Goal: Task Accomplishment & Management: Use online tool/utility

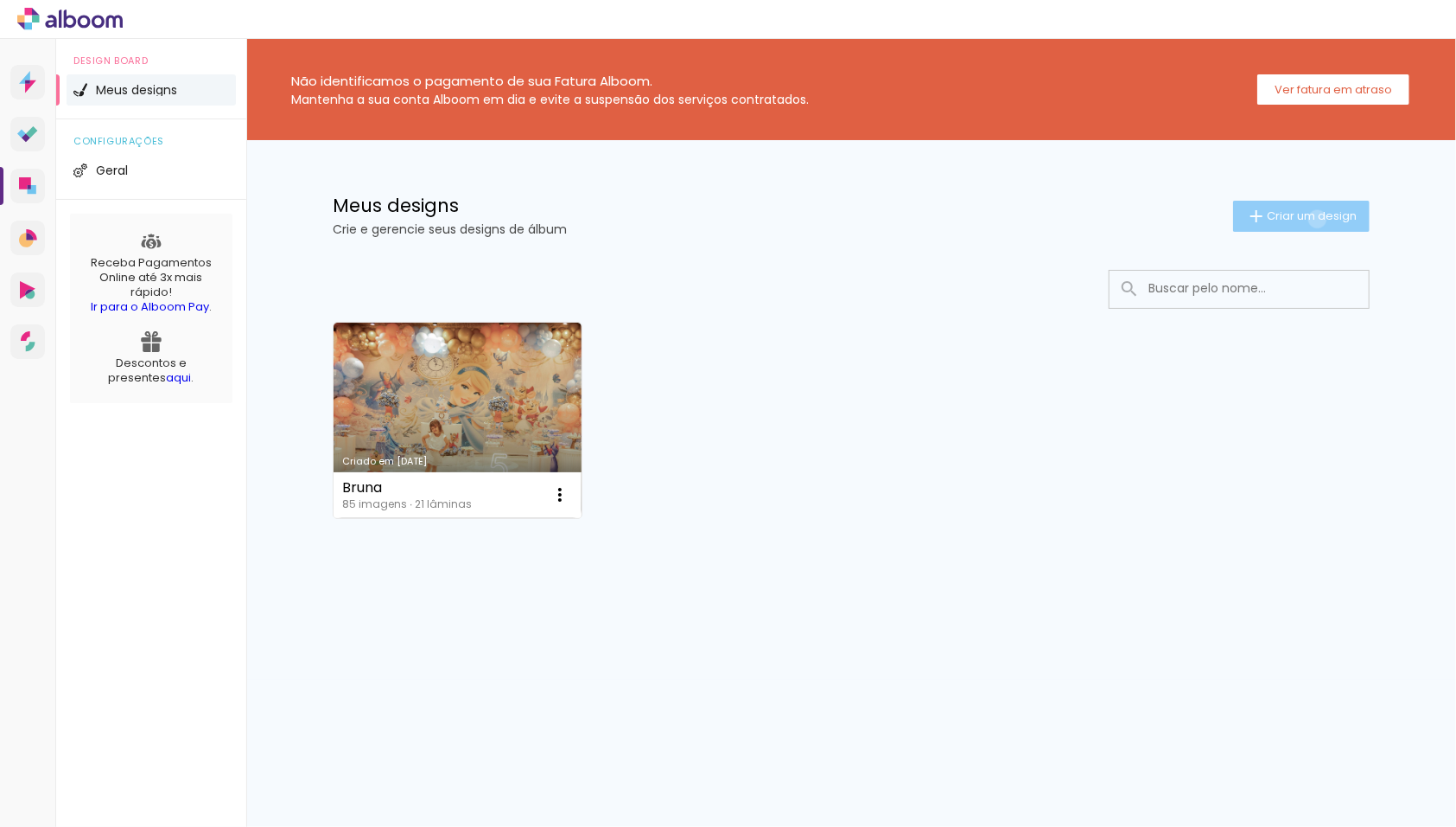
click at [1314, 218] on span "Criar um design" at bounding box center [1311, 216] width 90 height 11
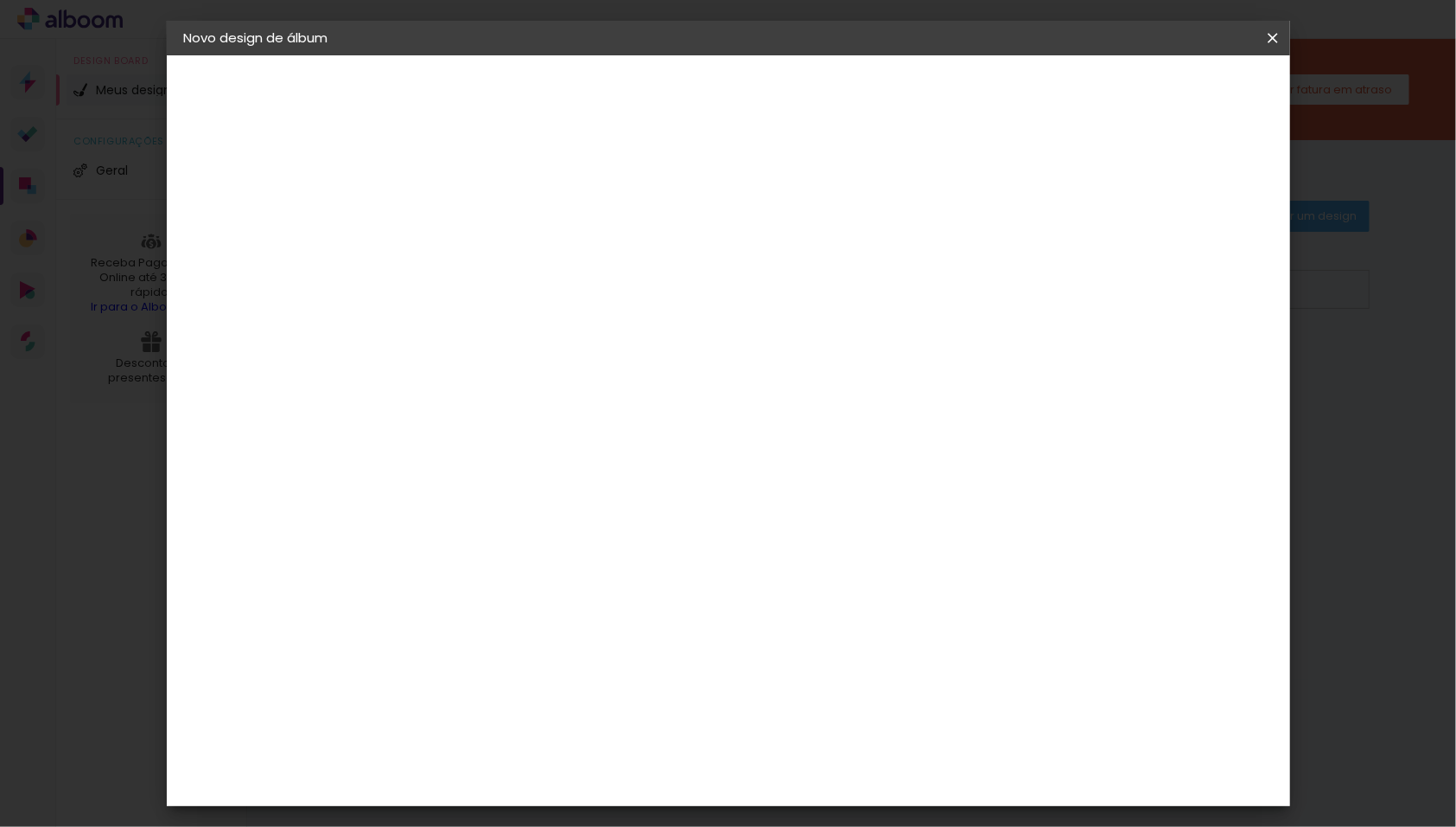
click at [467, 238] on input at bounding box center [467, 232] width 0 height 27
type input "Manuella"
type paper-input "Manuella"
click at [644, 83] on paper-button "Avançar" at bounding box center [601, 91] width 85 height 30
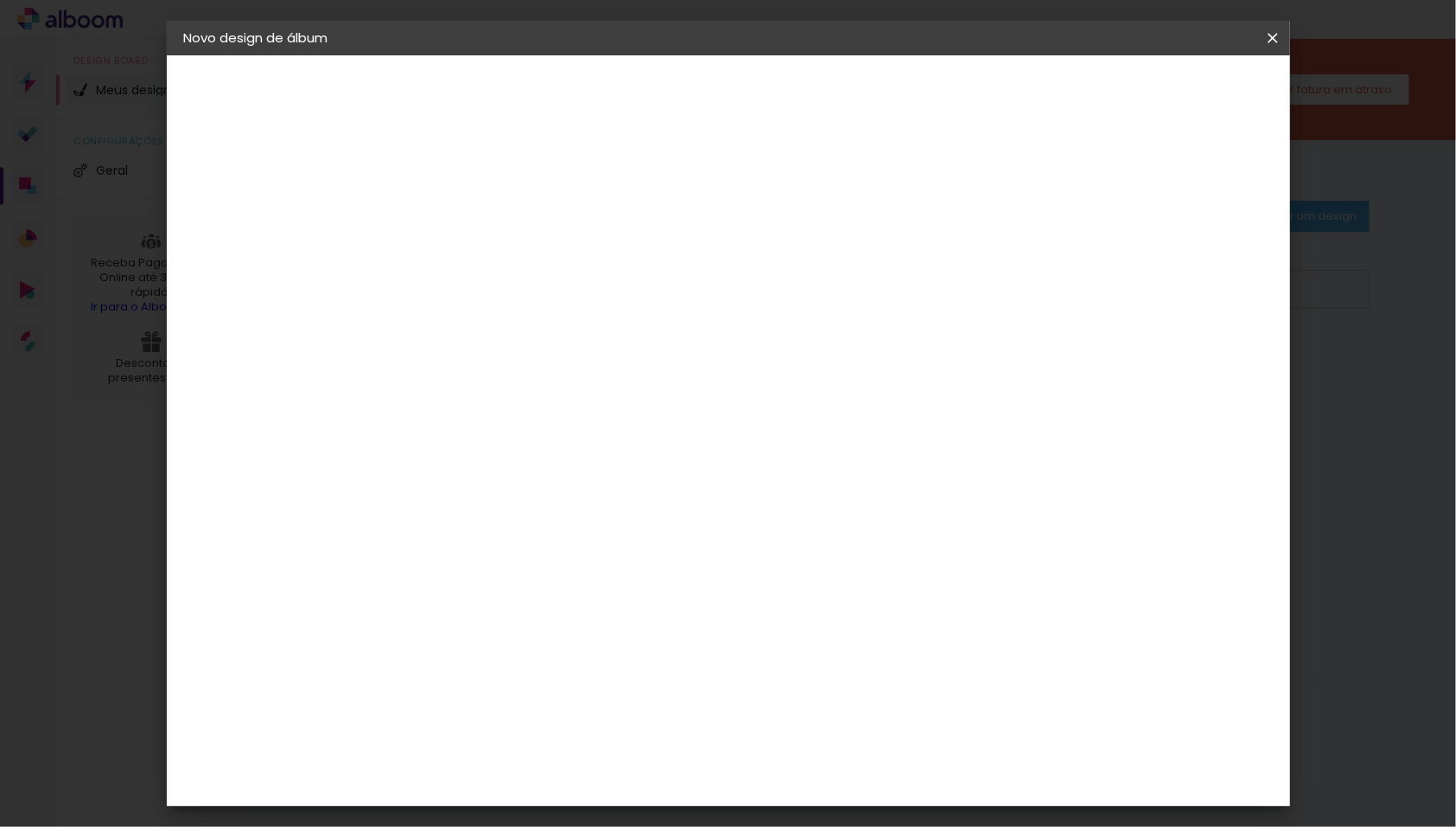
click at [598, 323] on input at bounding box center [510, 329] width 174 height 22
type input "pedr"
type paper-input "pedr"
click at [503, 391] on div "[PERSON_NAME] Foto" at bounding box center [511, 393] width 115 height 28
click at [752, 265] on paper-item "Tamanho Livre" at bounding box center [676, 263] width 154 height 38
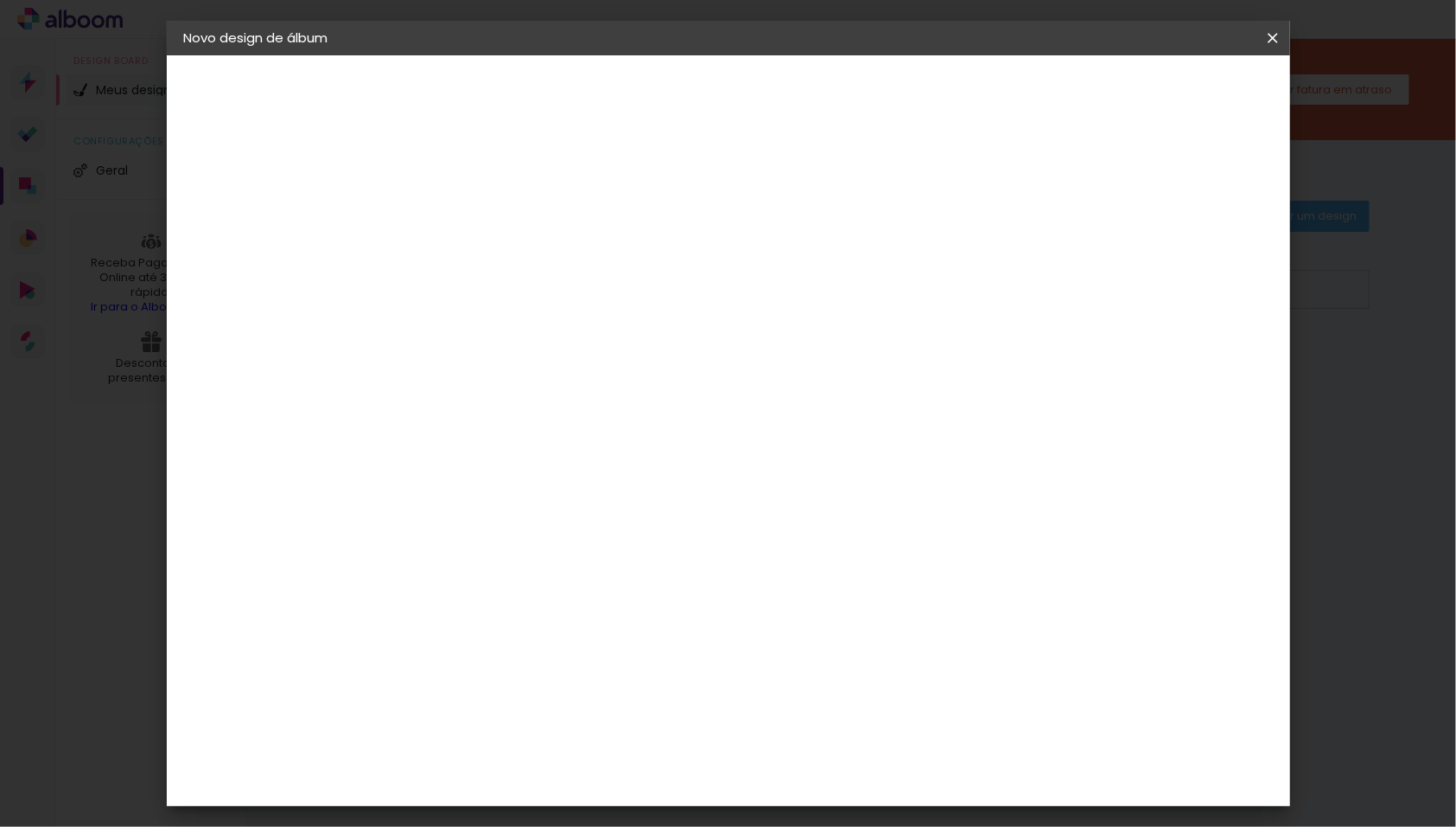
click at [752, 267] on paper-item "Tamanho Livre" at bounding box center [676, 263] width 154 height 38
click at [573, 340] on div at bounding box center [498, 341] width 150 height 2
drag, startPoint x: 745, startPoint y: 339, endPoint x: 1221, endPoint y: 85, distance: 539.5
click at [0, 0] on slot "Avançar" at bounding box center [0, 0] width 0 height 0
click at [1178, 89] on span "Iniciar design" at bounding box center [1138, 91] width 79 height 12
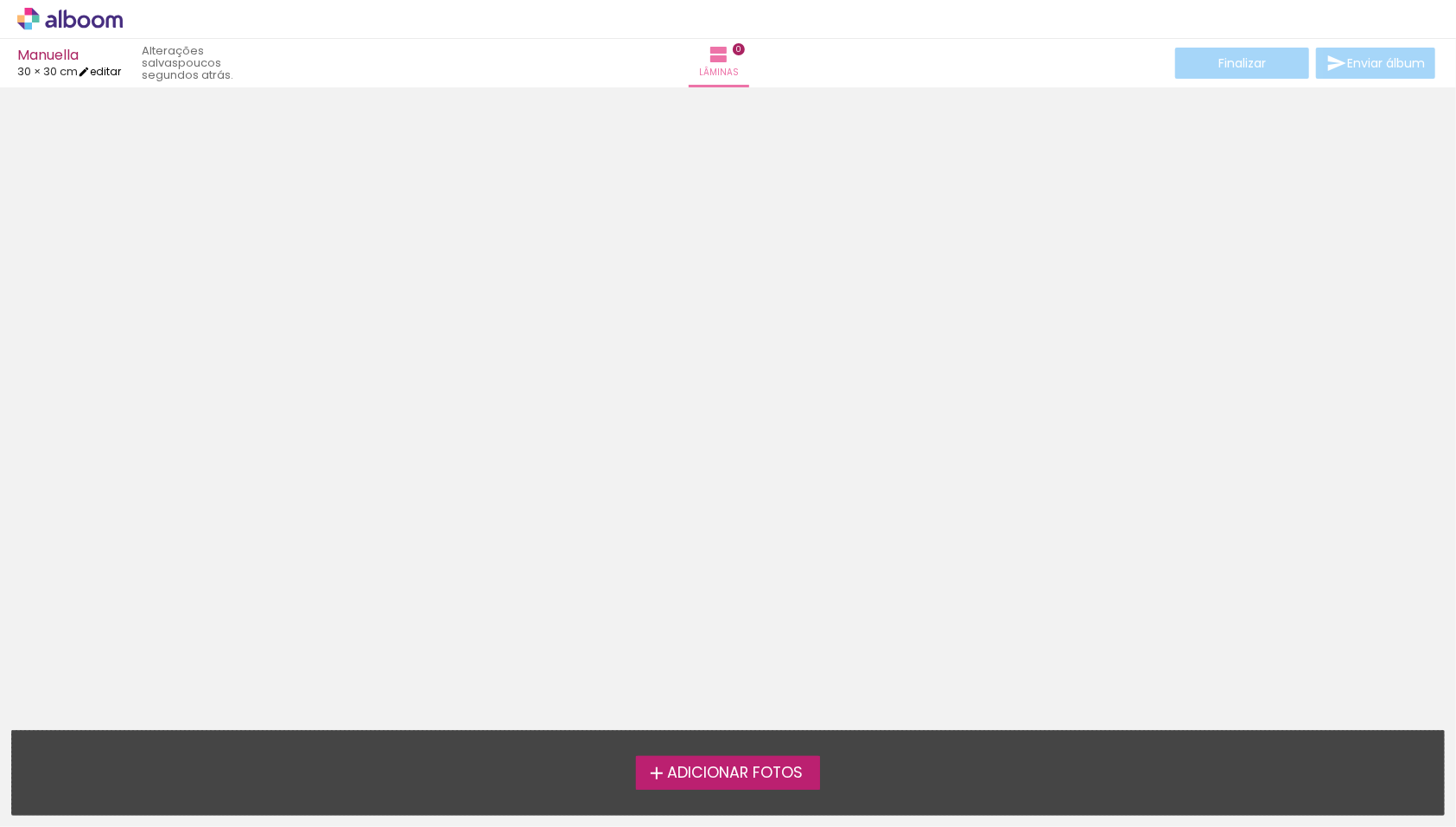
click at [121, 67] on link "editar" at bounding box center [99, 71] width 43 height 14
type input "30"
type input "60"
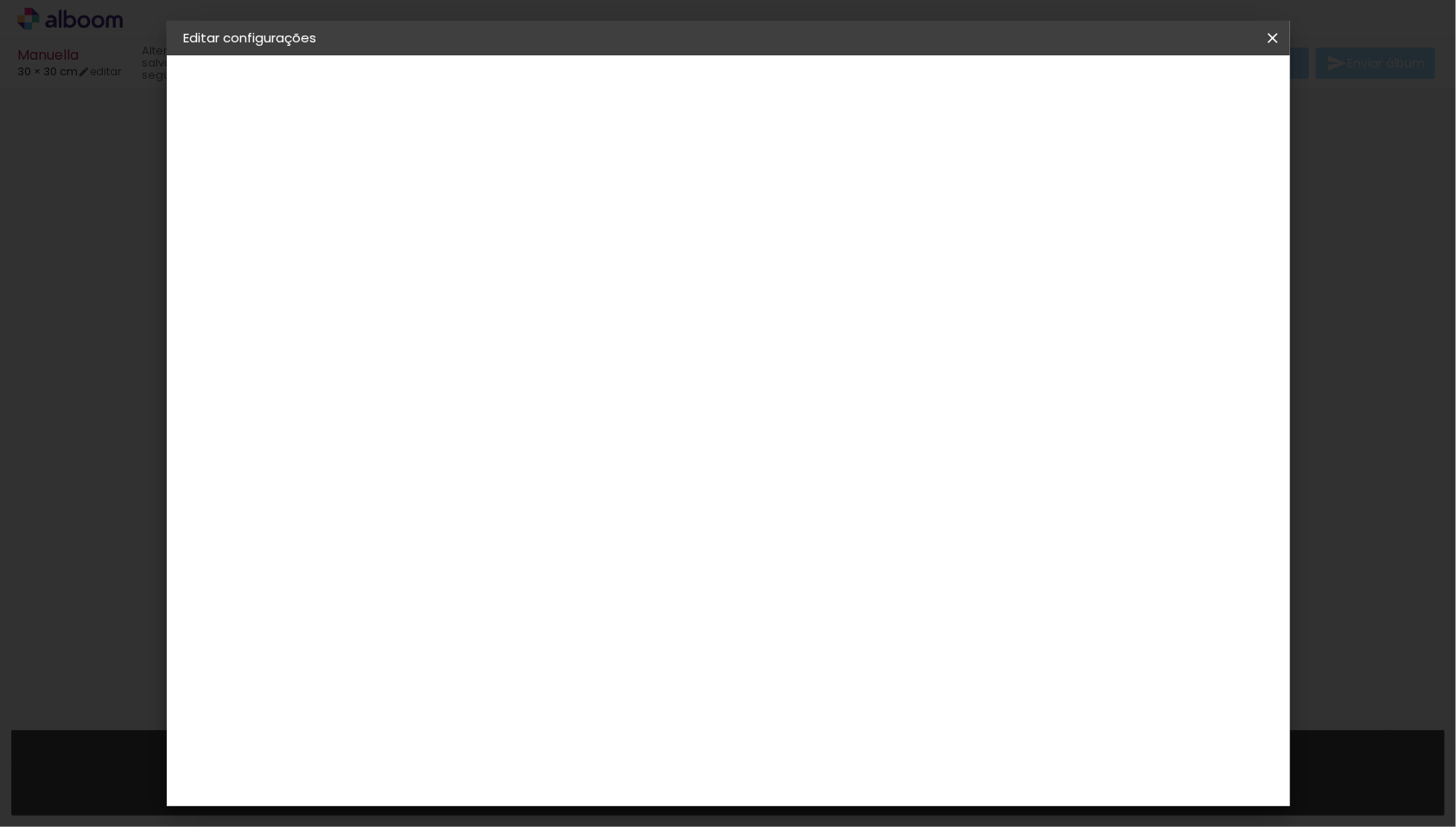
click at [432, 493] on input "30" at bounding box center [410, 494] width 45 height 26
type input "3"
type input "20"
type paper-input "20"
click at [848, 613] on input "60" at bounding box center [829, 614] width 45 height 26
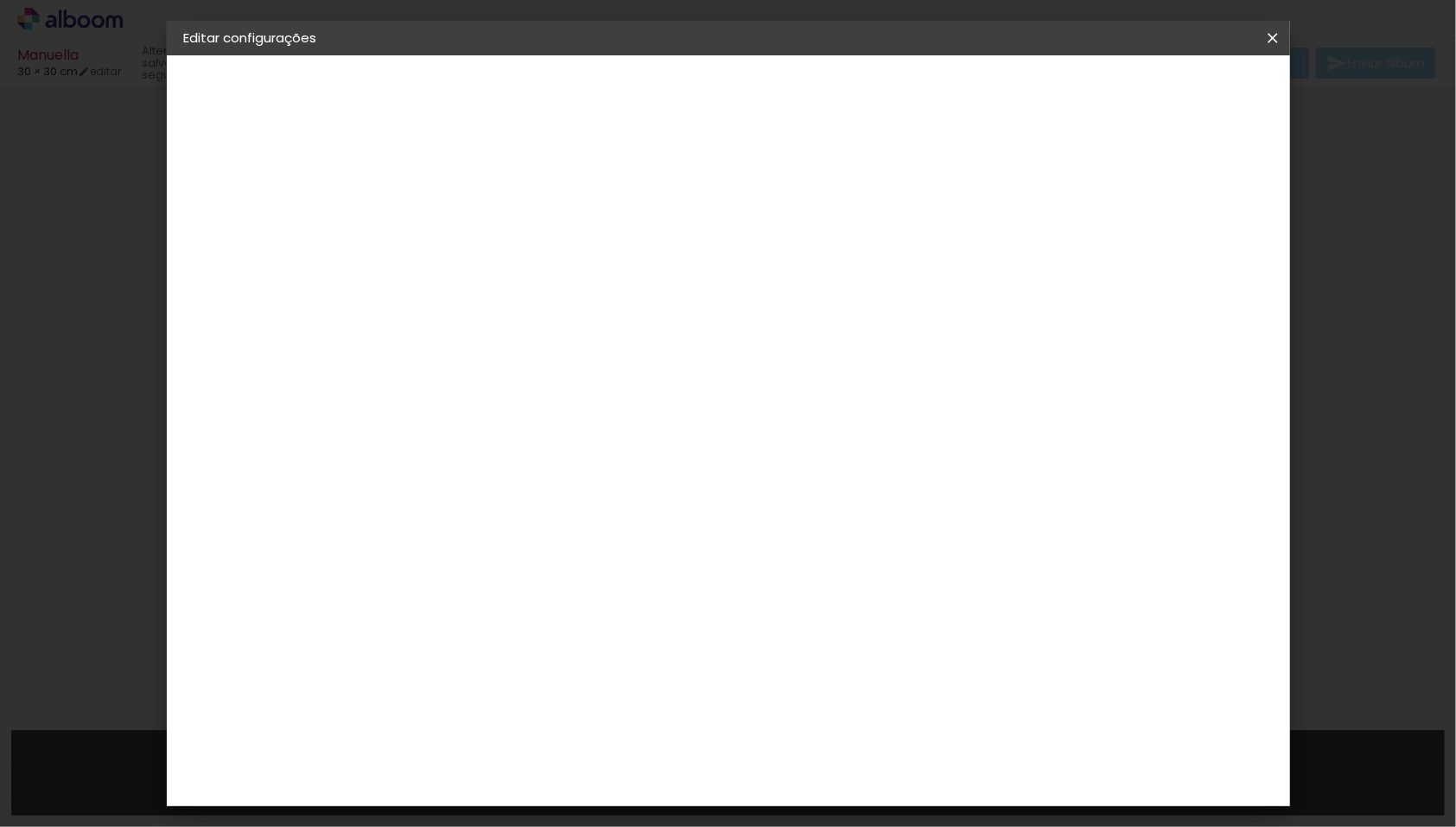
type input "6"
type input "25"
type paper-input "25"
click at [517, 526] on input "20" at bounding box center [500, 526] width 45 height 26
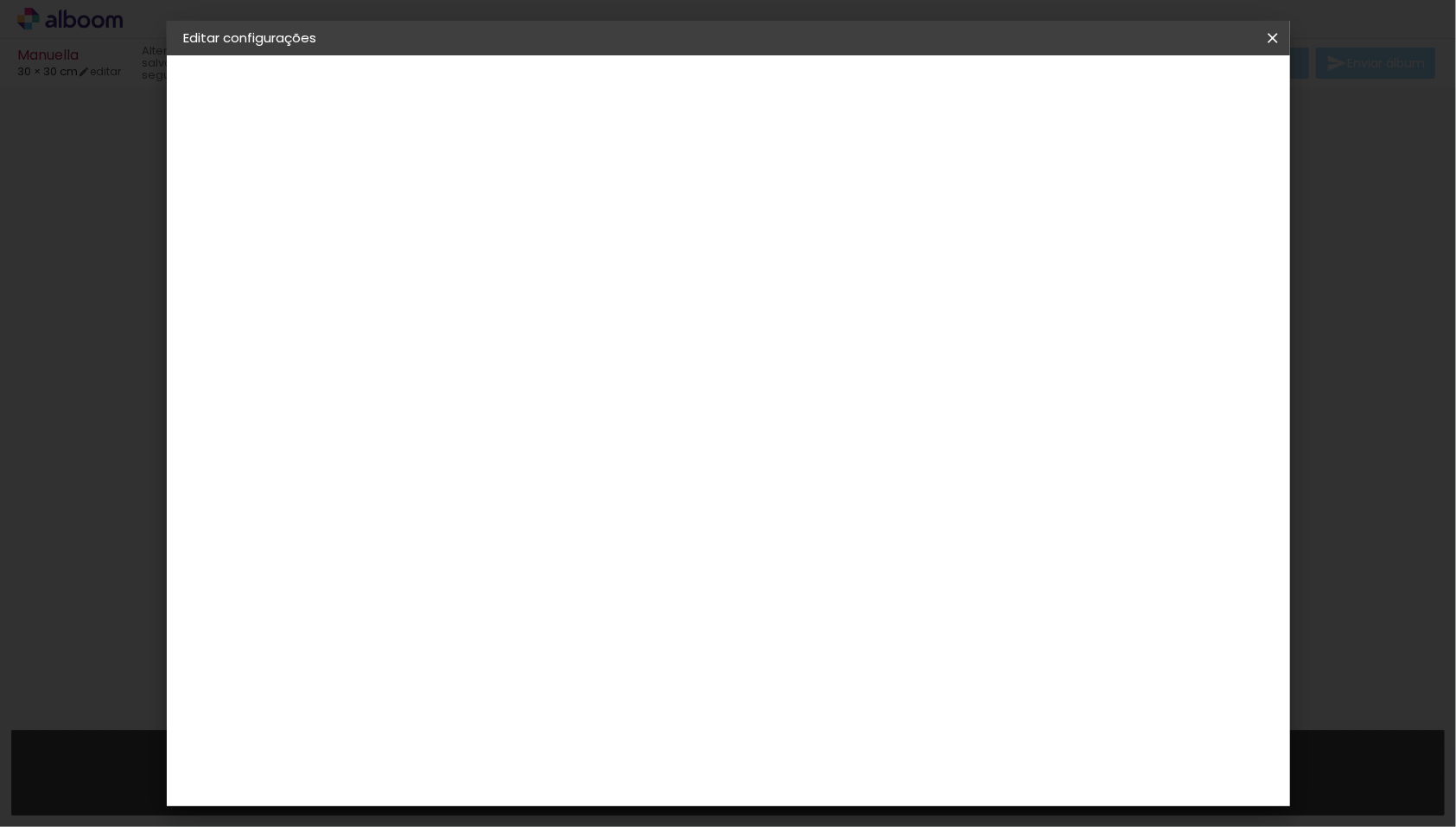
type input "25"
type paper-input "25"
drag, startPoint x: 850, startPoint y: 790, endPoint x: 829, endPoint y: 789, distance: 21.0
click at [829, 789] on input "25" at bounding box center [829, 794] width 45 height 26
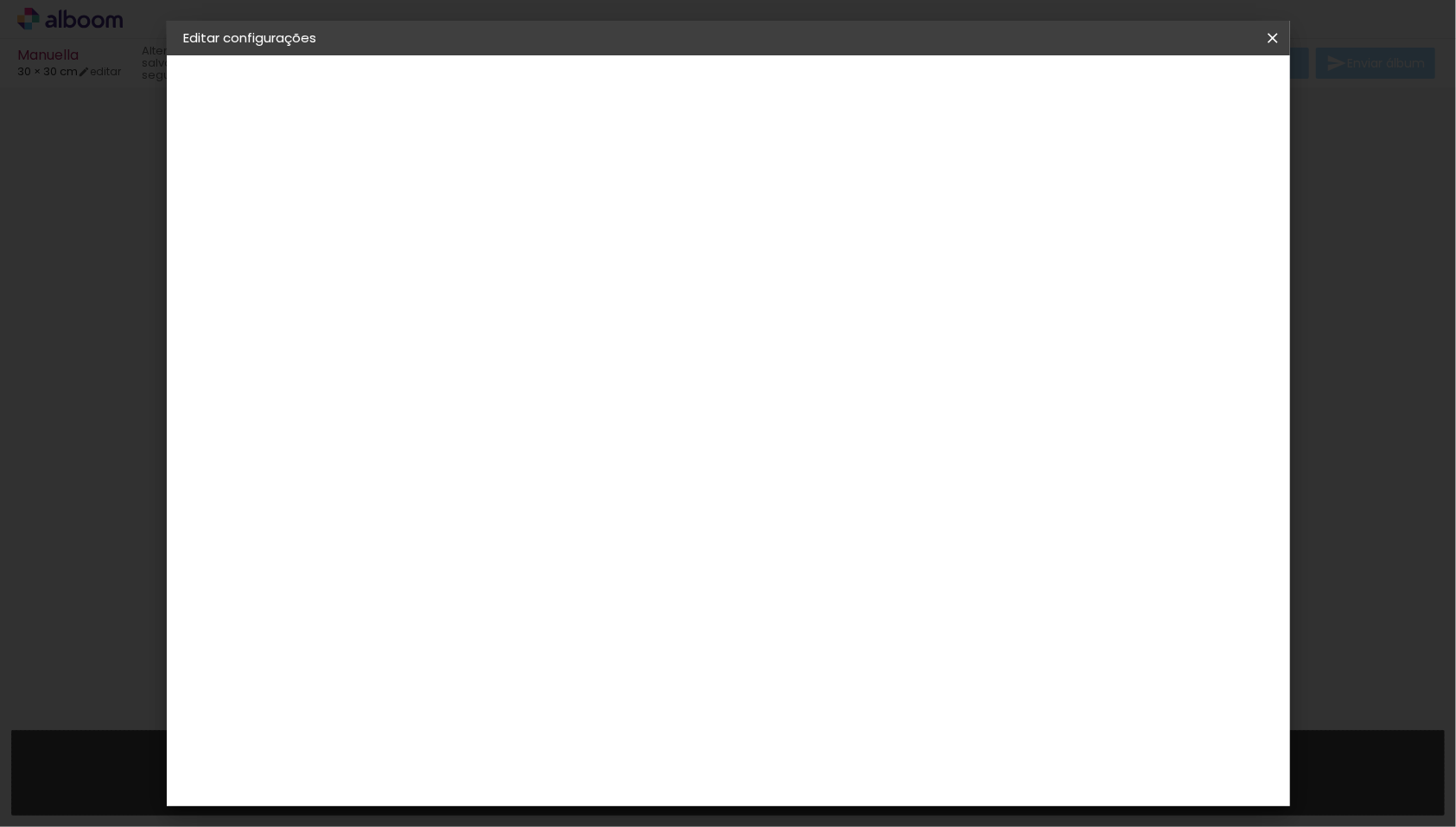
type input "30"
type paper-input "30"
click at [980, 95] on span "Salvar configurações" at bounding box center [916, 91] width 128 height 12
click at [980, 89] on span "Salvar configurações" at bounding box center [916, 91] width 128 height 12
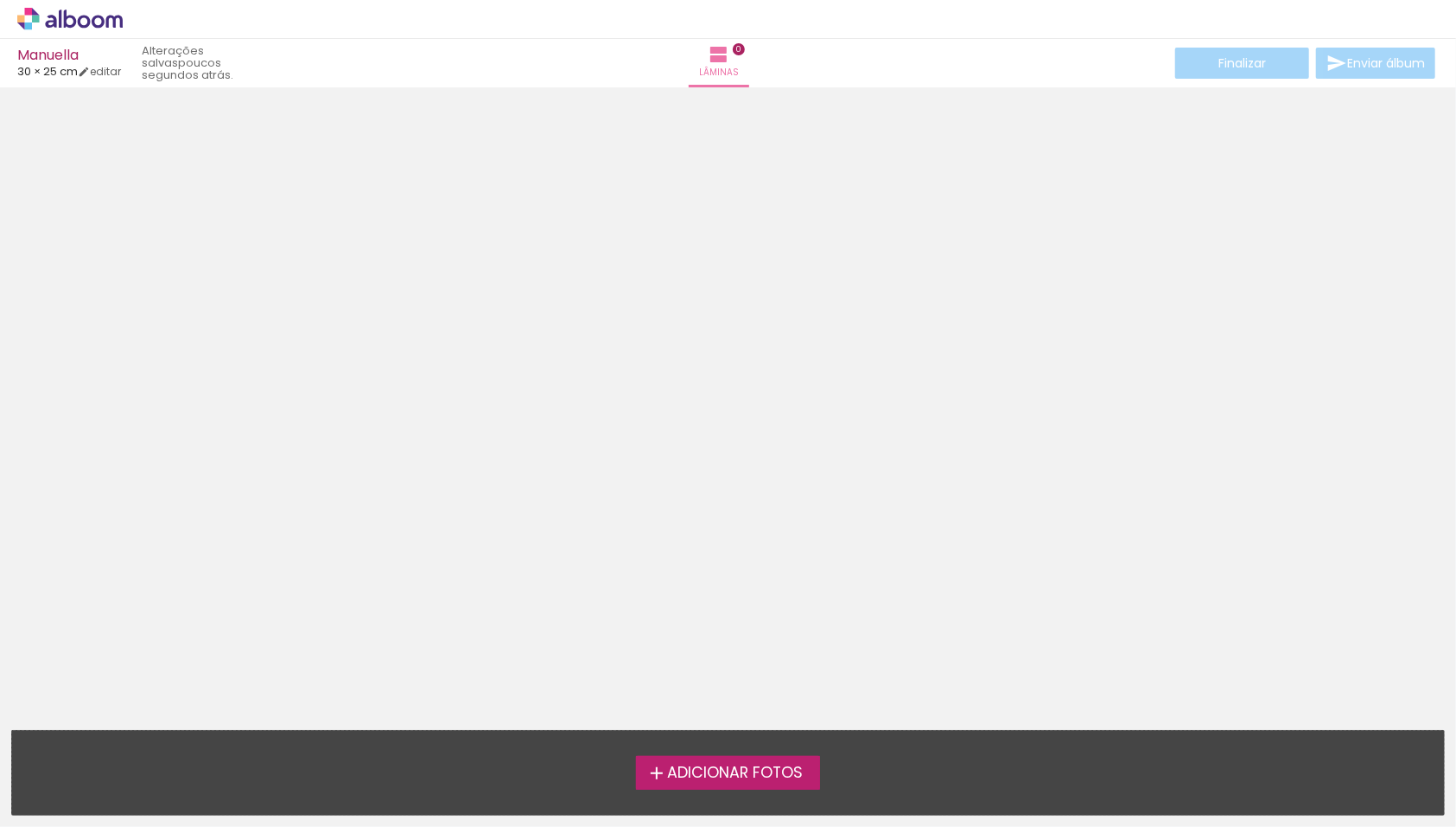
click at [742, 776] on span "Adicionar Fotos" at bounding box center [735, 773] width 135 height 15
click at [0, 0] on input "file" at bounding box center [0, 0] width 0 height 0
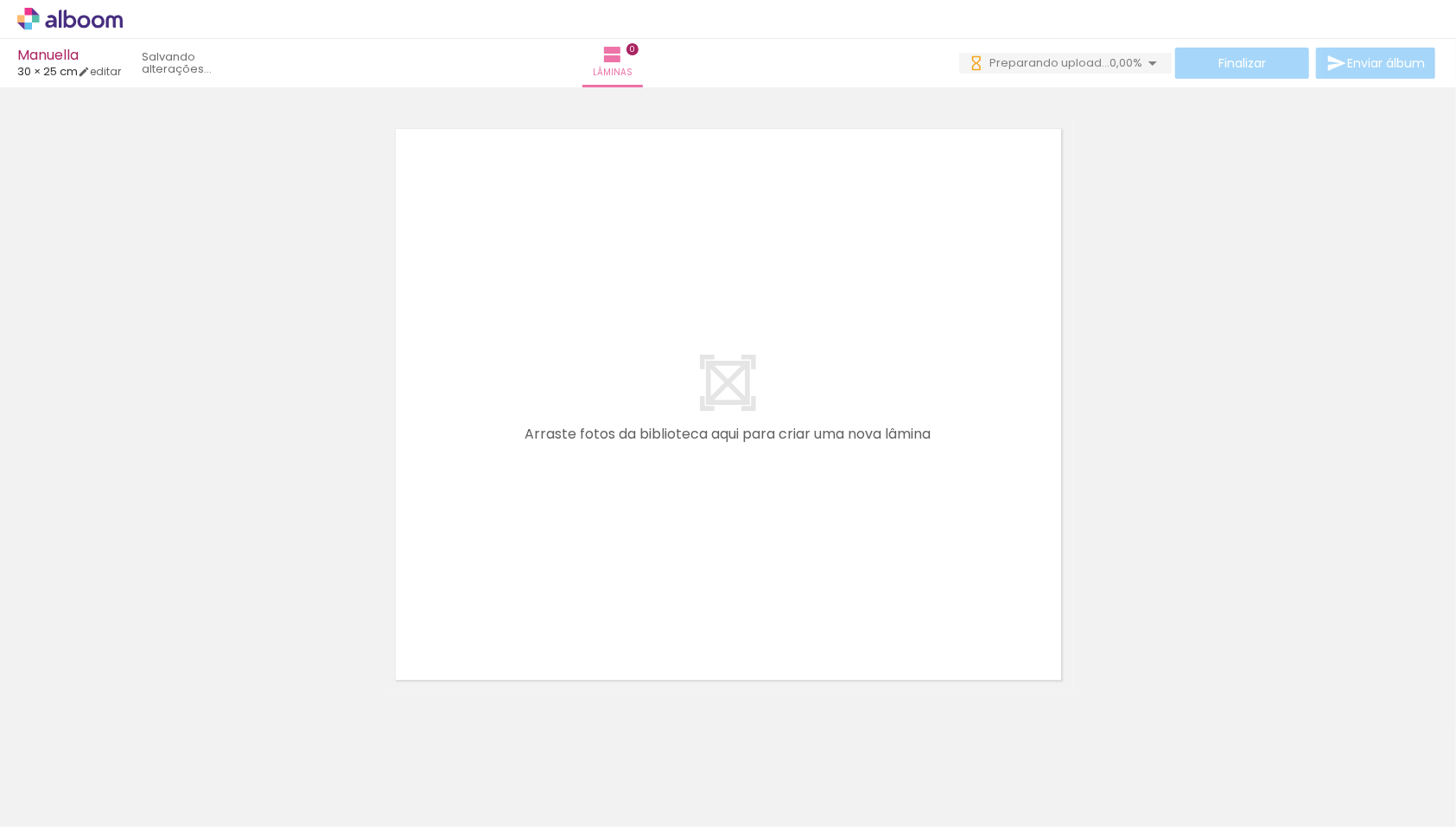
click at [1304, 254] on div at bounding box center [728, 382] width 1456 height 619
drag, startPoint x: 187, startPoint y: 764, endPoint x: 668, endPoint y: 335, distance: 644.5
click at [668, 335] on quentale-workspace at bounding box center [728, 414] width 1456 height 827
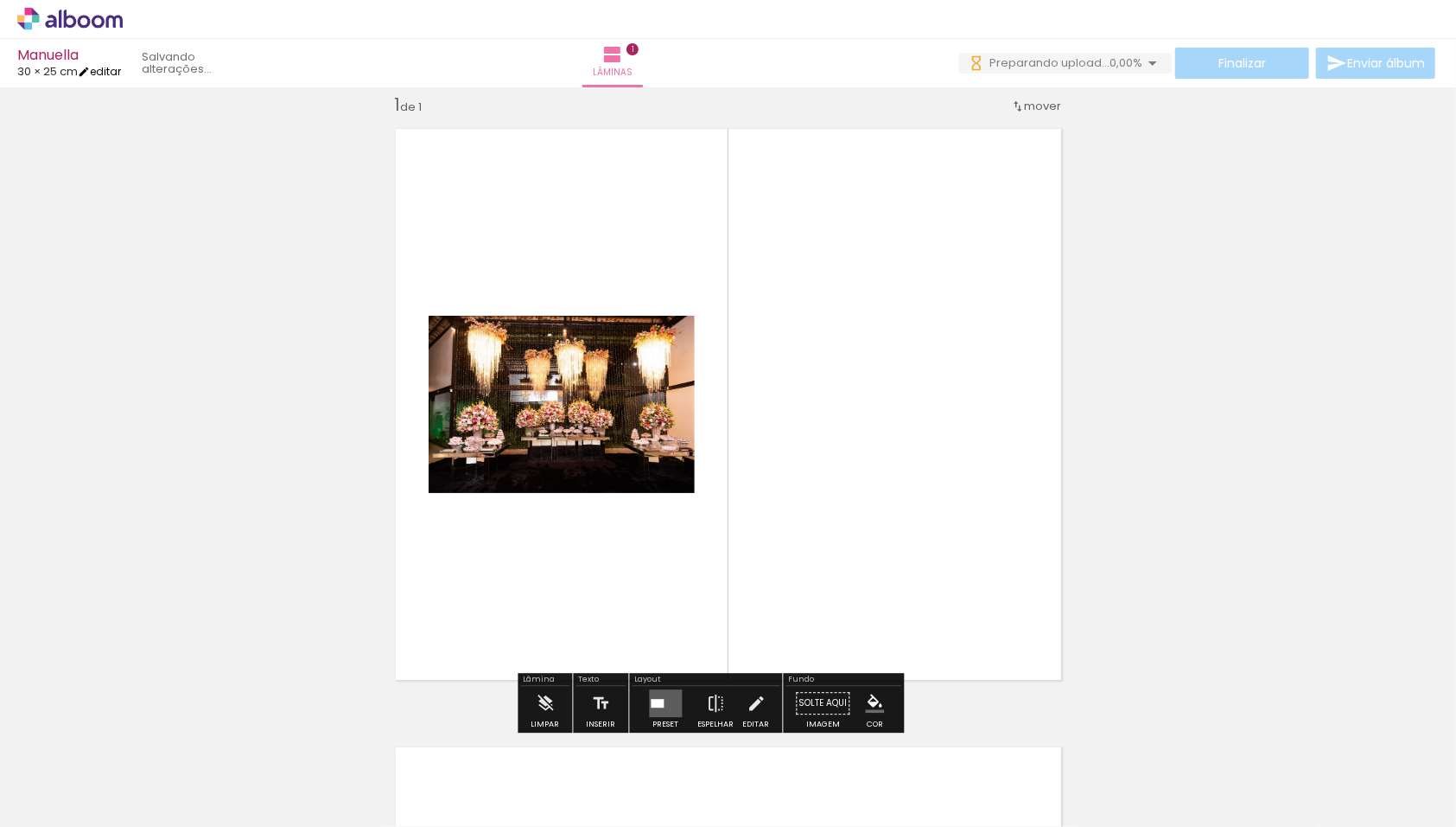
click at [110, 71] on link "editar" at bounding box center [99, 71] width 43 height 14
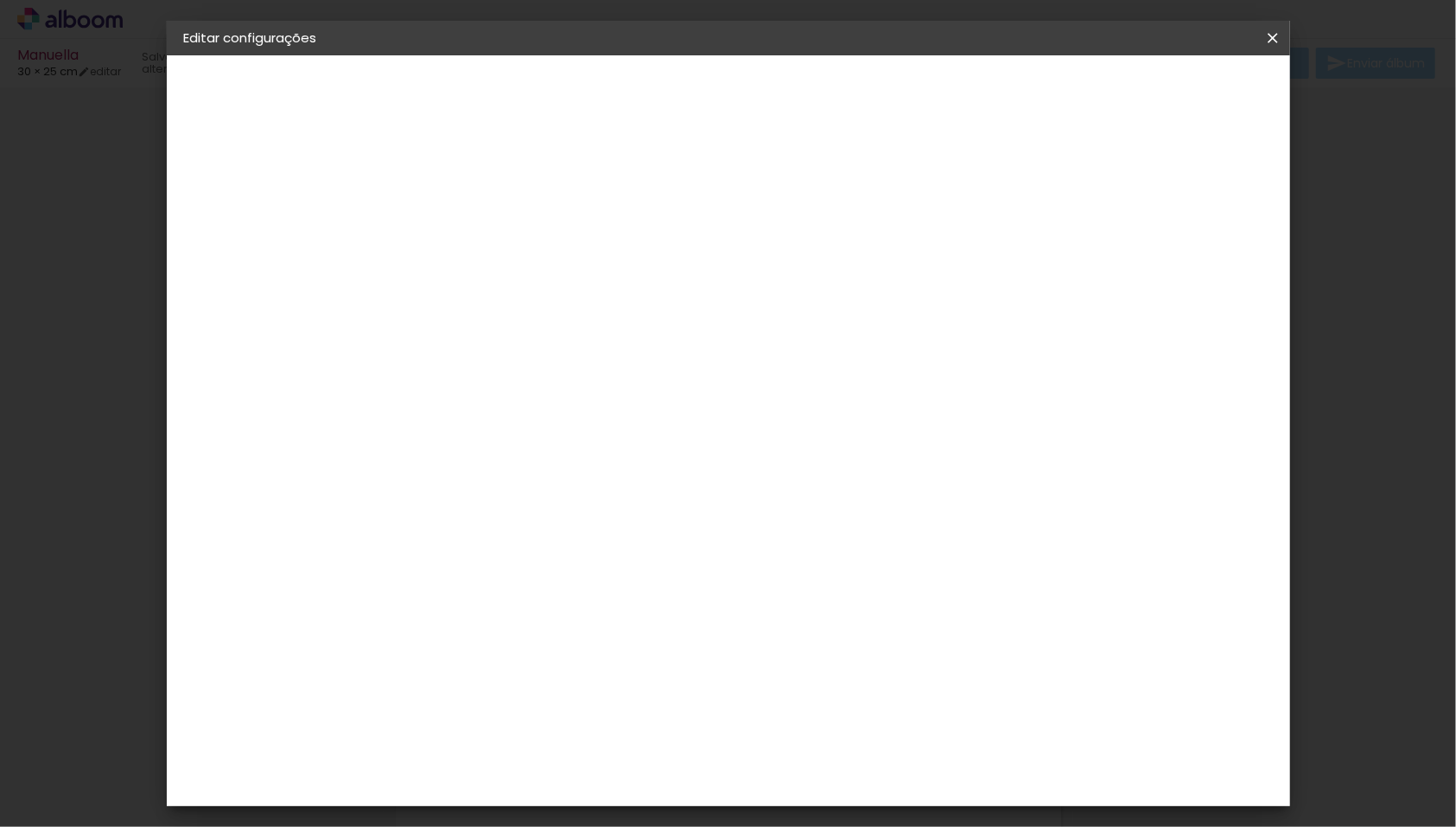
click at [0, 0] on slot "Voltar" at bounding box center [0, 0] width 0 height 0
click at [541, 326] on input at bounding box center [510, 329] width 174 height 22
type input "pedr"
type paper-input "pedr"
click at [498, 382] on div "[PERSON_NAME] Foto" at bounding box center [511, 393] width 115 height 28
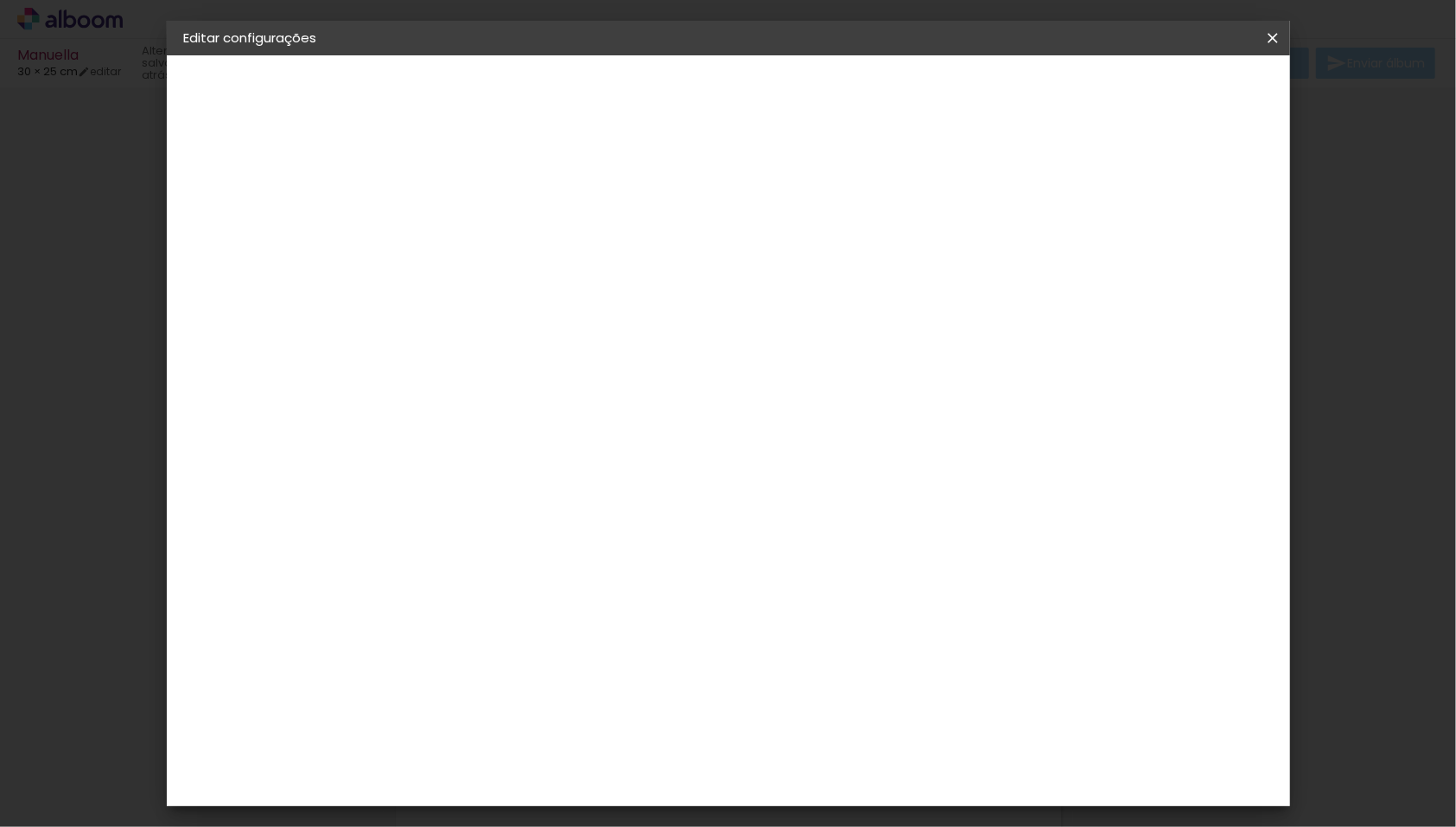
click at [569, 394] on div "[PERSON_NAME] Foto" at bounding box center [511, 393] width 115 height 28
click at [308, 211] on iron-pages "Fornecedor Escolhendo fornecedor... Pedro Cine Foto" at bounding box center [278, 213] width 189 height 34
click at [303, 170] on div "2. Especificações" at bounding box center [278, 177] width 189 height 21
click at [0, 0] on slot "Tamanho Livre" at bounding box center [0, 0] width 0 height 0
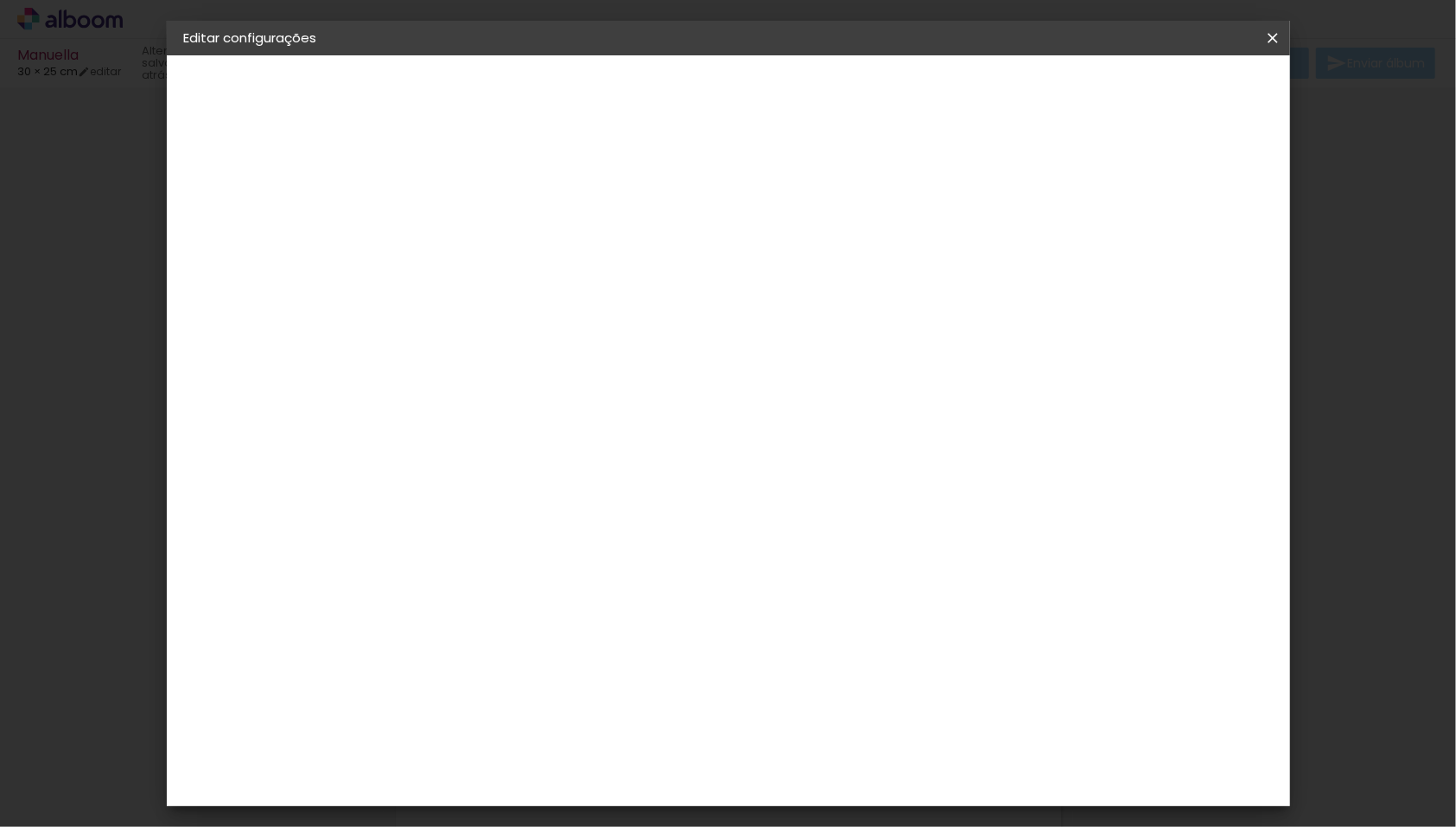
click at [628, 259] on iron-icon at bounding box center [618, 263] width 21 height 21
click at [579, 312] on paper-input-container "pedr" at bounding box center [498, 330] width 162 height 39
drag, startPoint x: 565, startPoint y: 367, endPoint x: 532, endPoint y: 392, distance: 41.4
click at [532, 392] on div "[PERSON_NAME] Foto" at bounding box center [511, 393] width 115 height 28
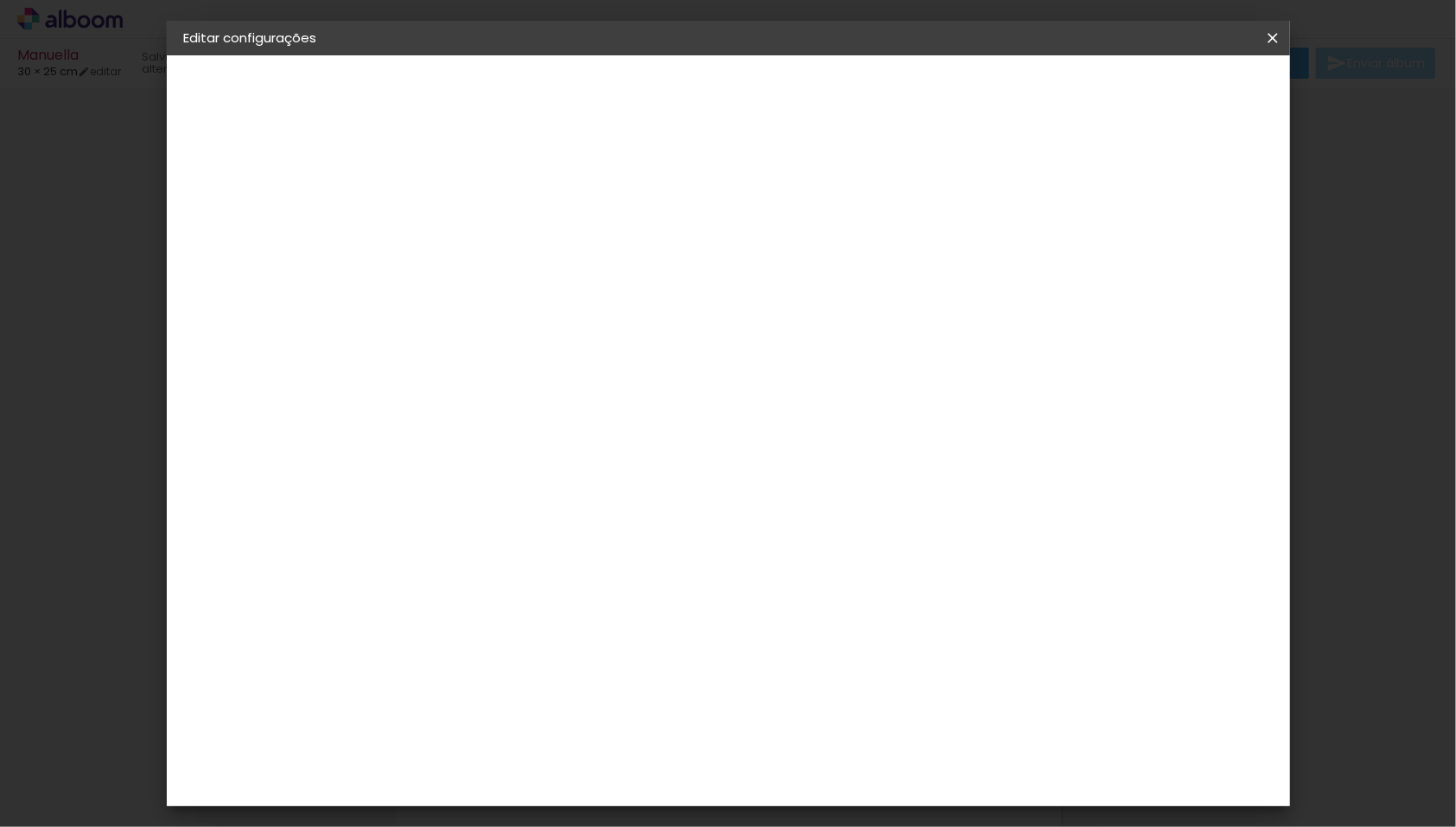
click at [0, 0] on slot "Avançar" at bounding box center [0, 0] width 0 height 0
click at [584, 463] on span "20 × 25" at bounding box center [543, 486] width 80 height 46
click at [0, 0] on slot "Avançar" at bounding box center [0, 0] width 0 height 0
click at [1178, 91] on span "Salvar configurações" at bounding box center [1114, 91] width 128 height 12
click at [1178, 89] on span "Salvar configurações" at bounding box center [1114, 91] width 128 height 12
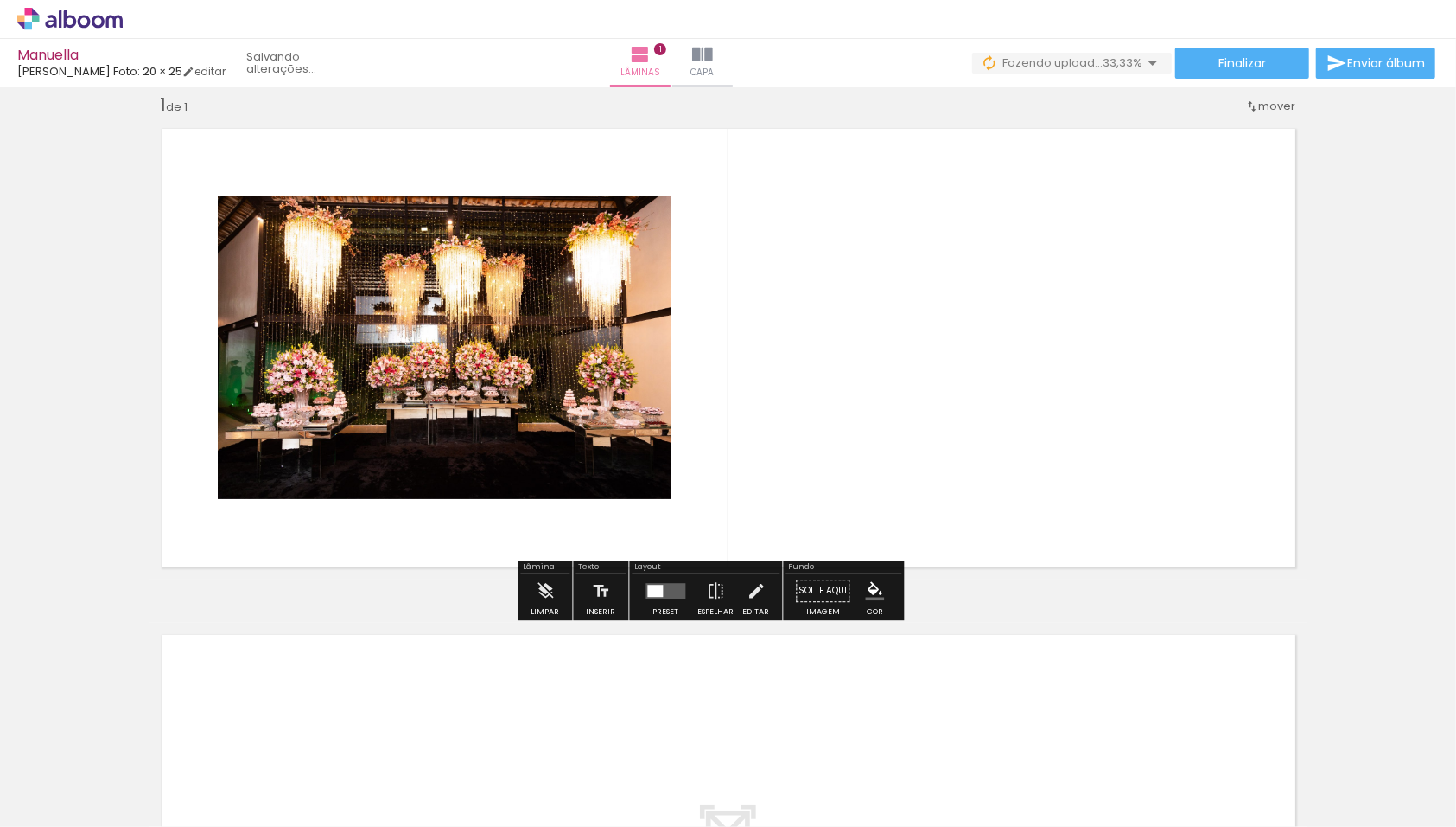
click at [85, 797] on span "Adicionar Fotos" at bounding box center [61, 803] width 51 height 19
click at [0, 0] on input "file" at bounding box center [0, 0] width 0 height 0
click at [713, 62] on iron-icon at bounding box center [703, 54] width 21 height 21
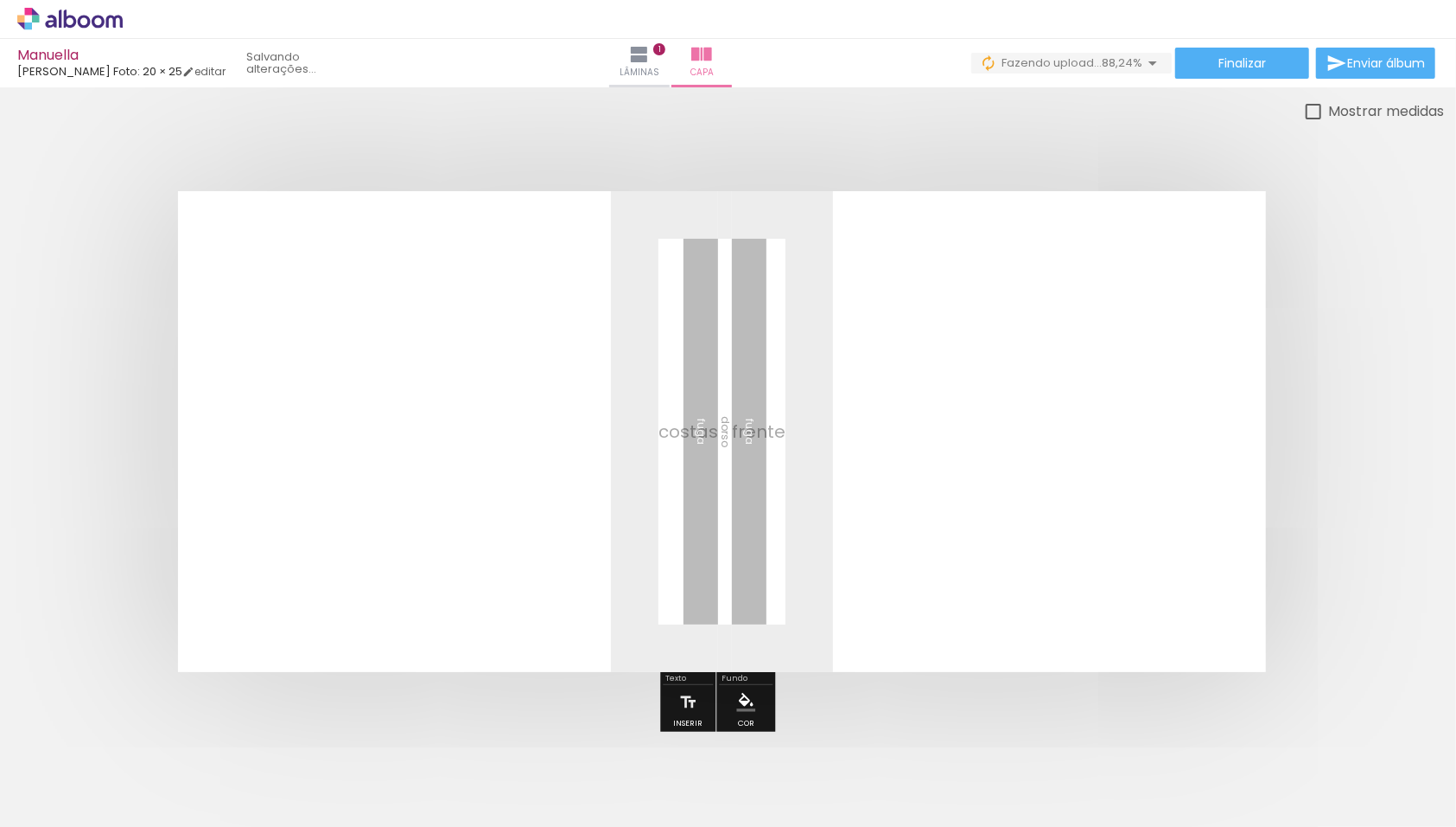
click at [1039, 780] on div at bounding box center [1045, 769] width 86 height 57
click at [662, 76] on span "Lâminas" at bounding box center [642, 72] width 40 height 15
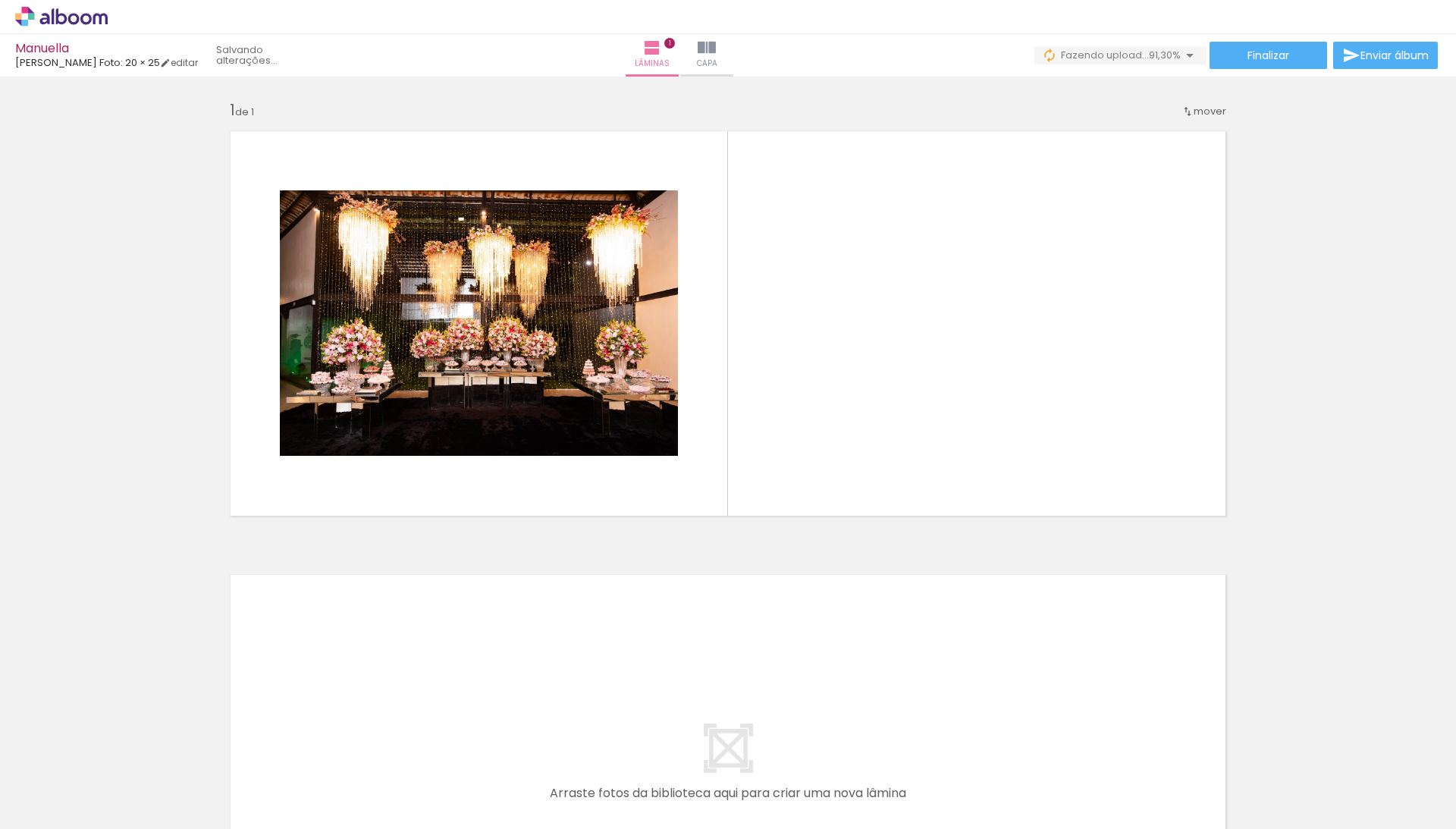
click at [125, 725] on iron-horizontal-list at bounding box center [109, 781] width 30 height 94
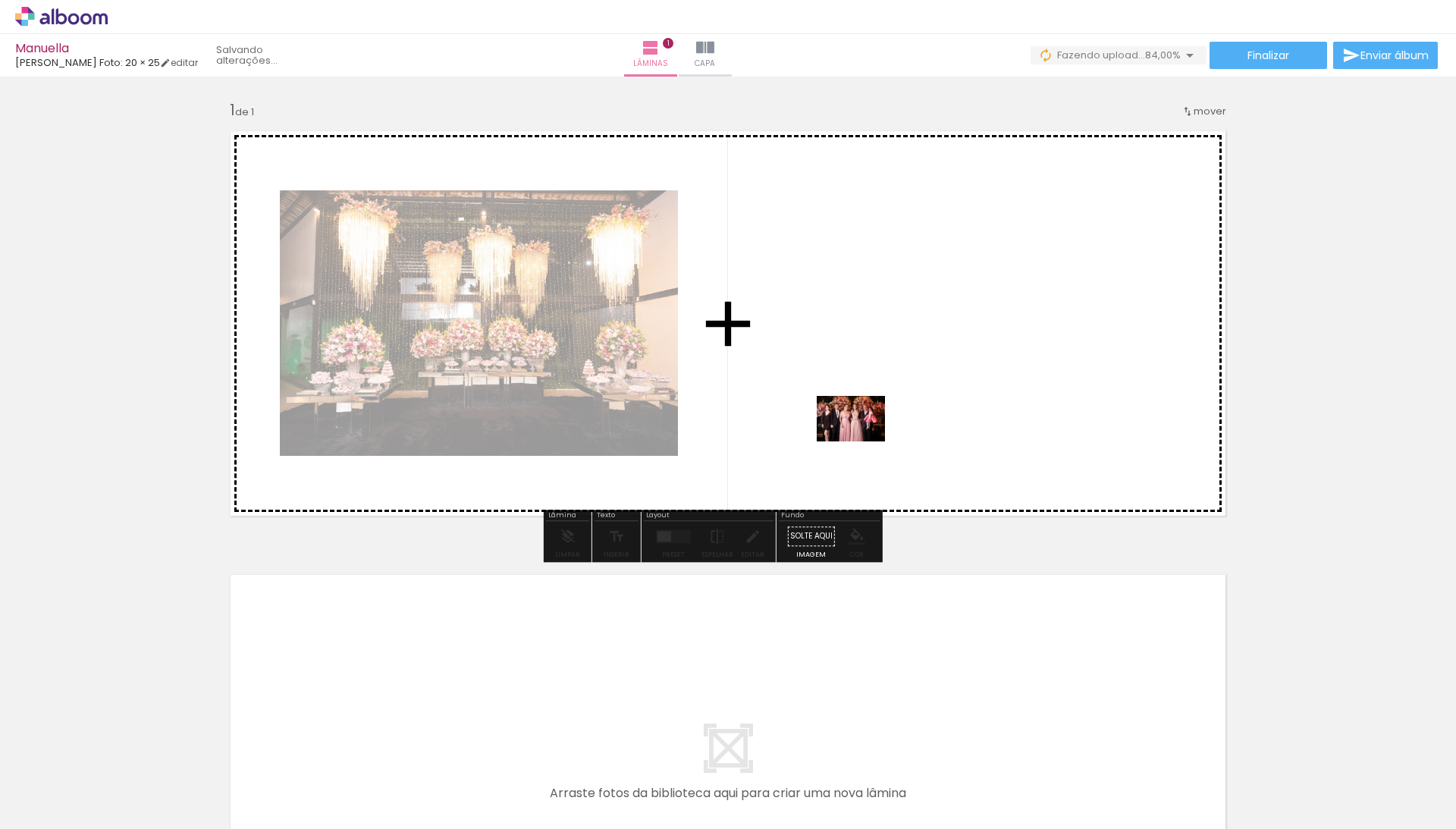
drag, startPoint x: 256, startPoint y: 774, endPoint x: 863, endPoint y: 440, distance: 692.8
click at [863, 440] on quentale-workspace at bounding box center [728, 414] width 1456 height 829
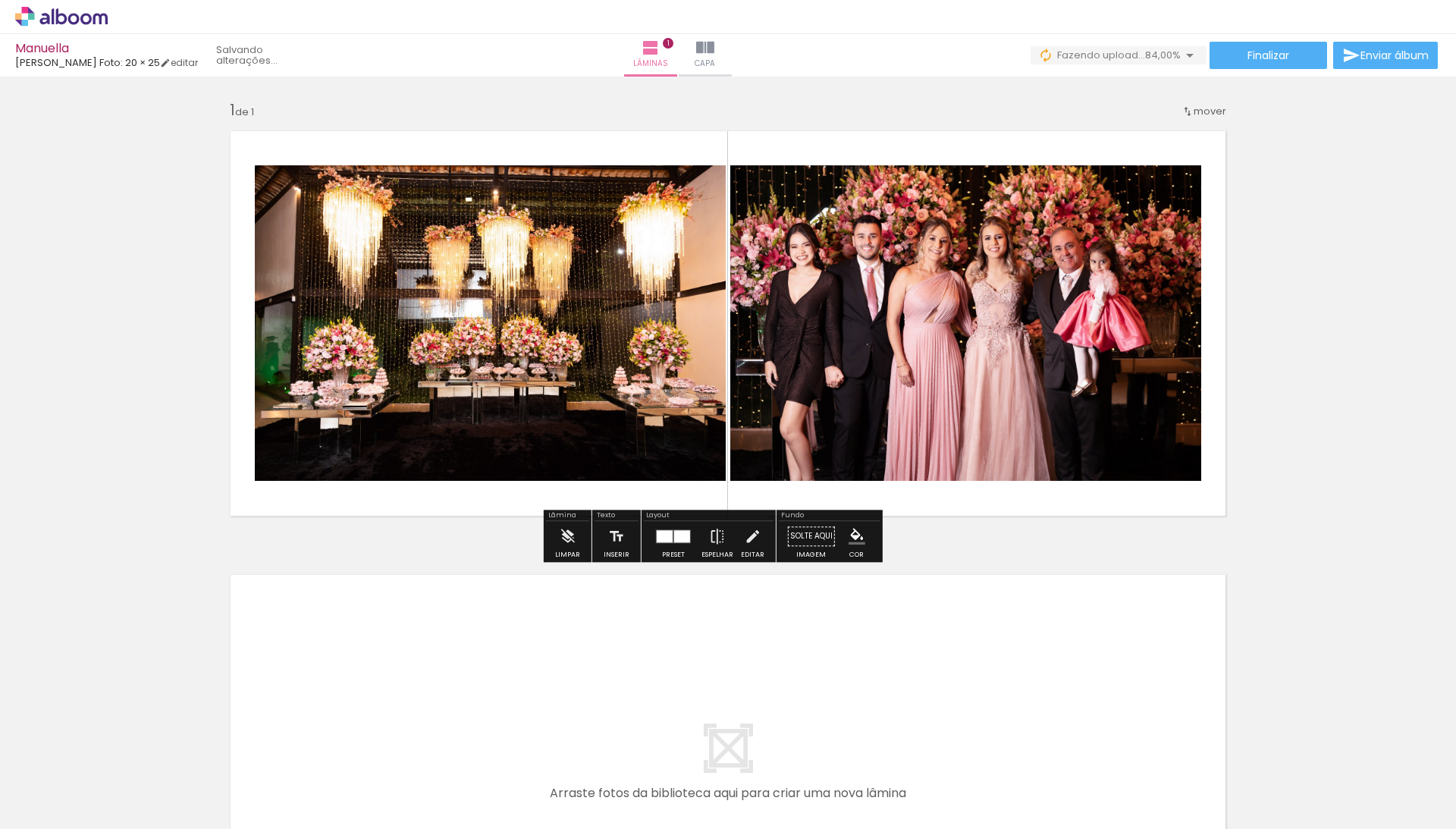
click at [1275, 534] on div "Inserir lâmina 1 de 1" at bounding box center [728, 526] width 1456 height 888
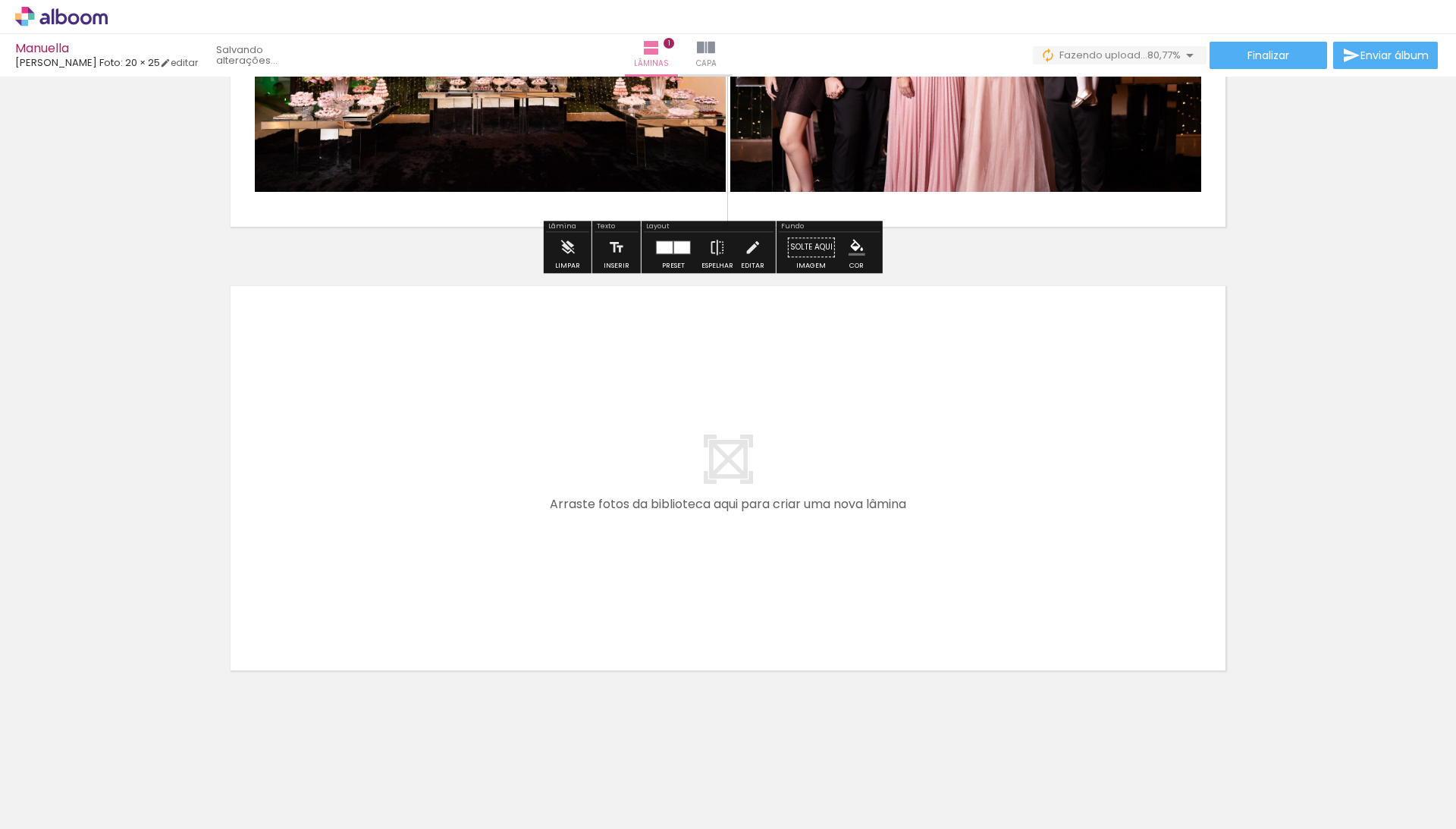
click at [1277, 212] on div "Inserir lâmina 1 de 1" at bounding box center [728, 236] width 1456 height 888
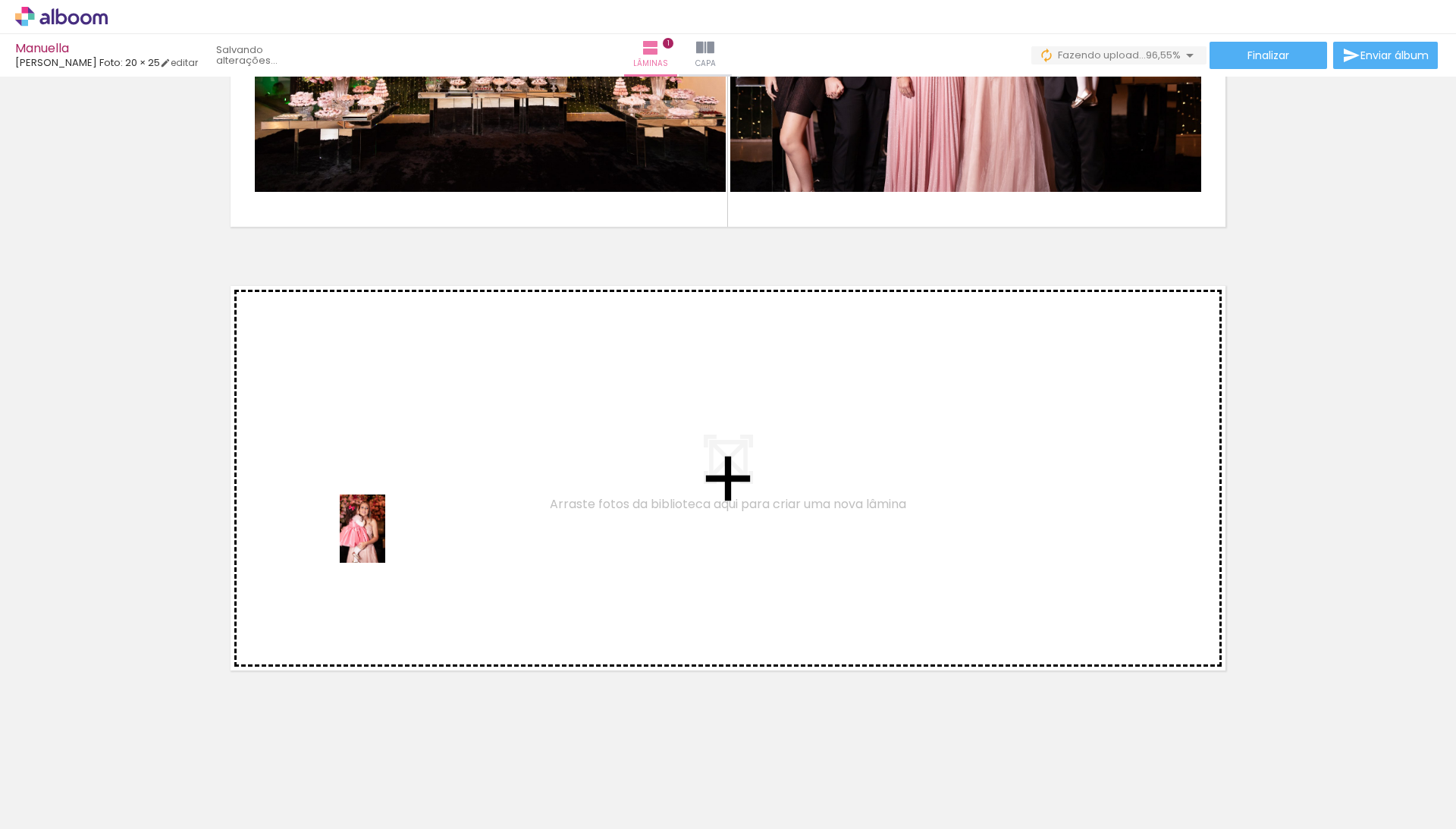
drag, startPoint x: 326, startPoint y: 792, endPoint x: 385, endPoint y: 540, distance: 258.8
click at [385, 540] on quentale-workspace at bounding box center [728, 414] width 1456 height 829
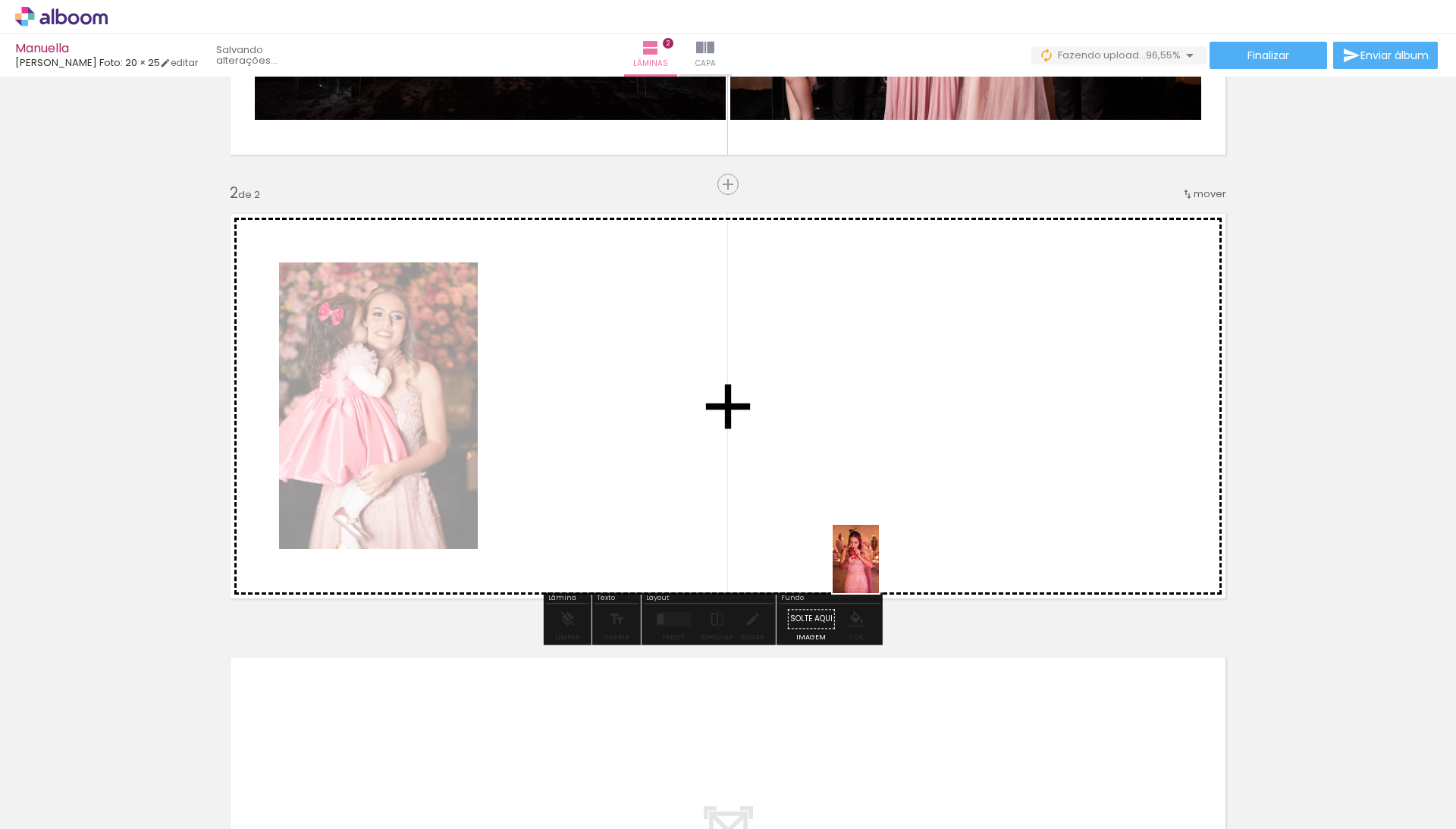
drag, startPoint x: 408, startPoint y: 783, endPoint x: 878, endPoint y: 568, distance: 516.8
click at [878, 568] on quentale-workspace at bounding box center [728, 414] width 1456 height 829
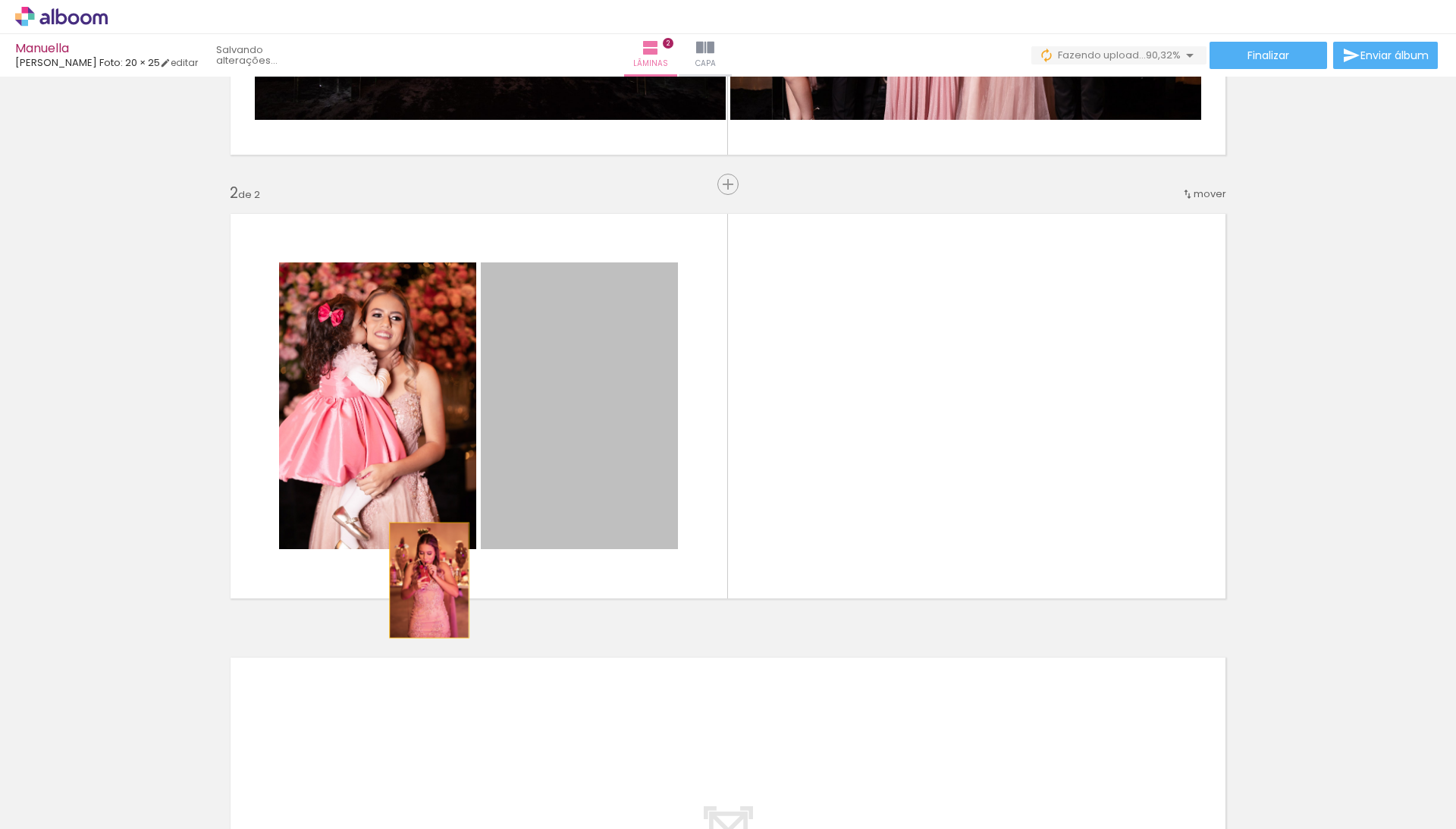
drag, startPoint x: 617, startPoint y: 322, endPoint x: 430, endPoint y: 580, distance: 318.6
click at [430, 580] on quentale-layouter at bounding box center [728, 406] width 1016 height 406
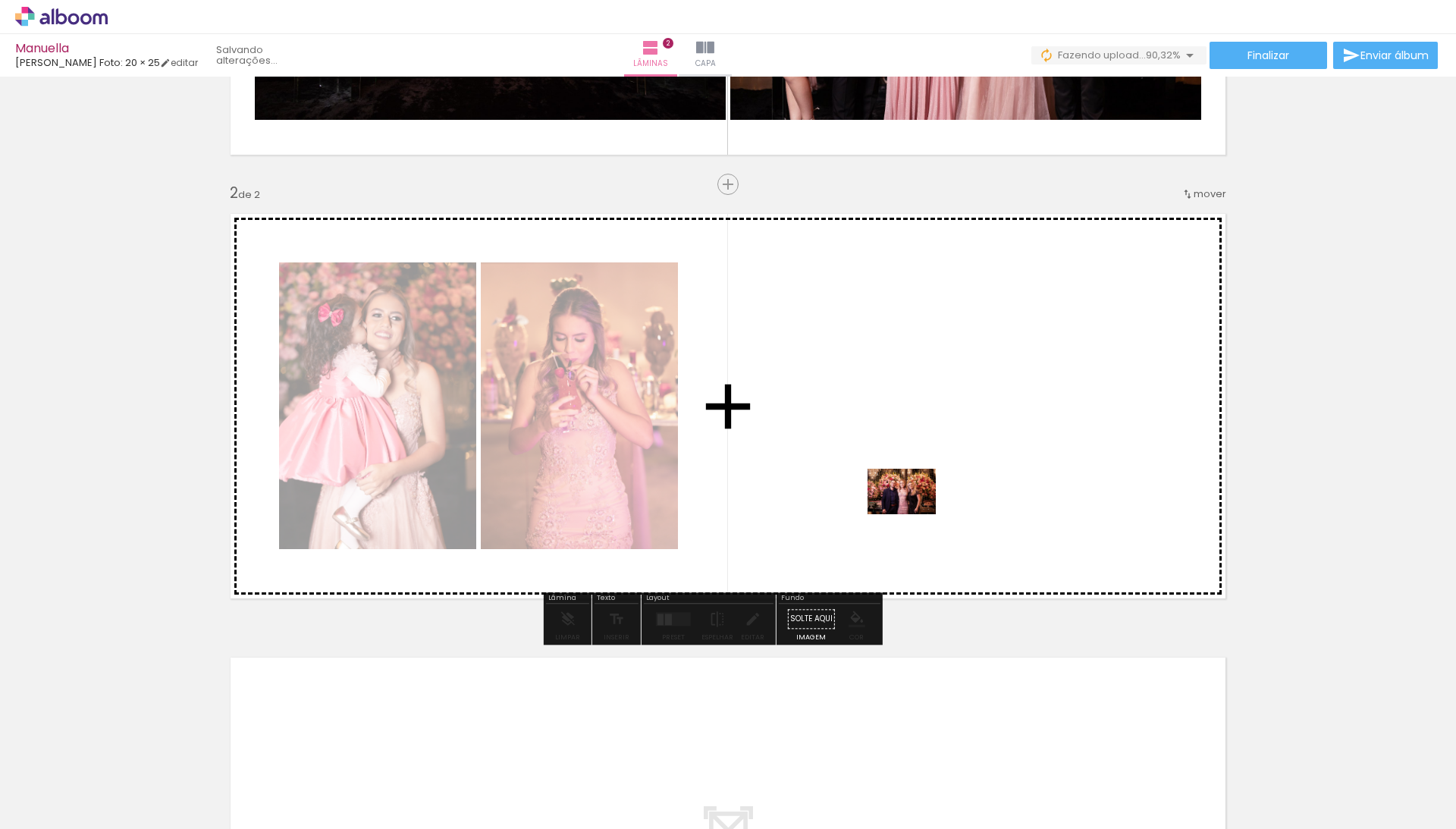
click at [914, 513] on quentale-workspace at bounding box center [728, 414] width 1456 height 829
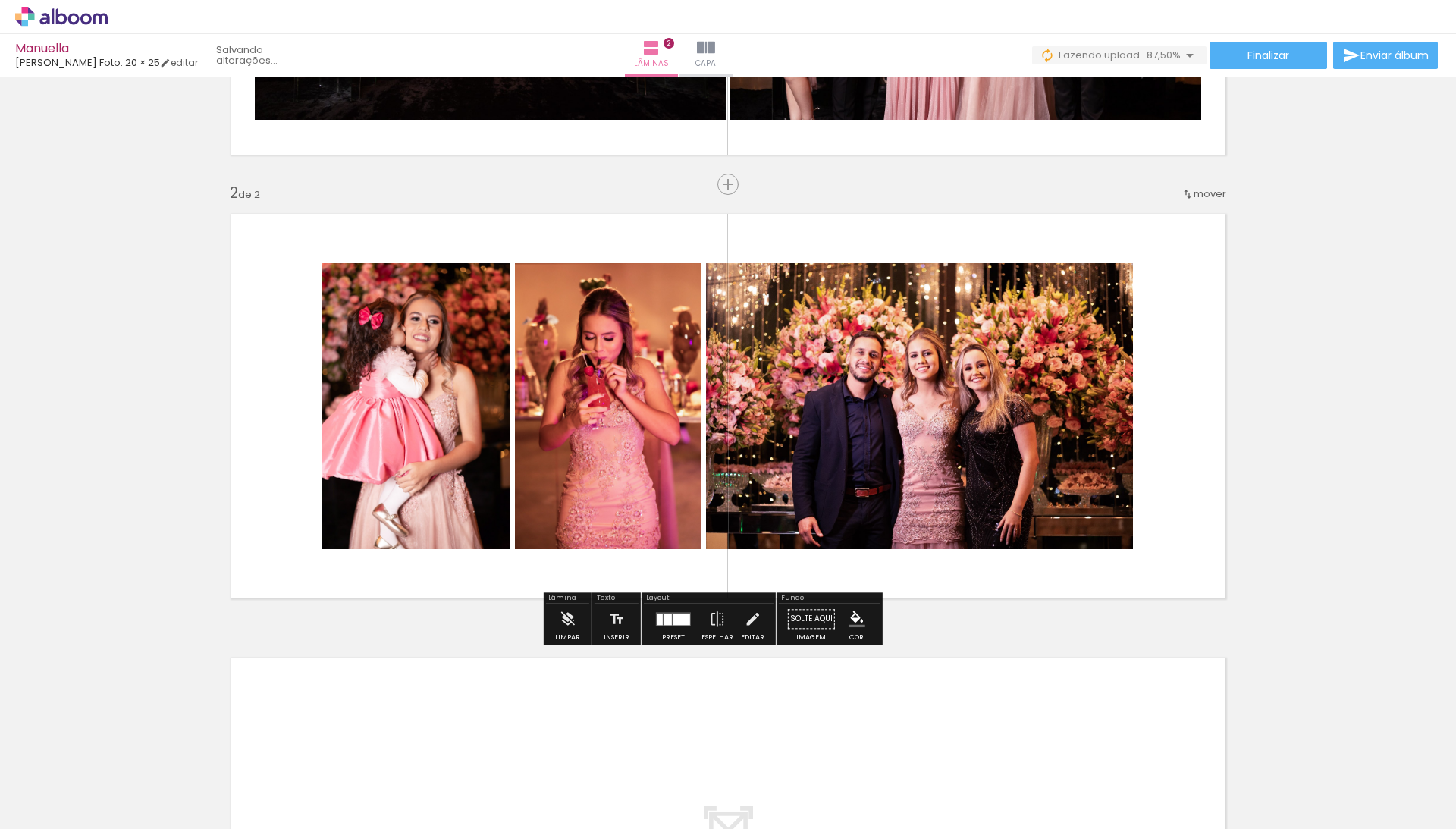
click at [1277, 476] on div "Inserir lâmina 1 de 2 Inserir lâmina 2 de 2" at bounding box center [728, 387] width 1456 height 1332
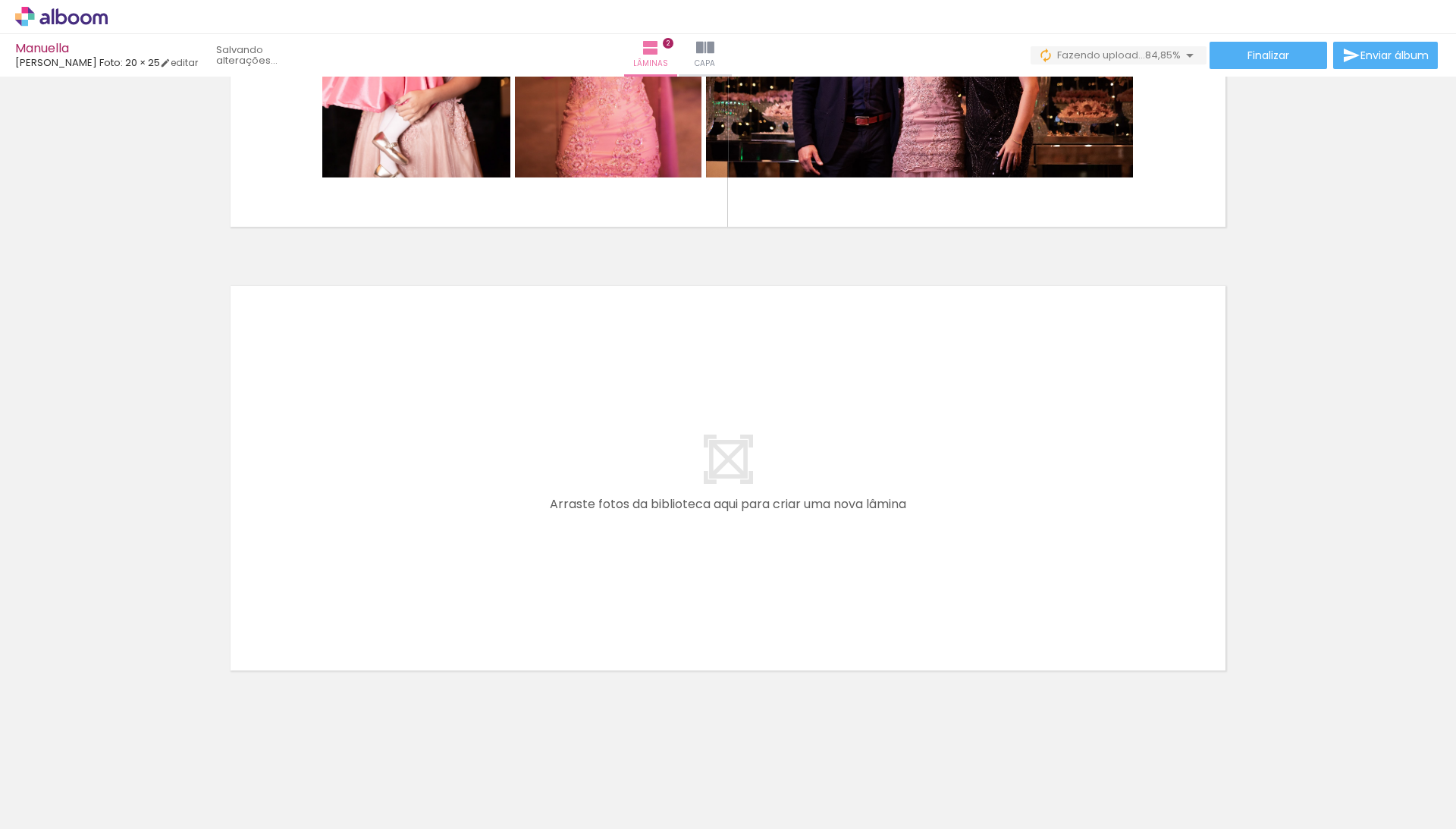
scroll to position [733, 0]
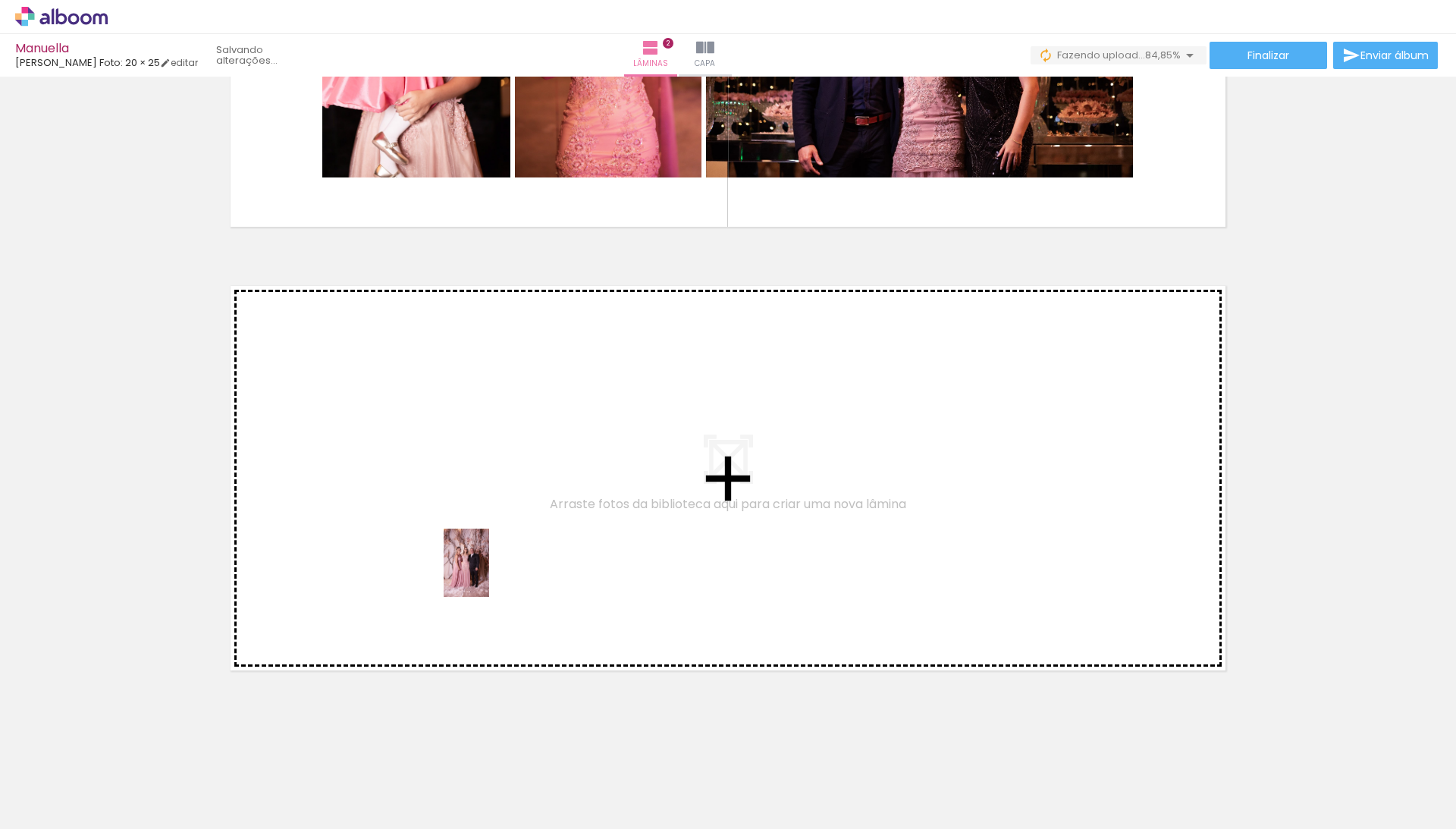
drag, startPoint x: 589, startPoint y: 793, endPoint x: 481, endPoint y: 555, distance: 261.4
click at [481, 555] on quentale-workspace at bounding box center [728, 414] width 1456 height 829
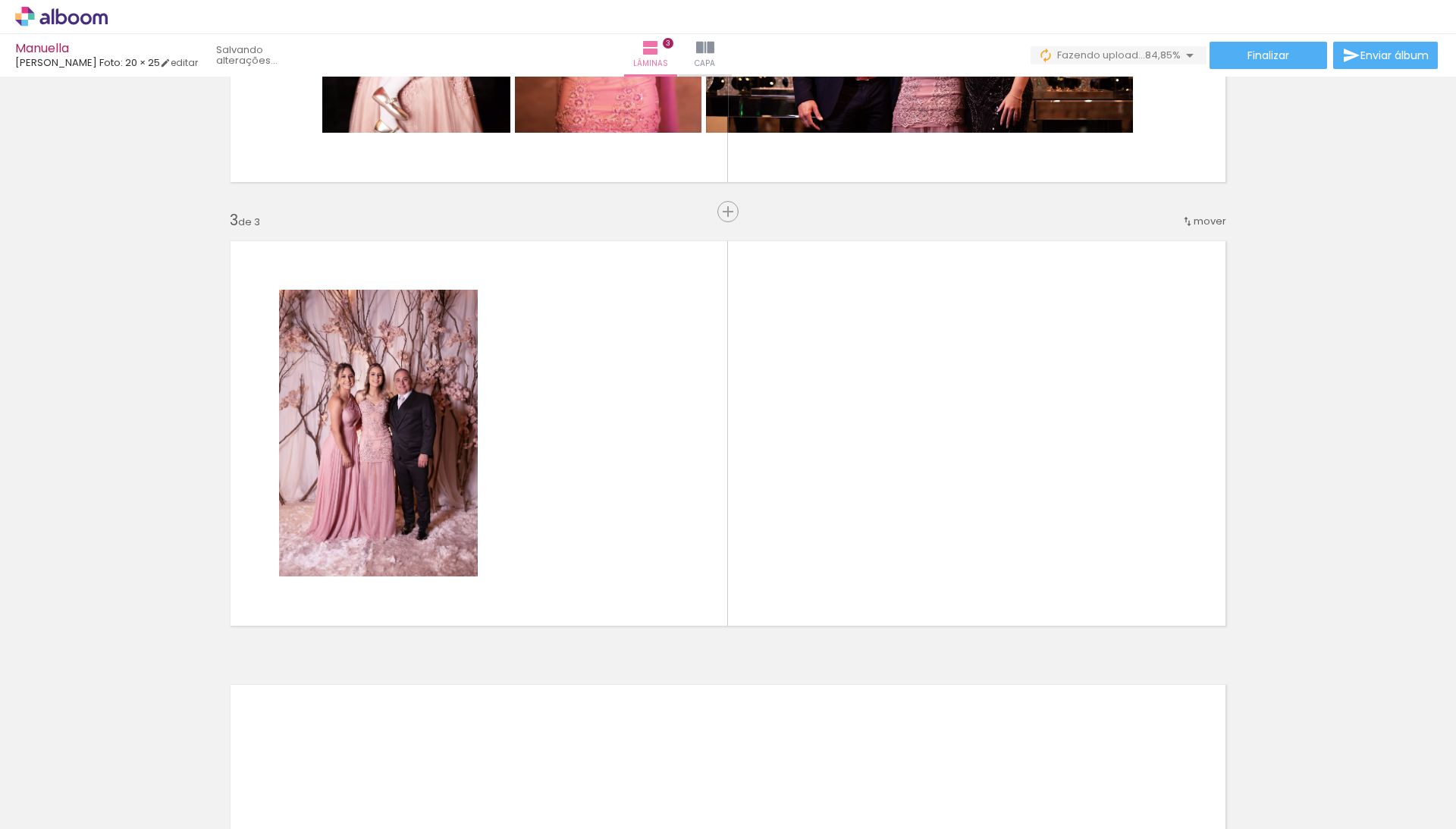
scroll to position [804, 0]
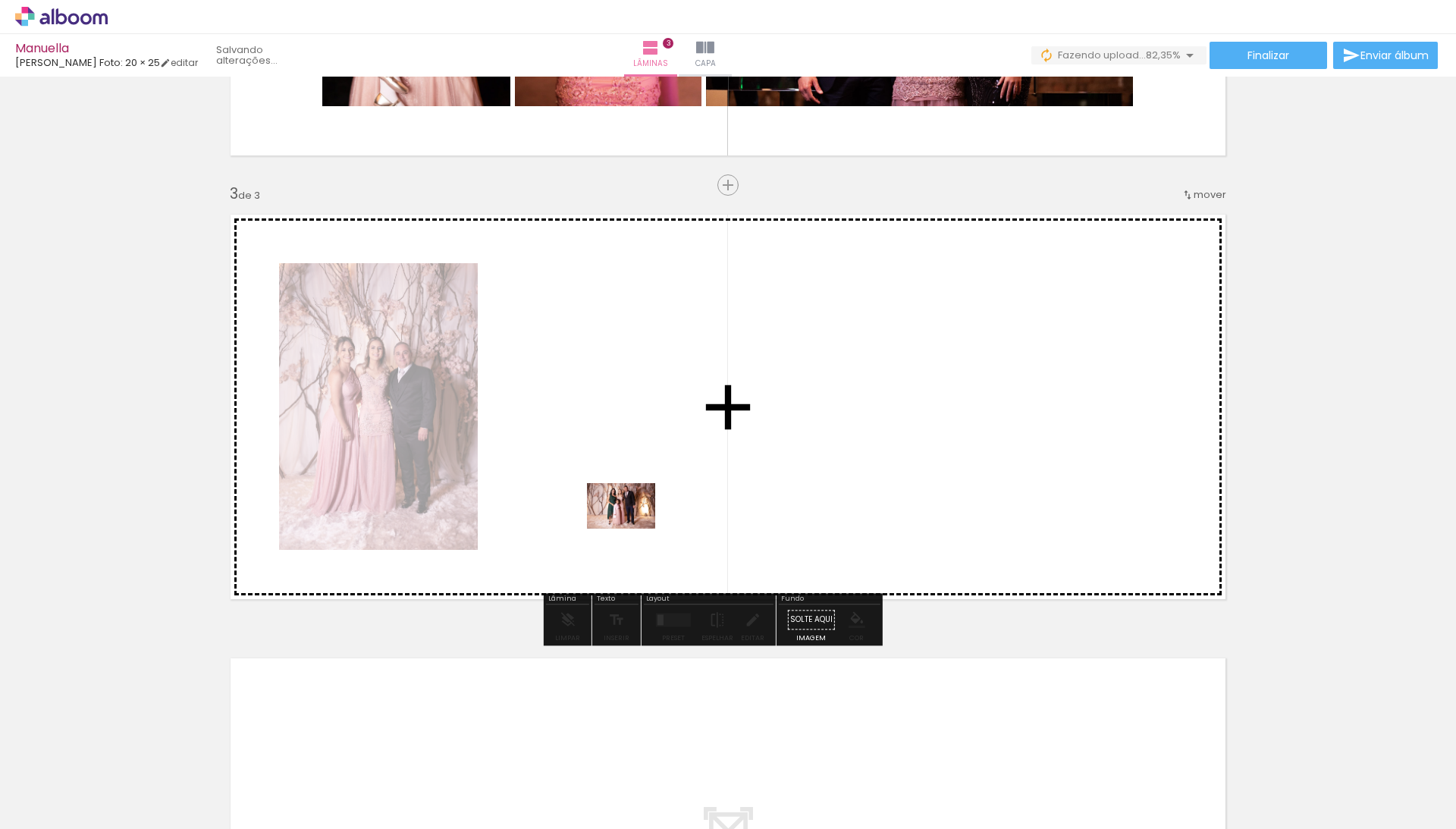
drag, startPoint x: 680, startPoint y: 784, endPoint x: 633, endPoint y: 529, distance: 259.3
click at [633, 529] on quentale-workspace at bounding box center [728, 414] width 1456 height 829
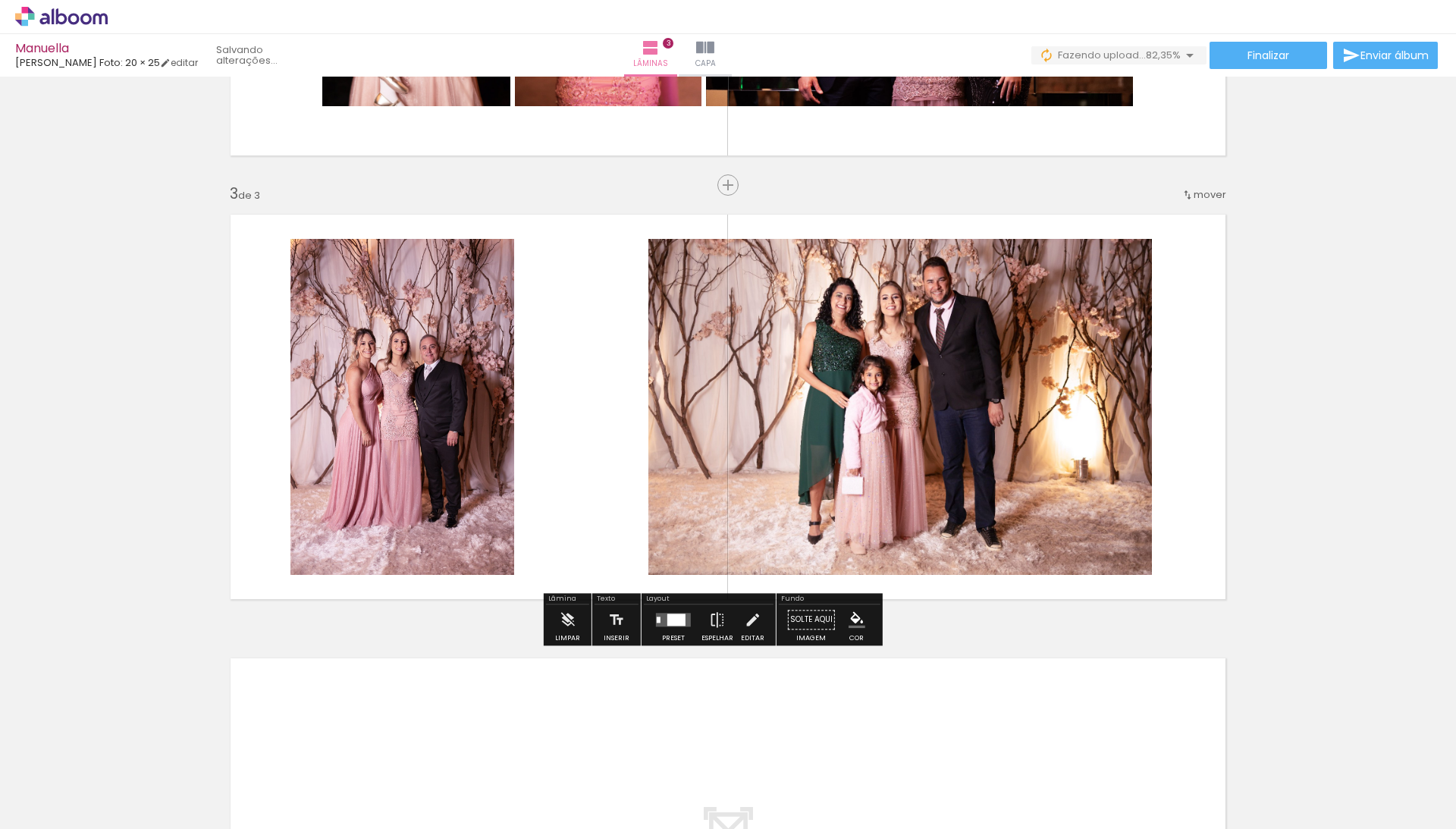
scroll to position [0, 0]
click at [1277, 369] on div "Inserir lâmina 1 de 3 Inserir lâmina 2 de 3 Inserir lâmina 3 de 3" at bounding box center [728, 165] width 1456 height 1775
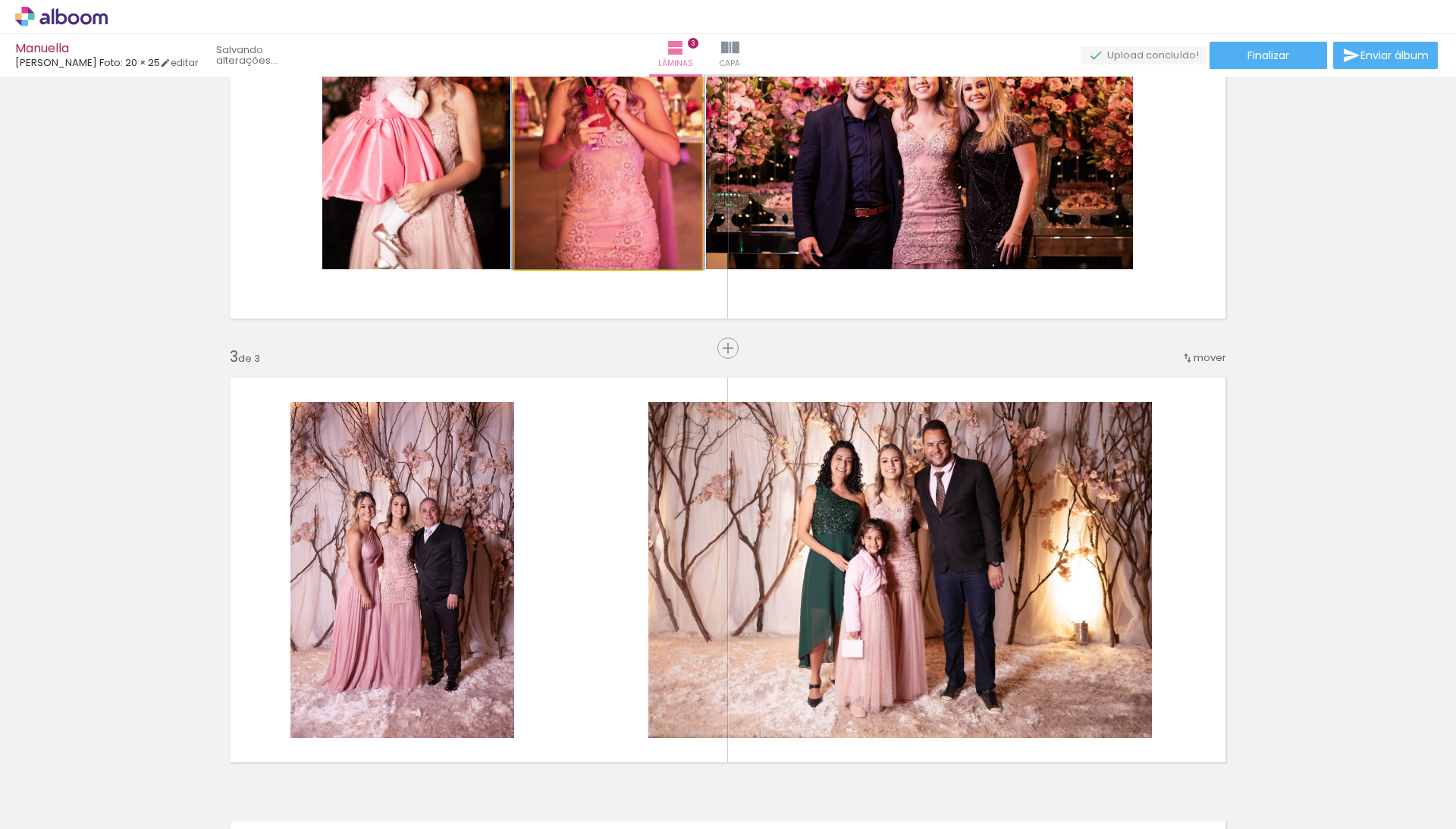
click at [613, 185] on quentale-photo at bounding box center [608, 126] width 186 height 286
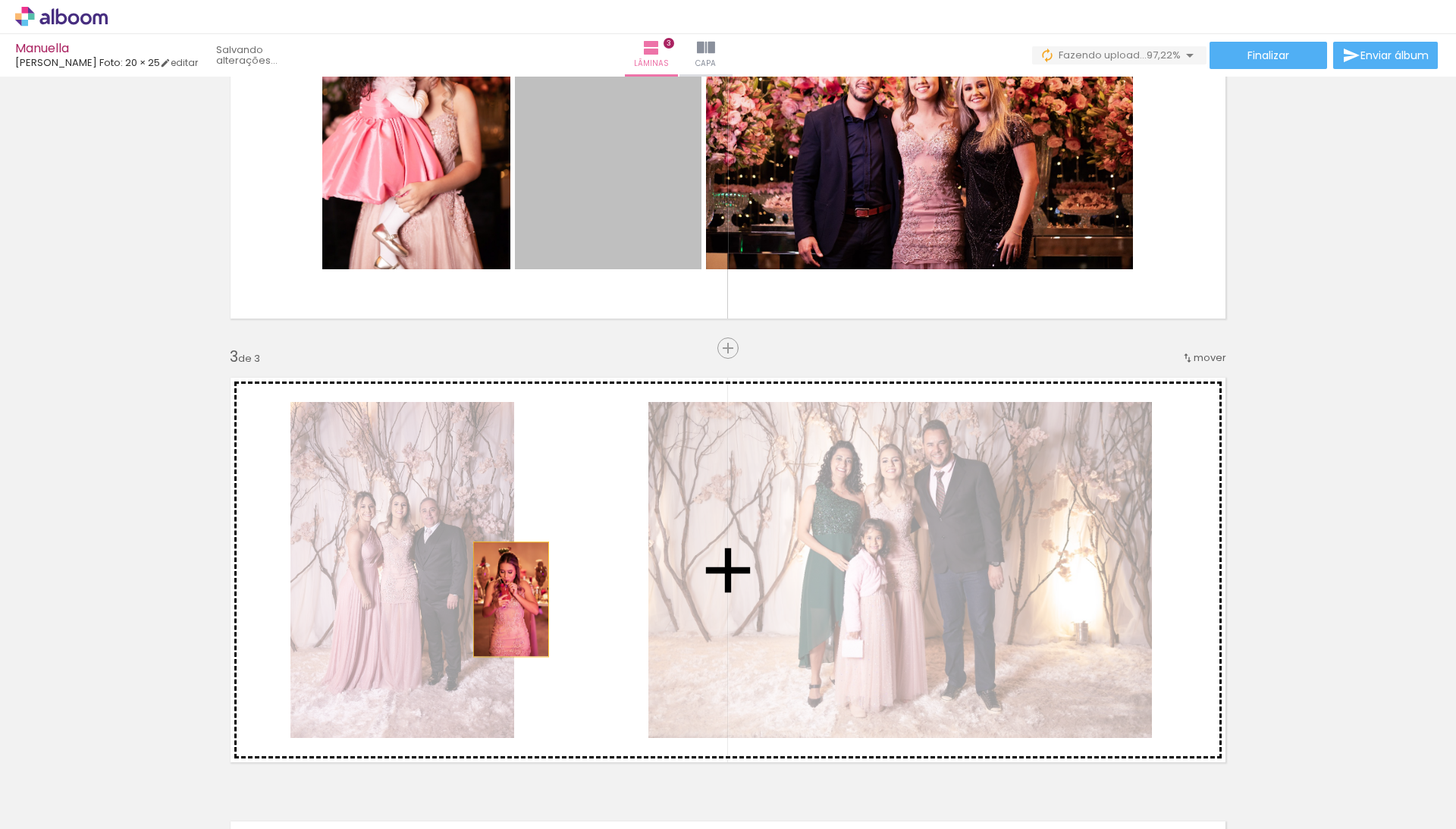
drag, startPoint x: 622, startPoint y: 173, endPoint x: 512, endPoint y: 599, distance: 440.0
click at [512, 599] on div "Inserir lâmina 1 de 3 Inserir lâmina 2 de 3 Inserir lâmina 3 de 3" at bounding box center [728, 328] width 1456 height 1775
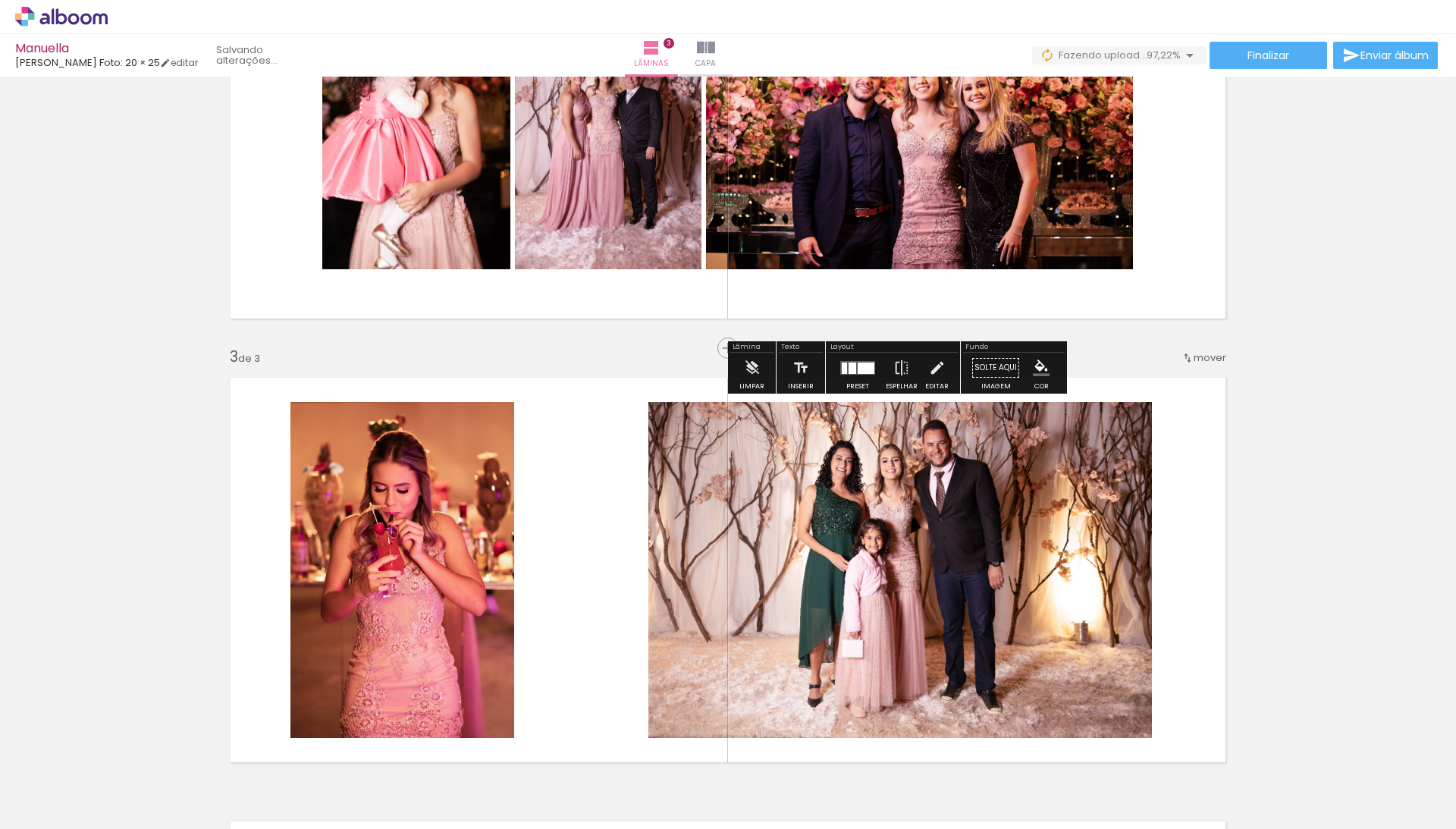
drag, startPoint x: 435, startPoint y: 579, endPoint x: 678, endPoint y: 160, distance: 484.4
click at [678, 160] on div "Inserir lâmina 1 de 3 Inserir lâmina 2 de 3 Inserir lâmina 3 de 3" at bounding box center [728, 328] width 1456 height 1775
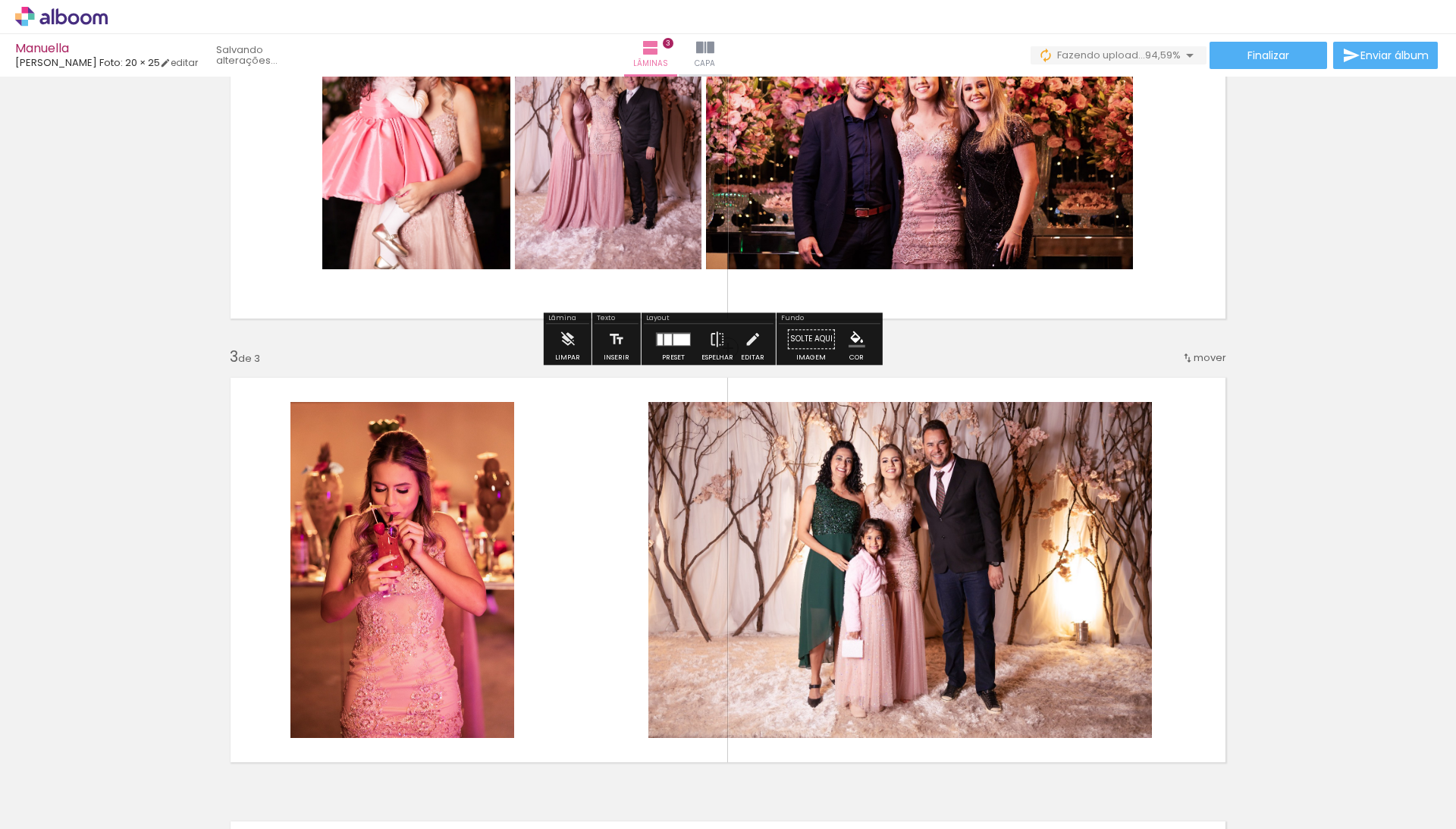
click at [1277, 229] on div "Inserir lâmina 1 de 3 Inserir lâmina 2 de 3 Inserir lâmina 3 de 3" at bounding box center [728, 328] width 1456 height 1775
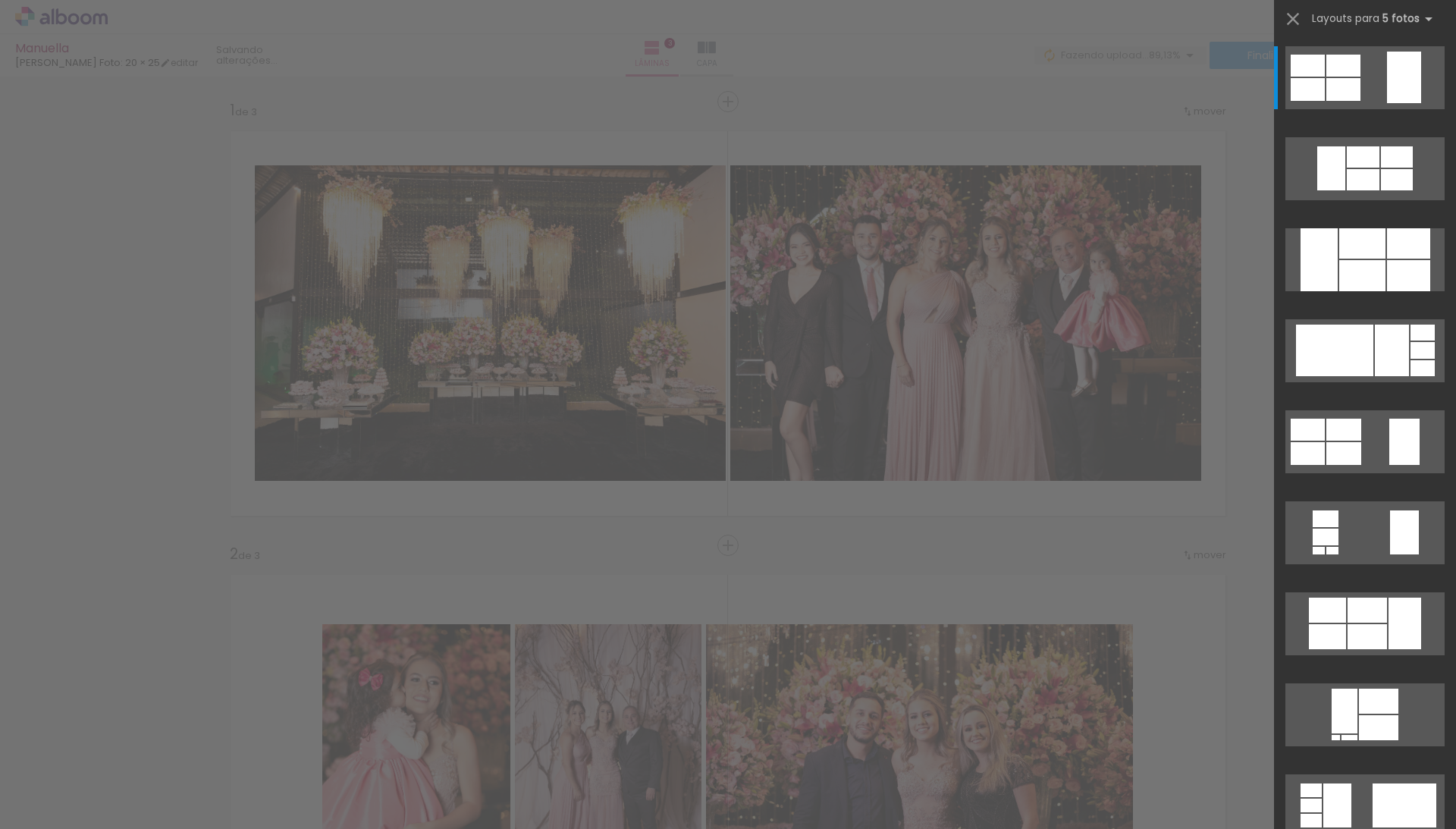
scroll to position [804, 0]
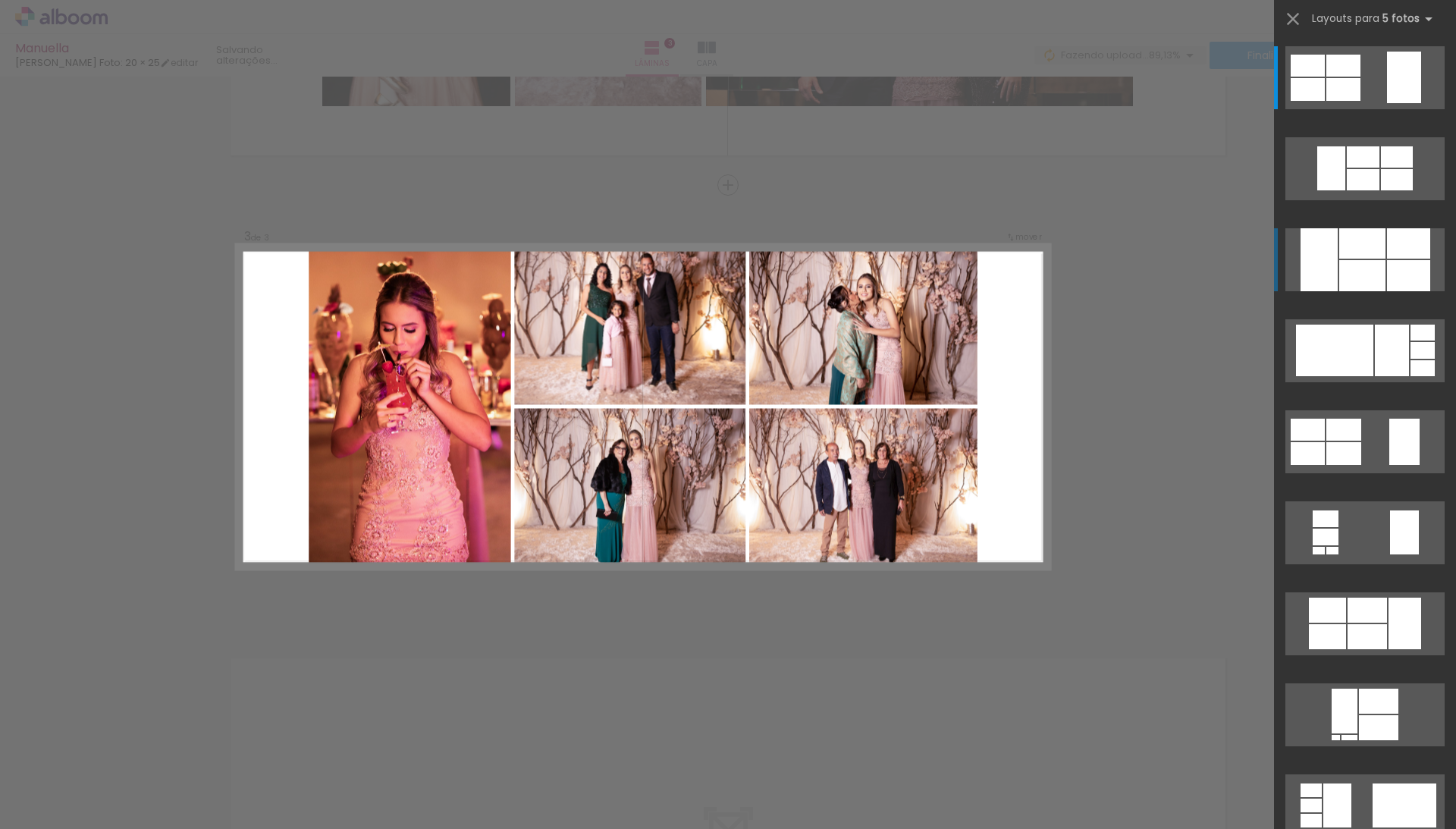
click at [1387, 257] on div at bounding box center [1409, 243] width 43 height 30
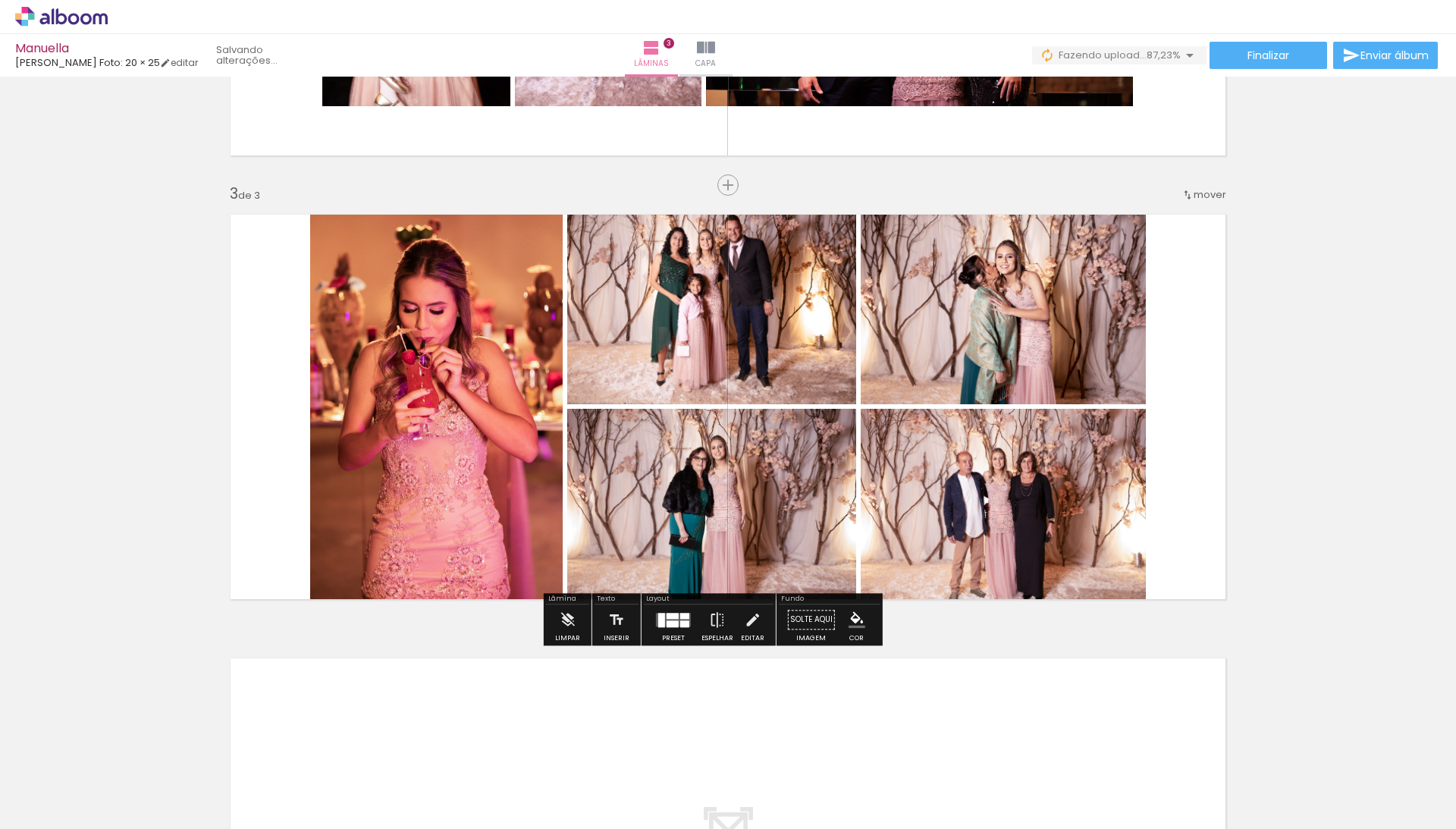
click at [1287, 340] on div "Inserir lâmina 1 de 3 Inserir lâmina 2 de 3 Inserir lâmina 3 de 3" at bounding box center [728, 165] width 1456 height 1775
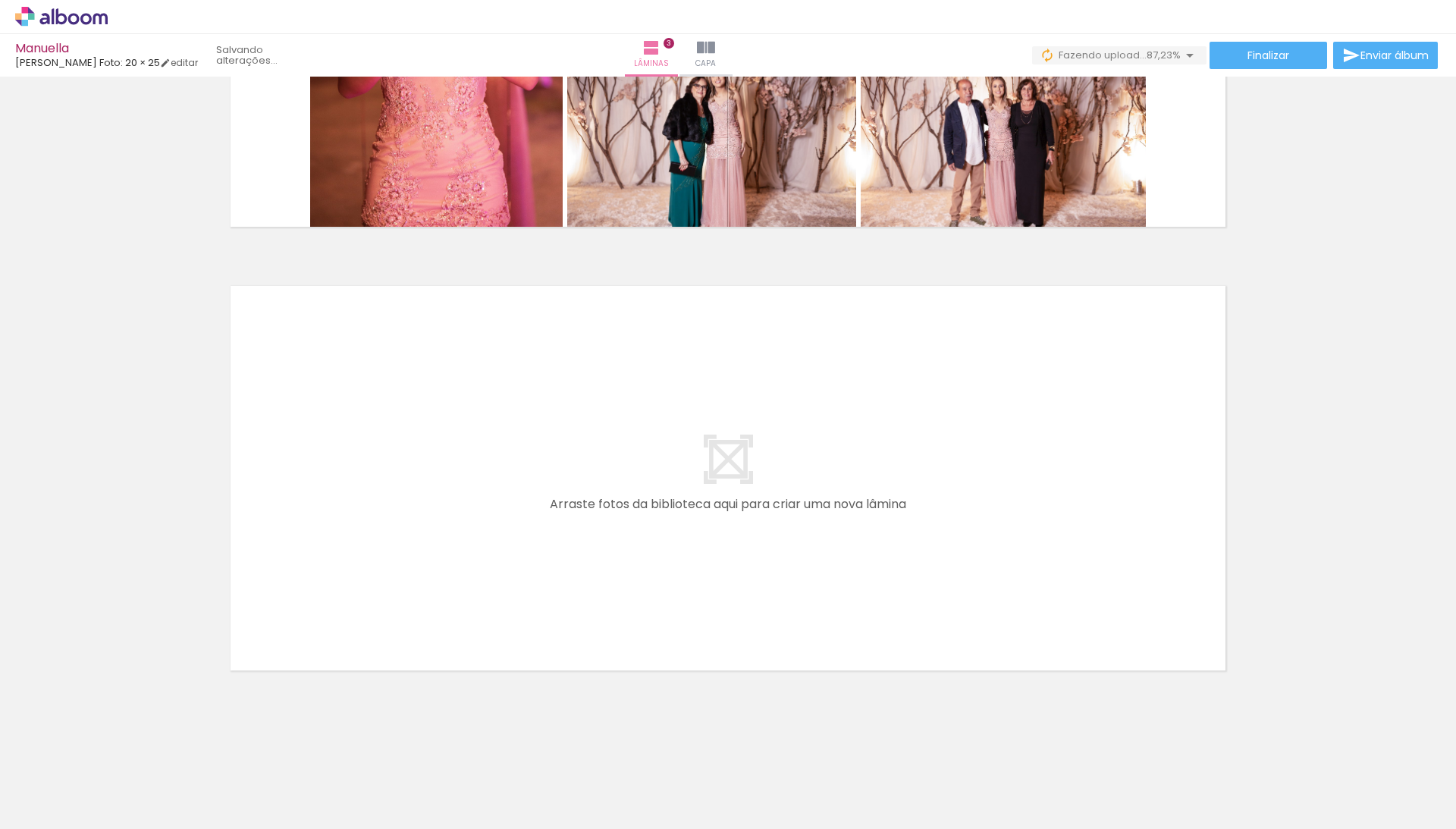
scroll to position [1176, 0]
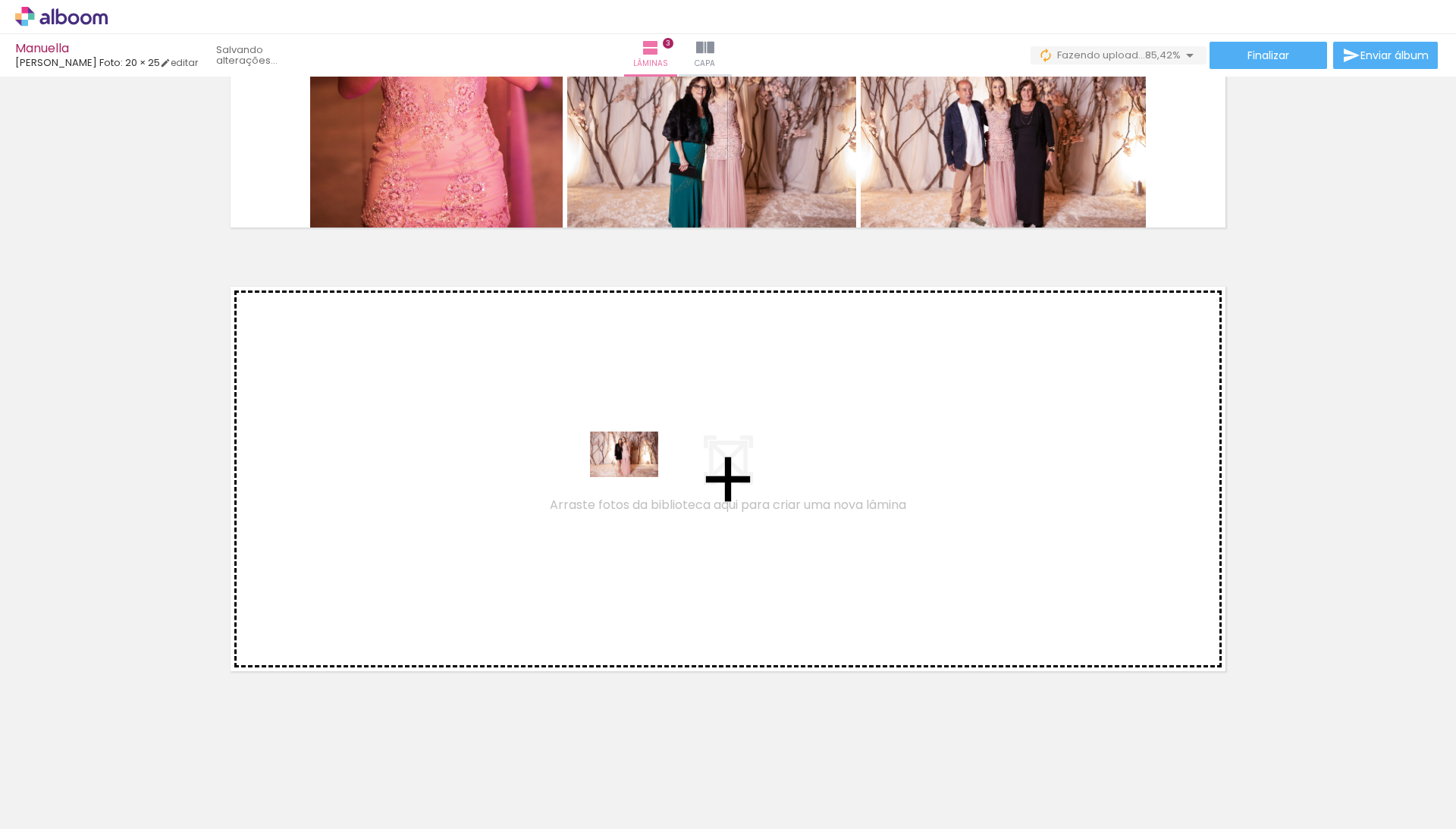
click at [637, 480] on quentale-workspace at bounding box center [728, 414] width 1456 height 829
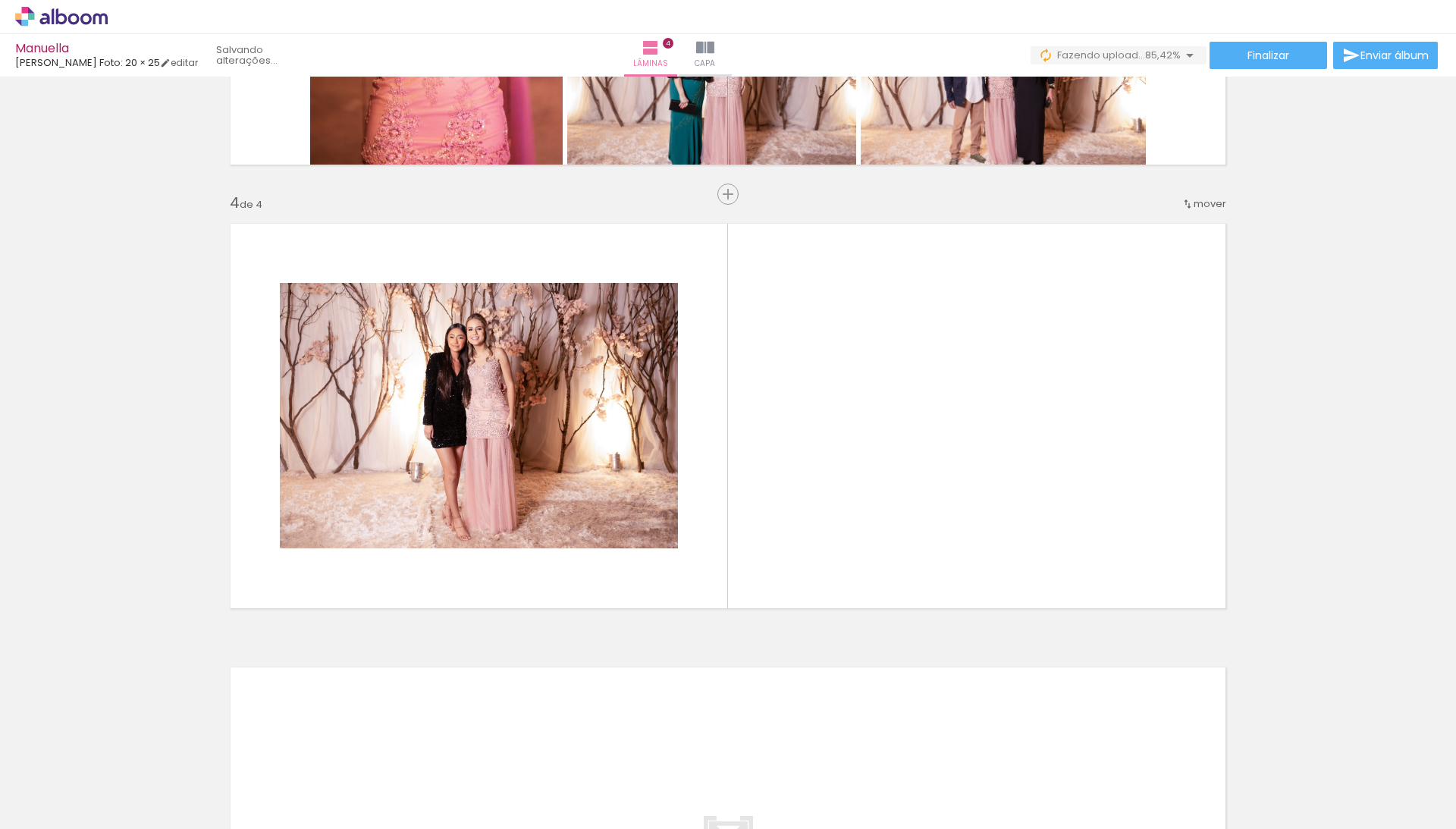
scroll to position [1248, 0]
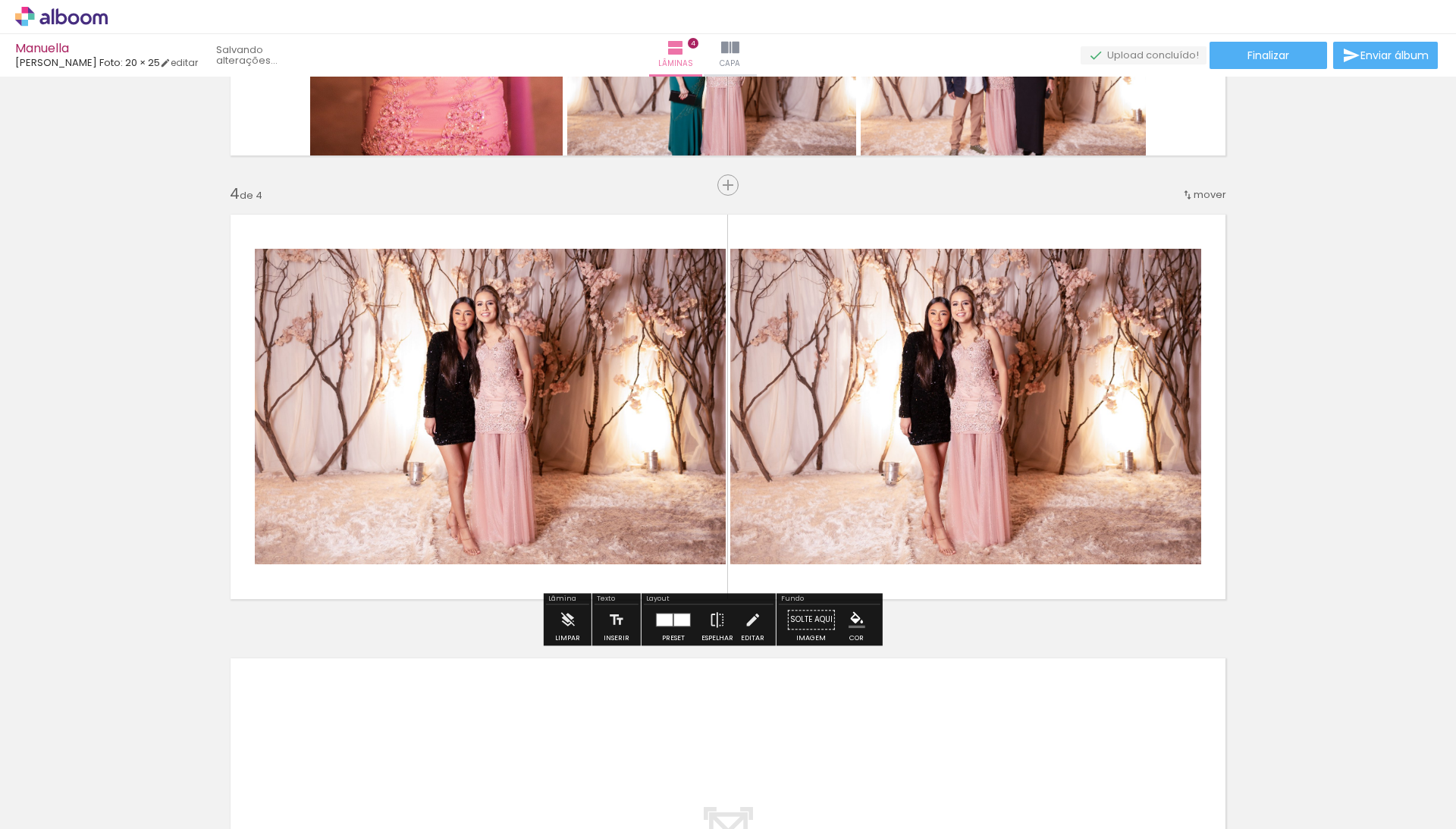
drag, startPoint x: 1020, startPoint y: 786, endPoint x: 767, endPoint y: 407, distance: 455.7
click at [767, 407] on quentale-workspace at bounding box center [728, 414] width 1456 height 829
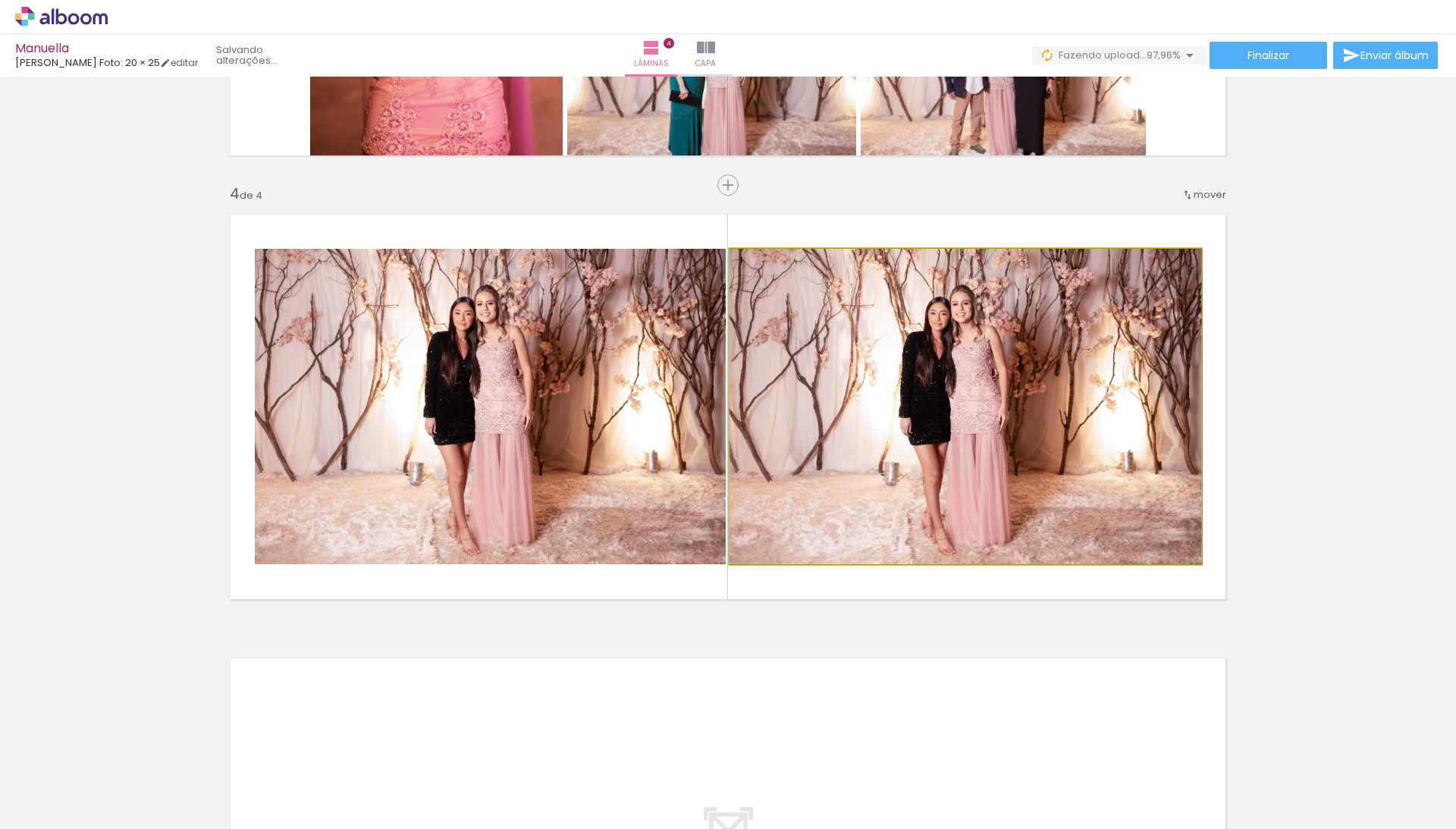
click at [923, 430] on quentale-photo at bounding box center [966, 407] width 471 height 316
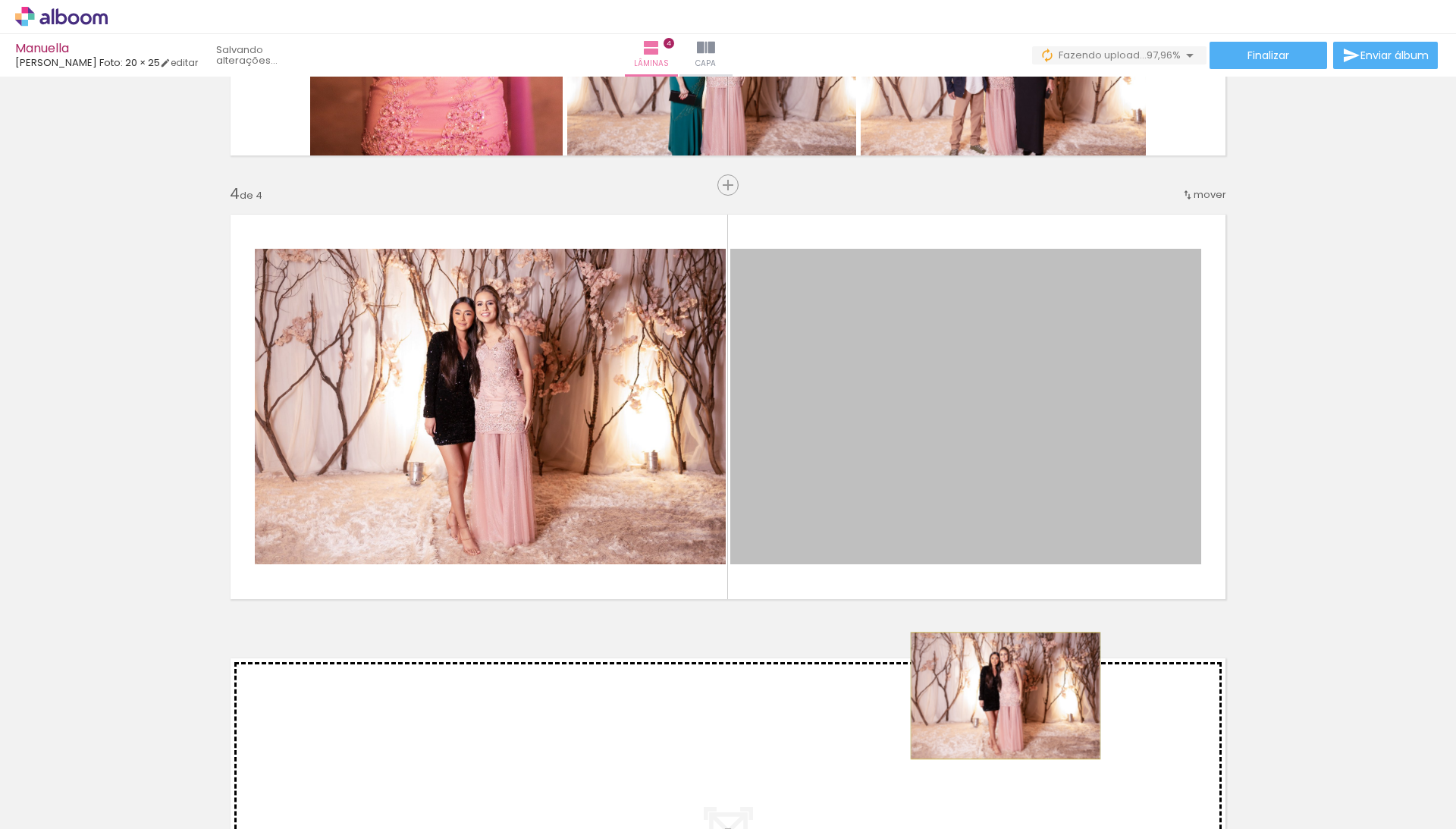
drag, startPoint x: 999, startPoint y: 426, endPoint x: 1005, endPoint y: 695, distance: 269.1
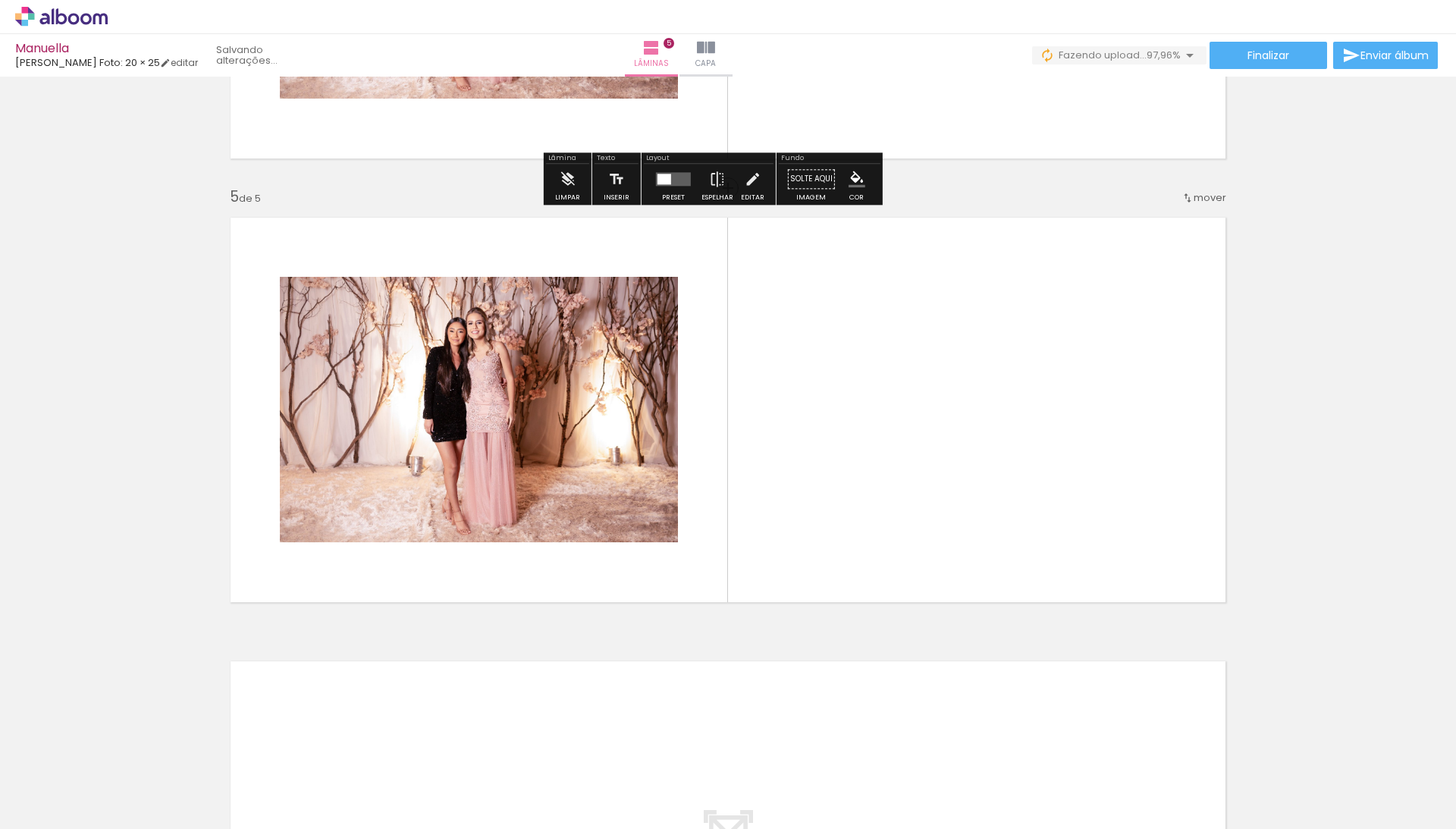
scroll to position [1691, 0]
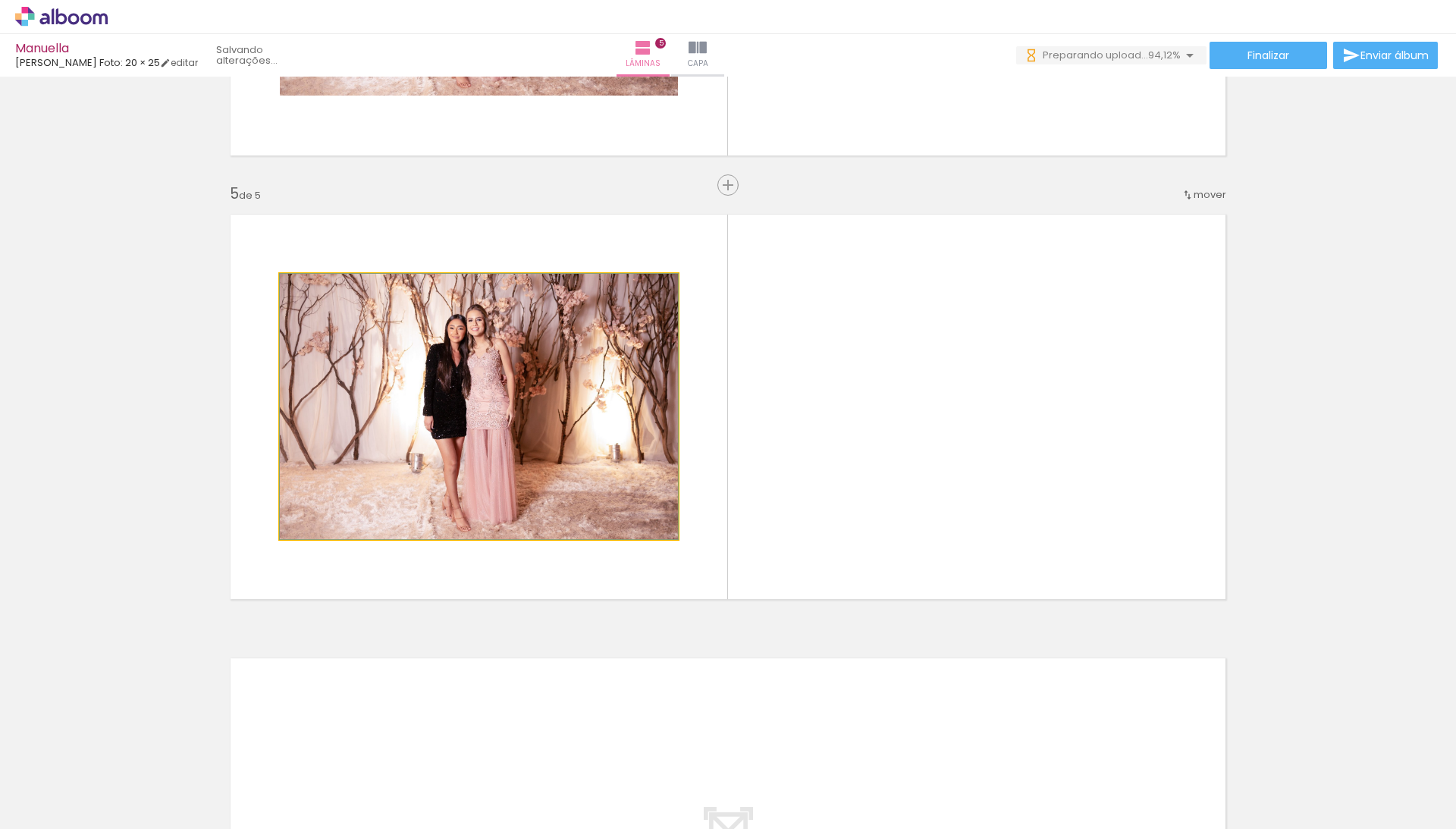
drag, startPoint x: 575, startPoint y: 356, endPoint x: 759, endPoint y: 440, distance: 202.3
click at [759, 440] on quentale-layouter at bounding box center [728, 407] width 1016 height 406
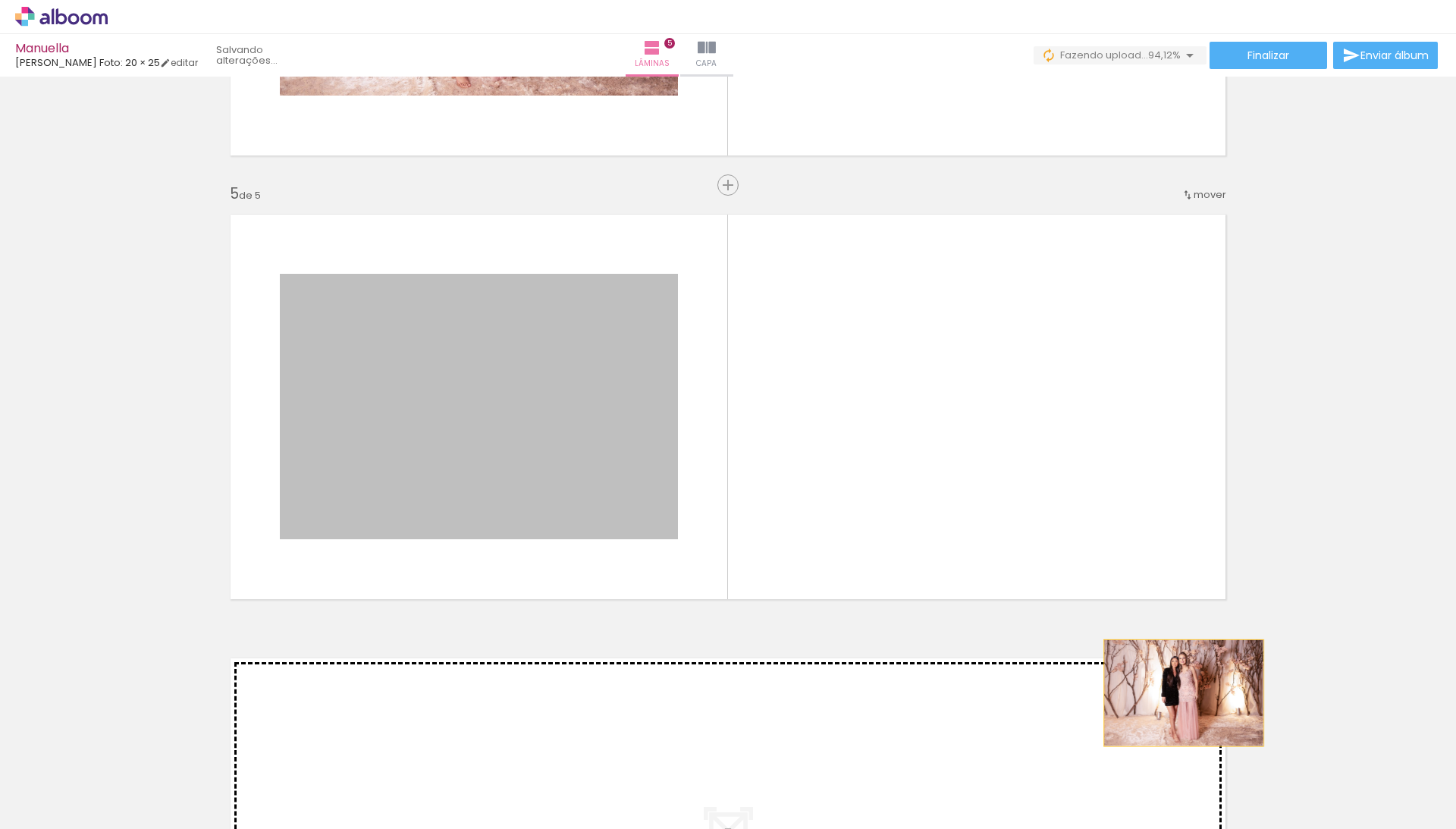
drag, startPoint x: 468, startPoint y: 346, endPoint x: 1189, endPoint y: 707, distance: 806.3
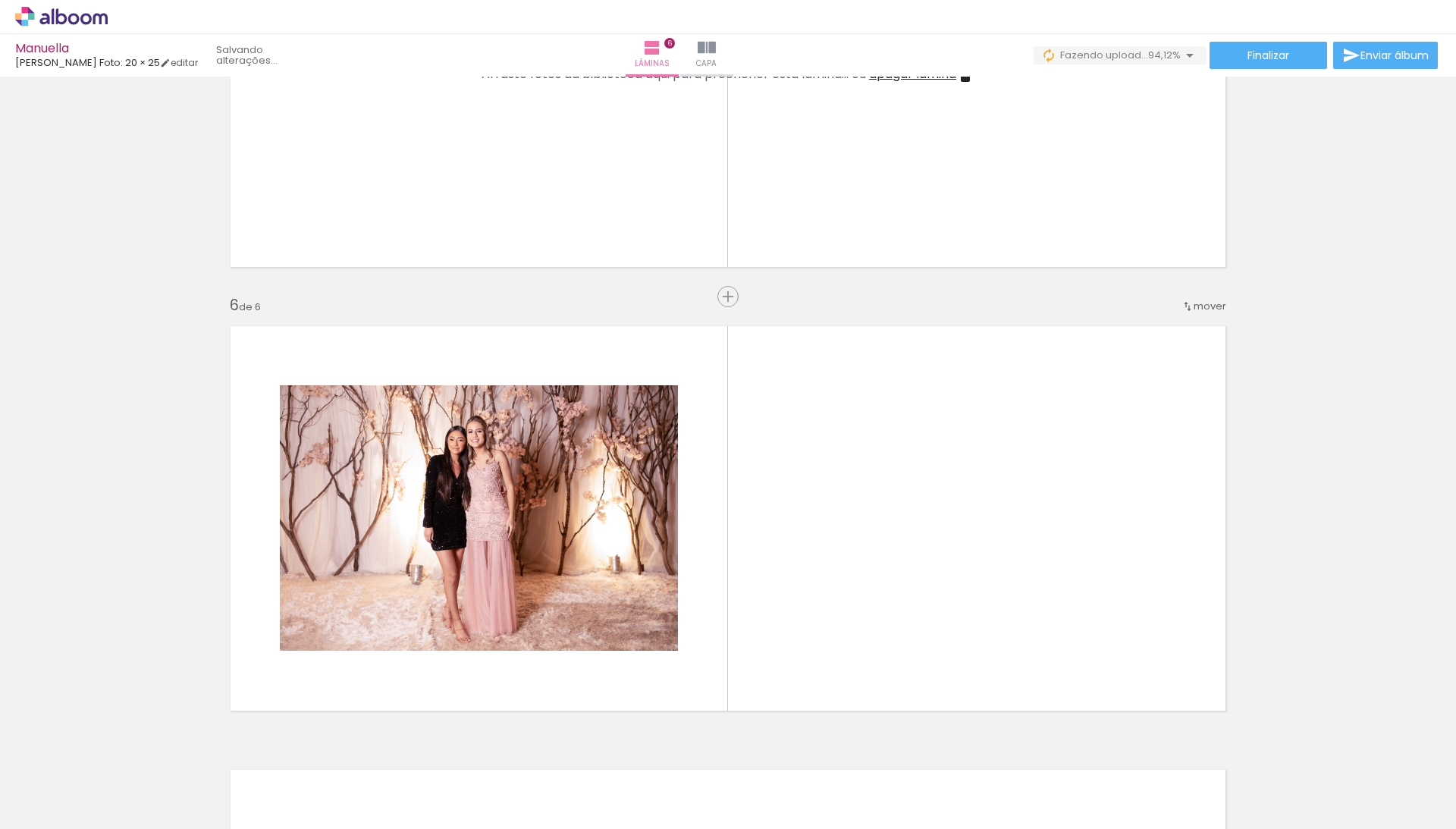
scroll to position [2135, 0]
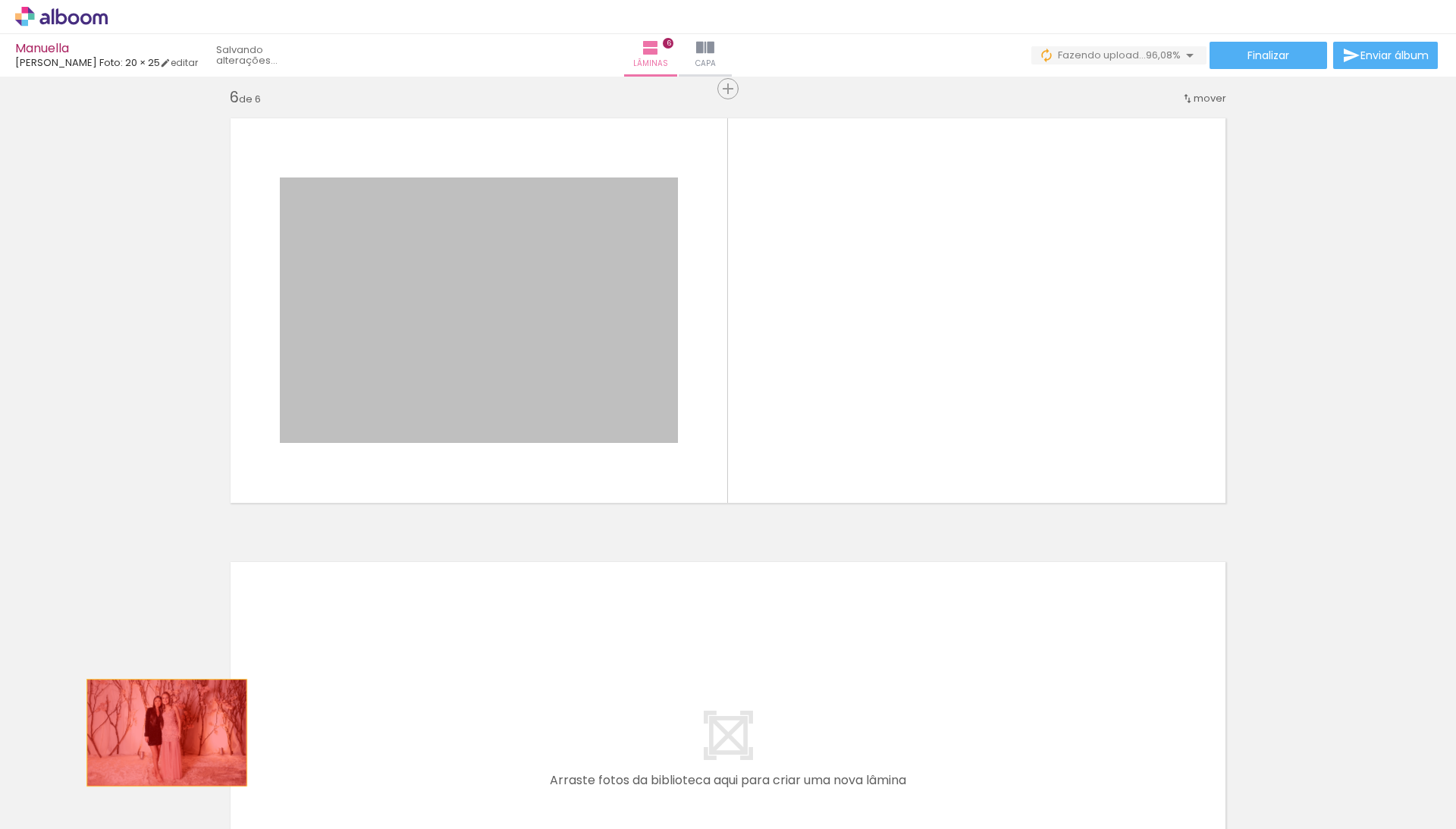
drag, startPoint x: 410, startPoint y: 394, endPoint x: 167, endPoint y: 828, distance: 497.4
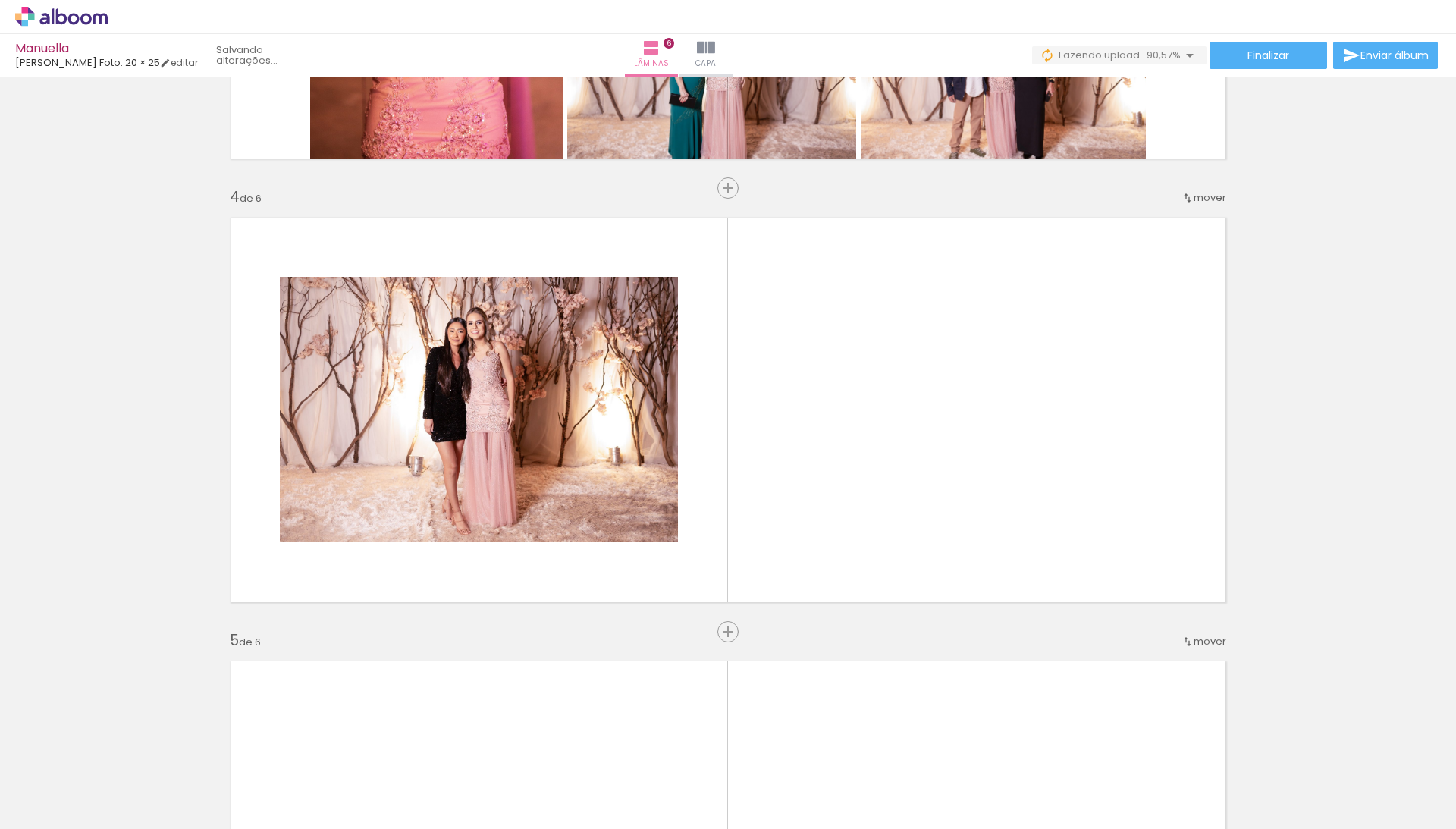
scroll to position [1311, 0]
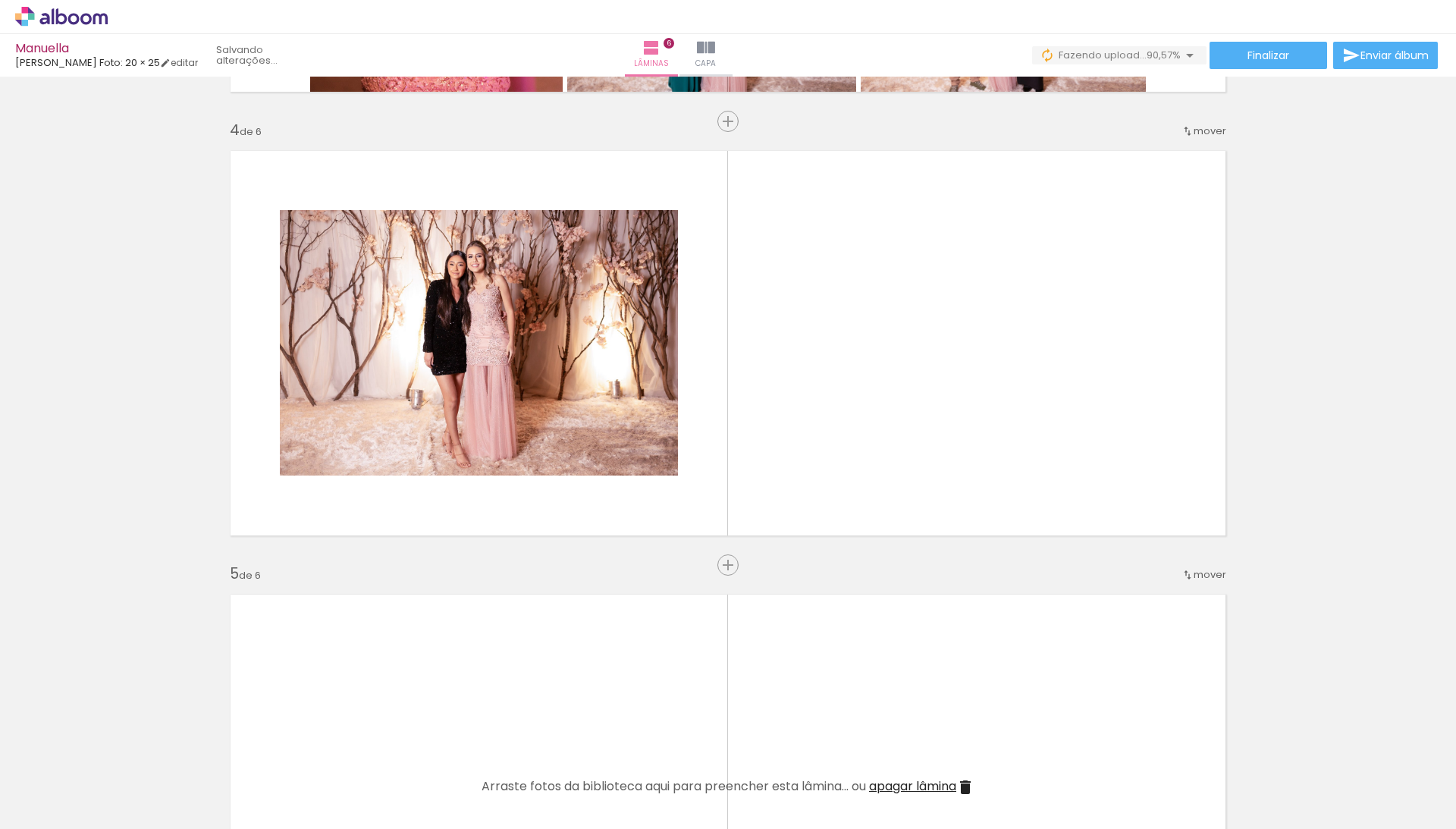
click at [1094, 786] on div at bounding box center [1087, 778] width 75 height 50
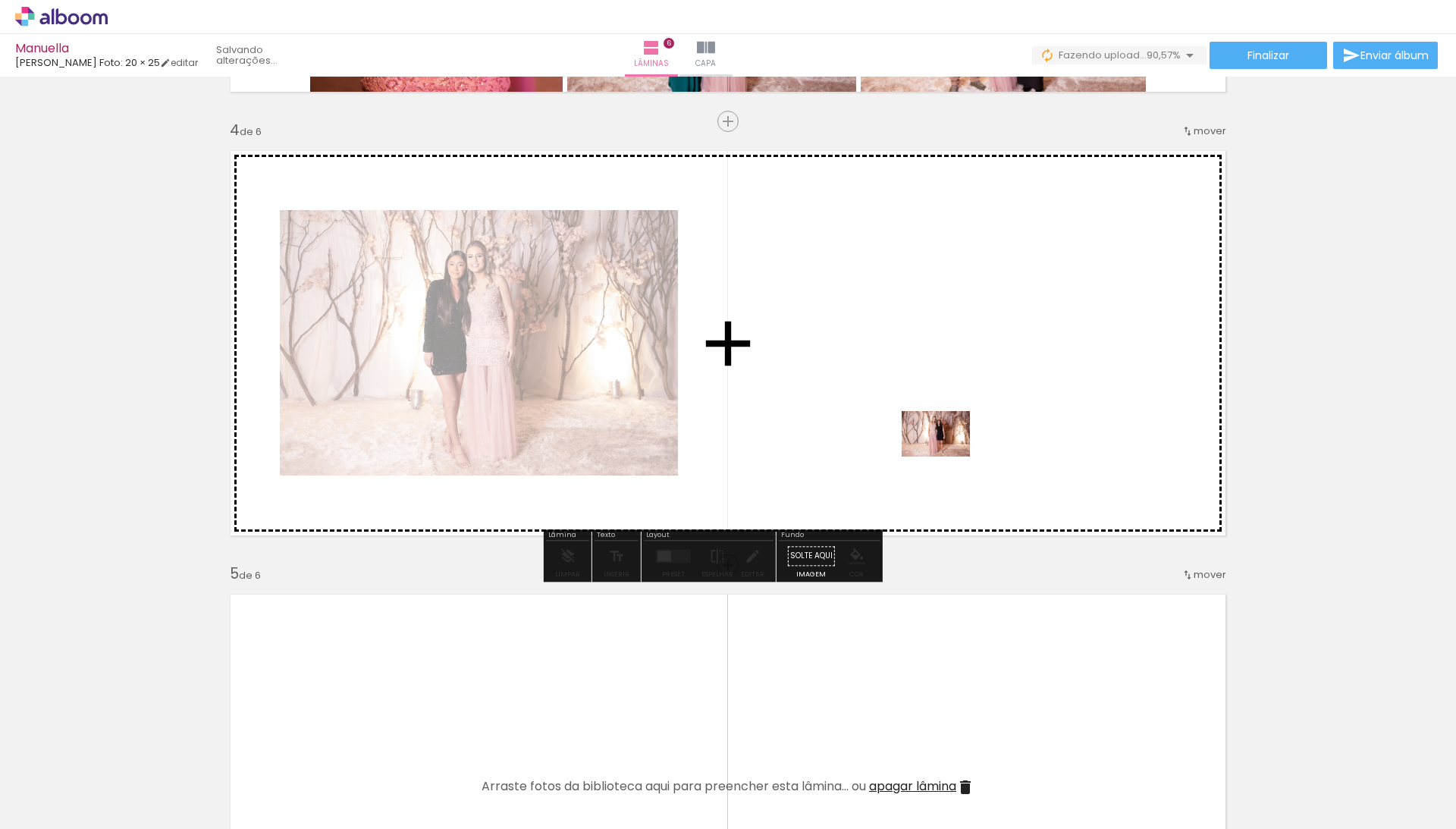
drag, startPoint x: 1094, startPoint y: 786, endPoint x: 947, endPoint y: 458, distance: 359.4
click at [947, 458] on quentale-workspace at bounding box center [728, 414] width 1456 height 829
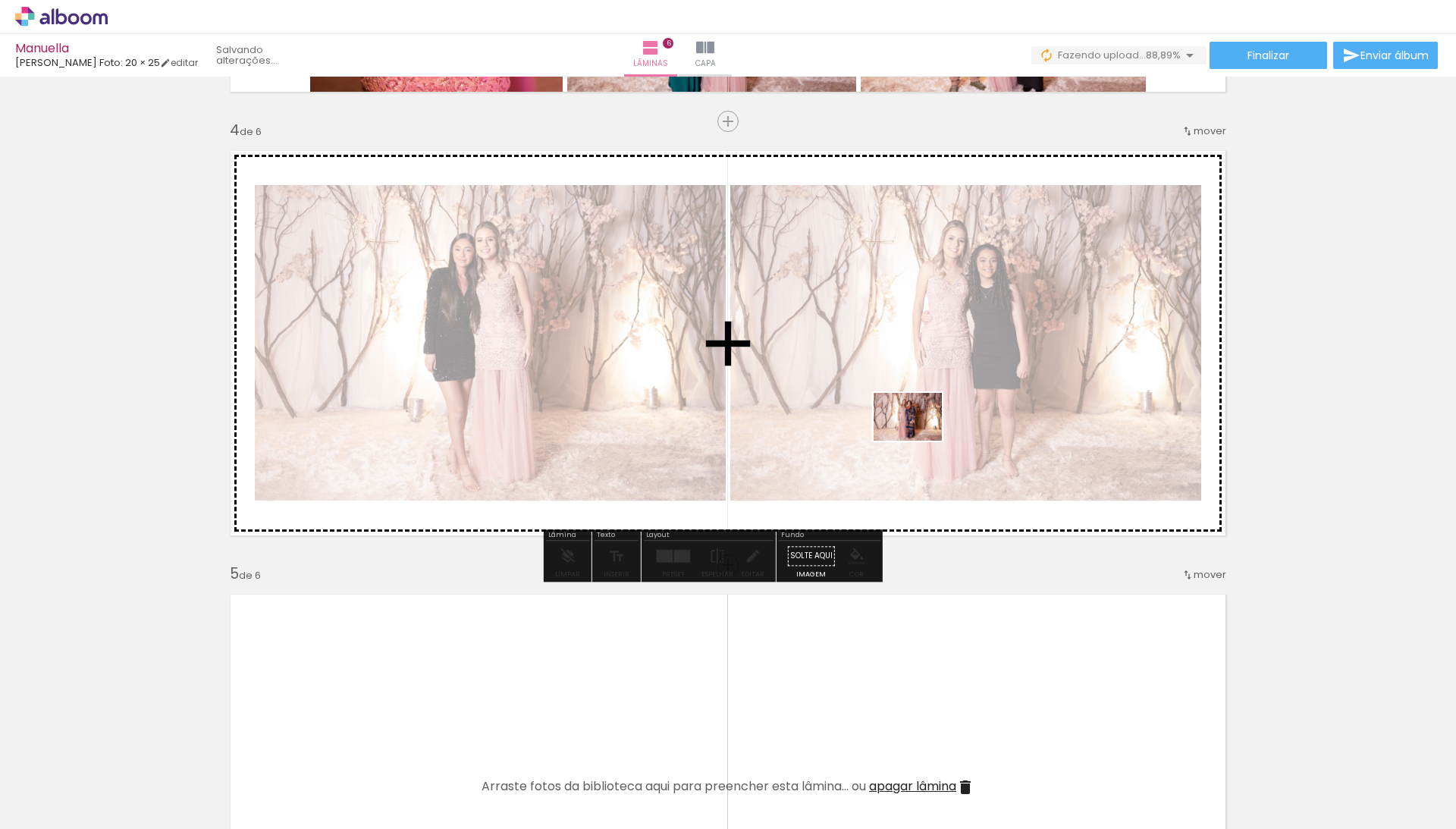
drag, startPoint x: 1168, startPoint y: 789, endPoint x: 919, endPoint y: 439, distance: 429.5
click at [919, 439] on quentale-workspace at bounding box center [728, 414] width 1456 height 829
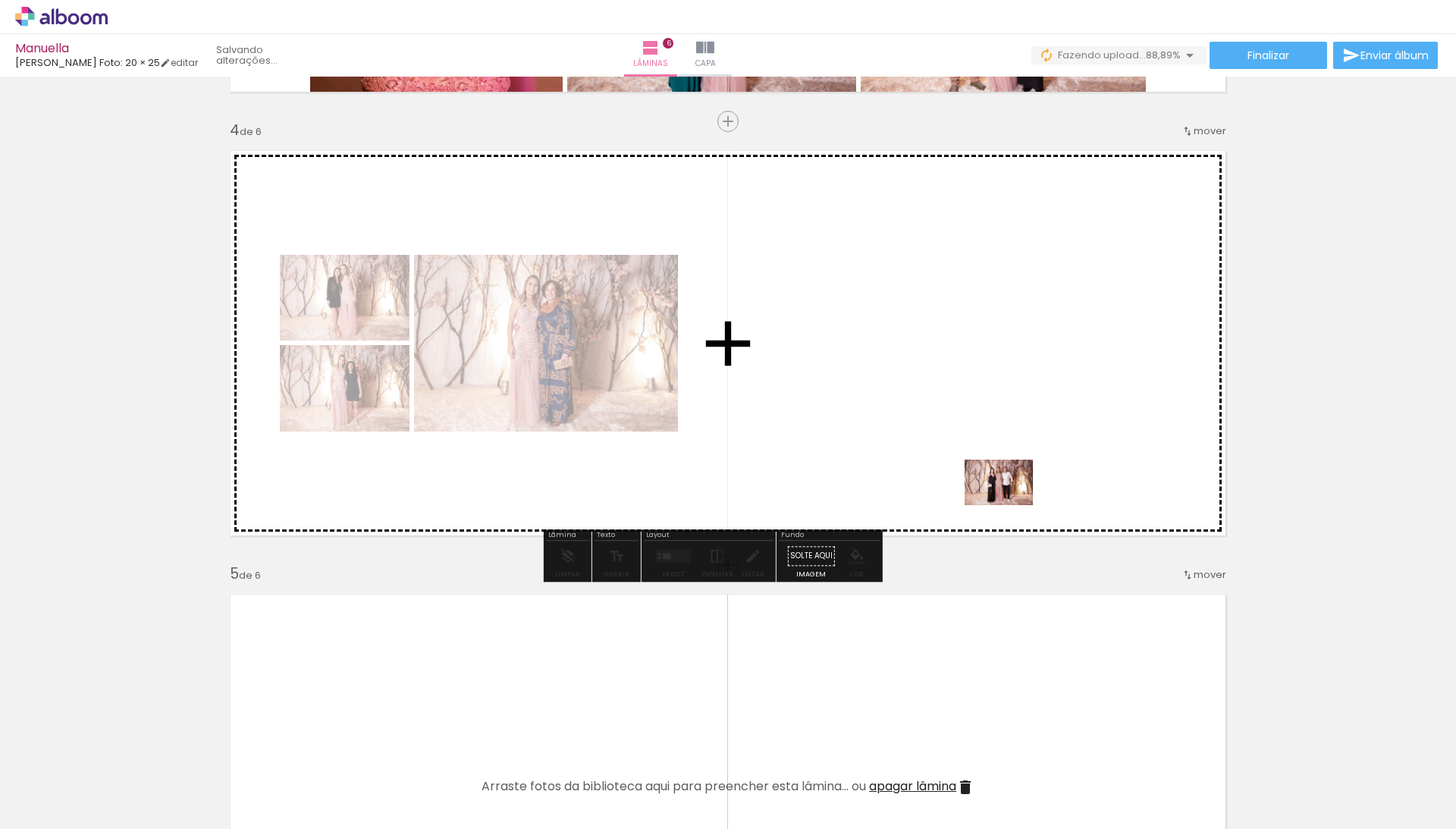
drag, startPoint x: 1265, startPoint y: 778, endPoint x: 1009, endPoint y: 502, distance: 376.4
click at [1009, 502] on quentale-workspace at bounding box center [728, 414] width 1456 height 829
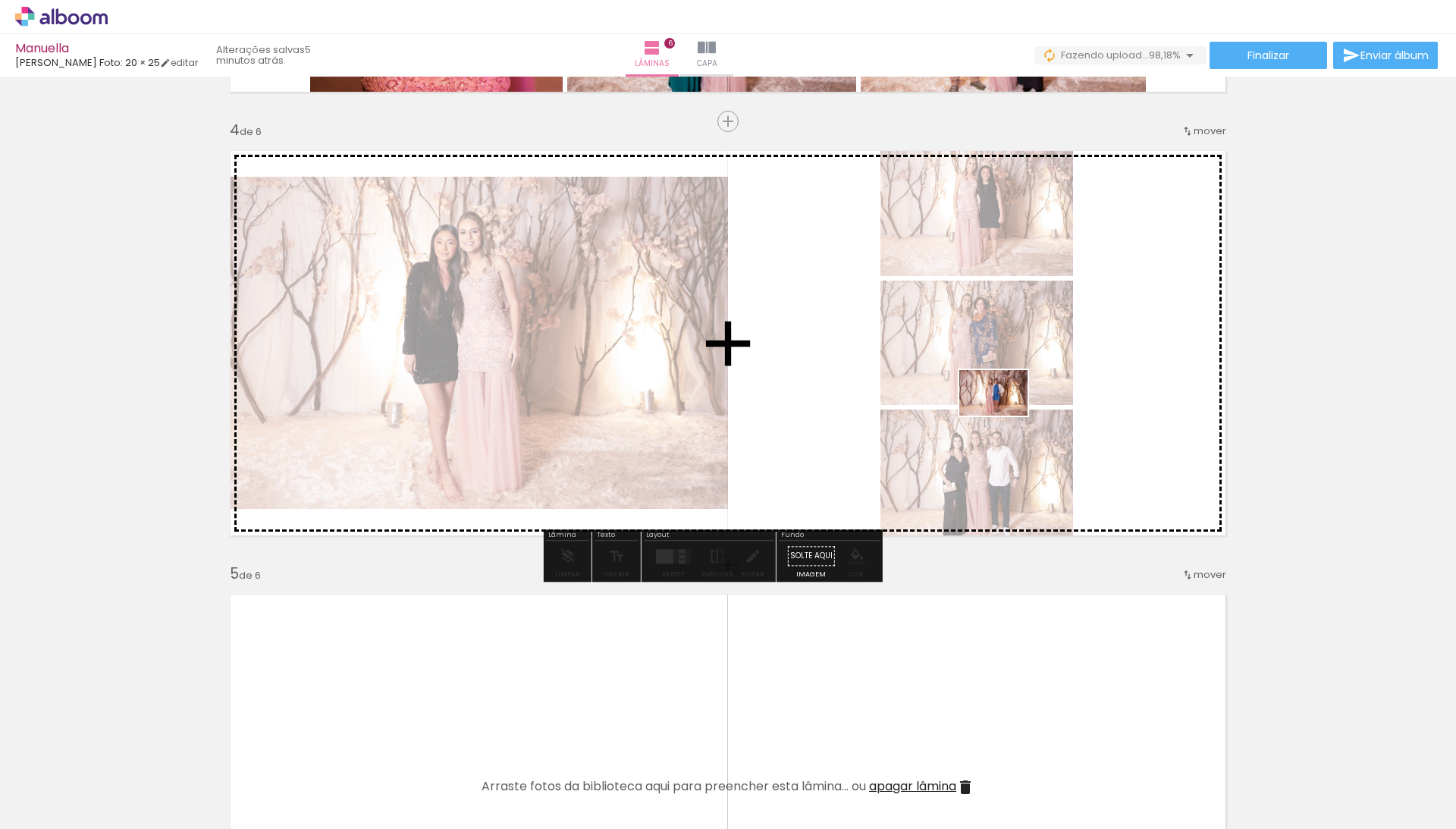
click at [1005, 415] on quentale-workspace at bounding box center [728, 414] width 1456 height 829
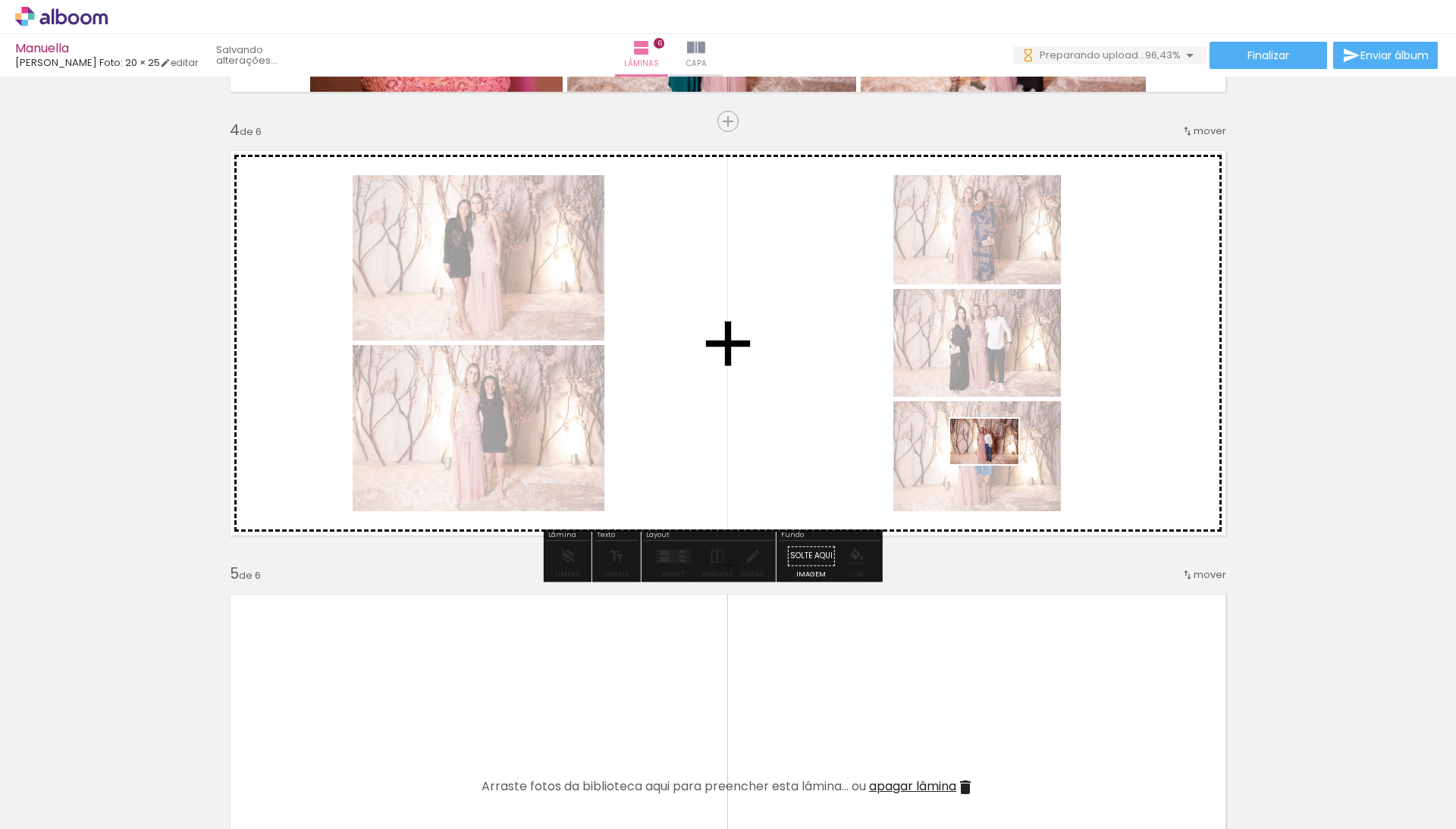
drag, startPoint x: 1424, startPoint y: 792, endPoint x: 996, endPoint y: 463, distance: 539.8
click at [996, 463] on quentale-workspace at bounding box center [728, 414] width 1456 height 829
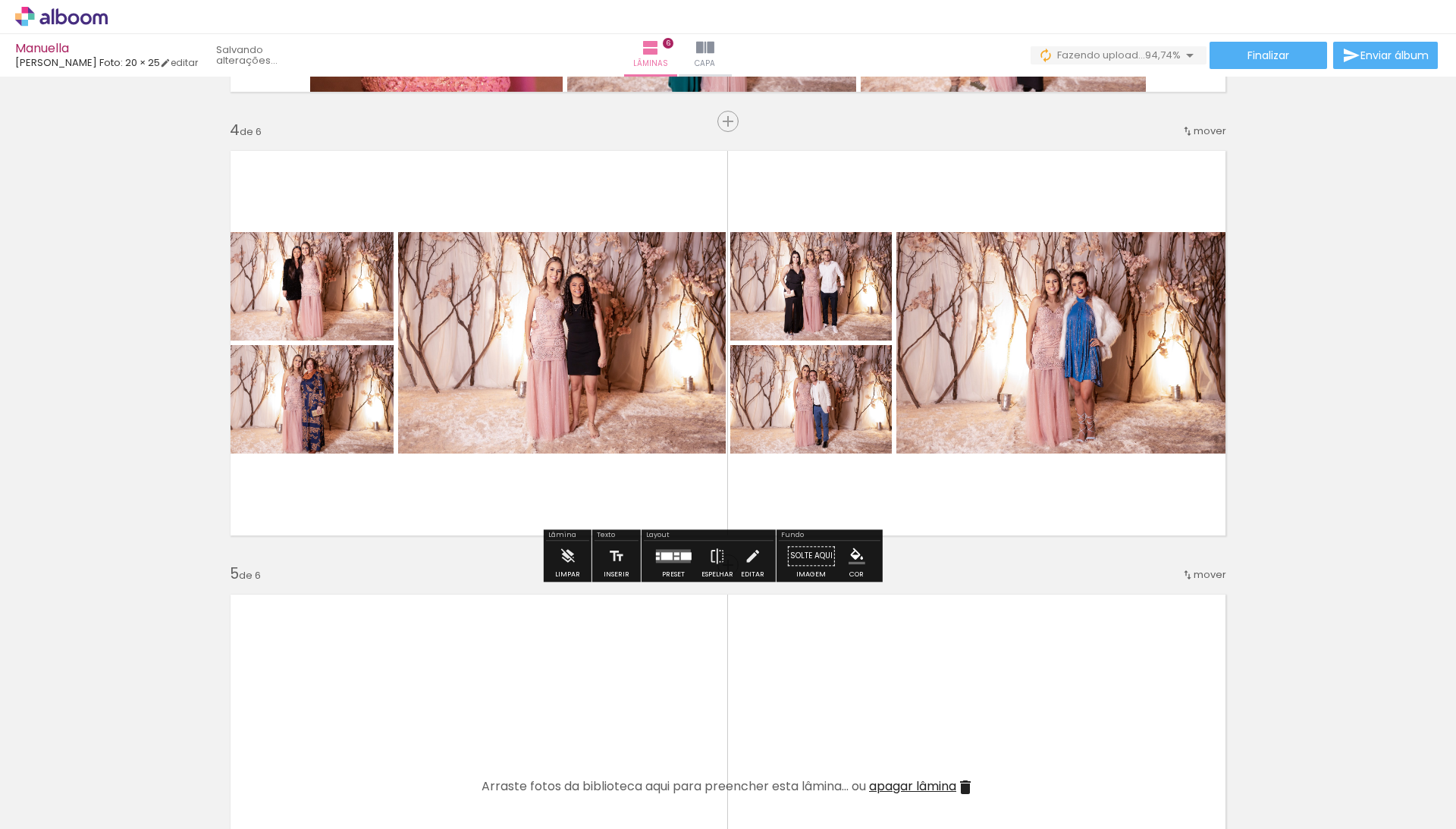
click at [692, 557] on div at bounding box center [686, 556] width 11 height 8
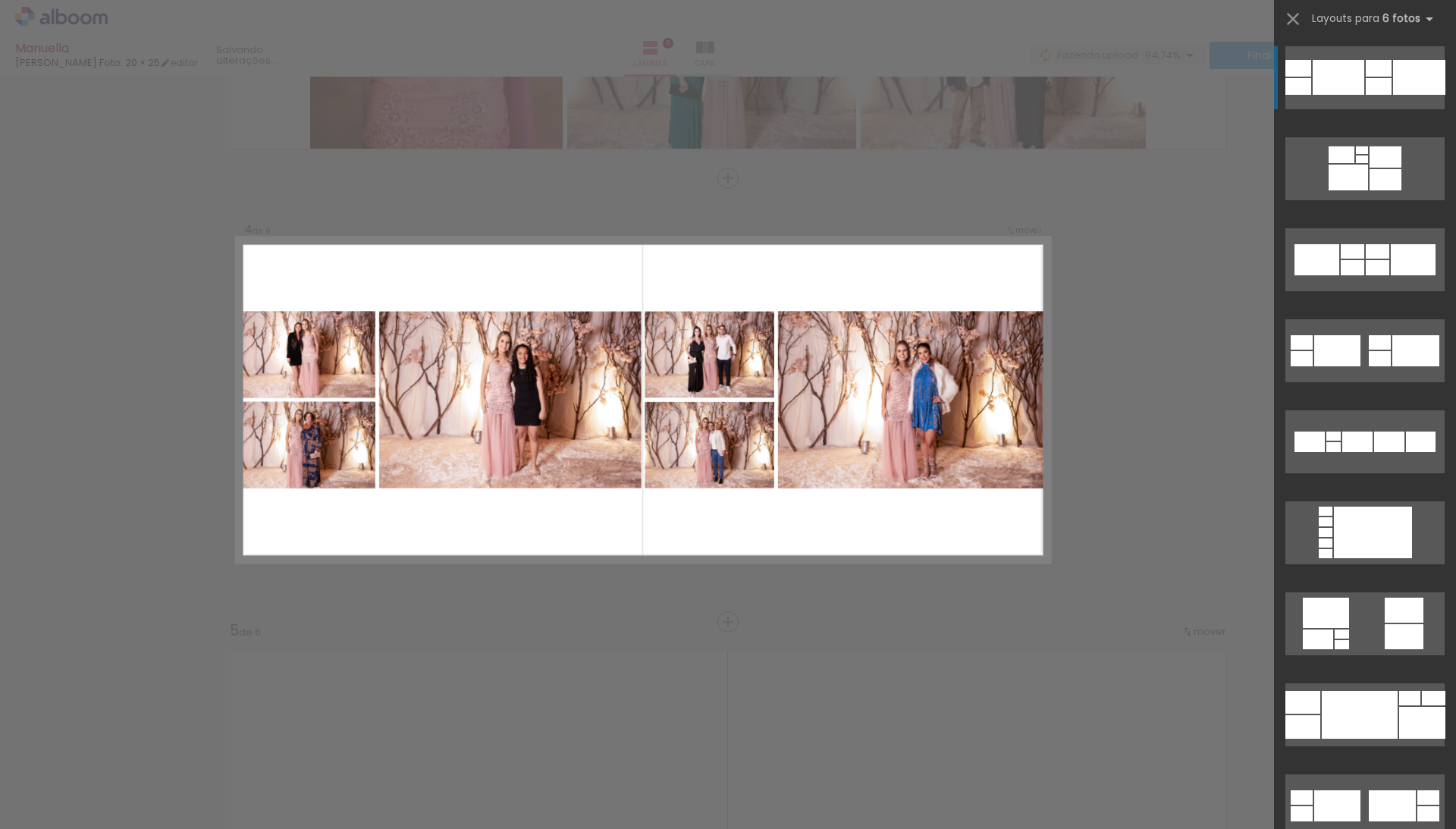
scroll to position [1248, 0]
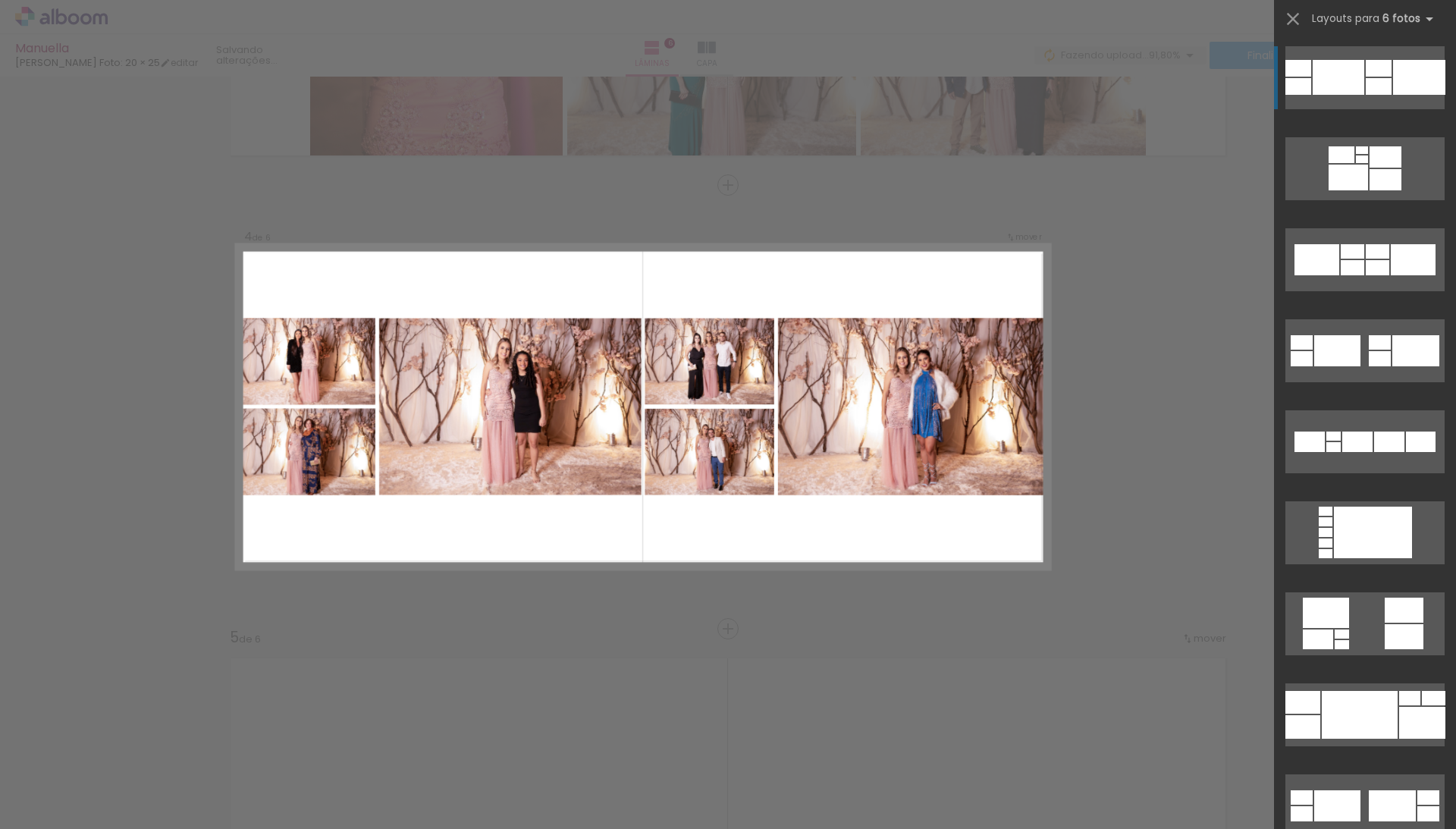
click at [1421, 77] on div at bounding box center [1419, 78] width 53 height 35
click at [1292, 16] on iron-icon at bounding box center [1293, 18] width 21 height 21
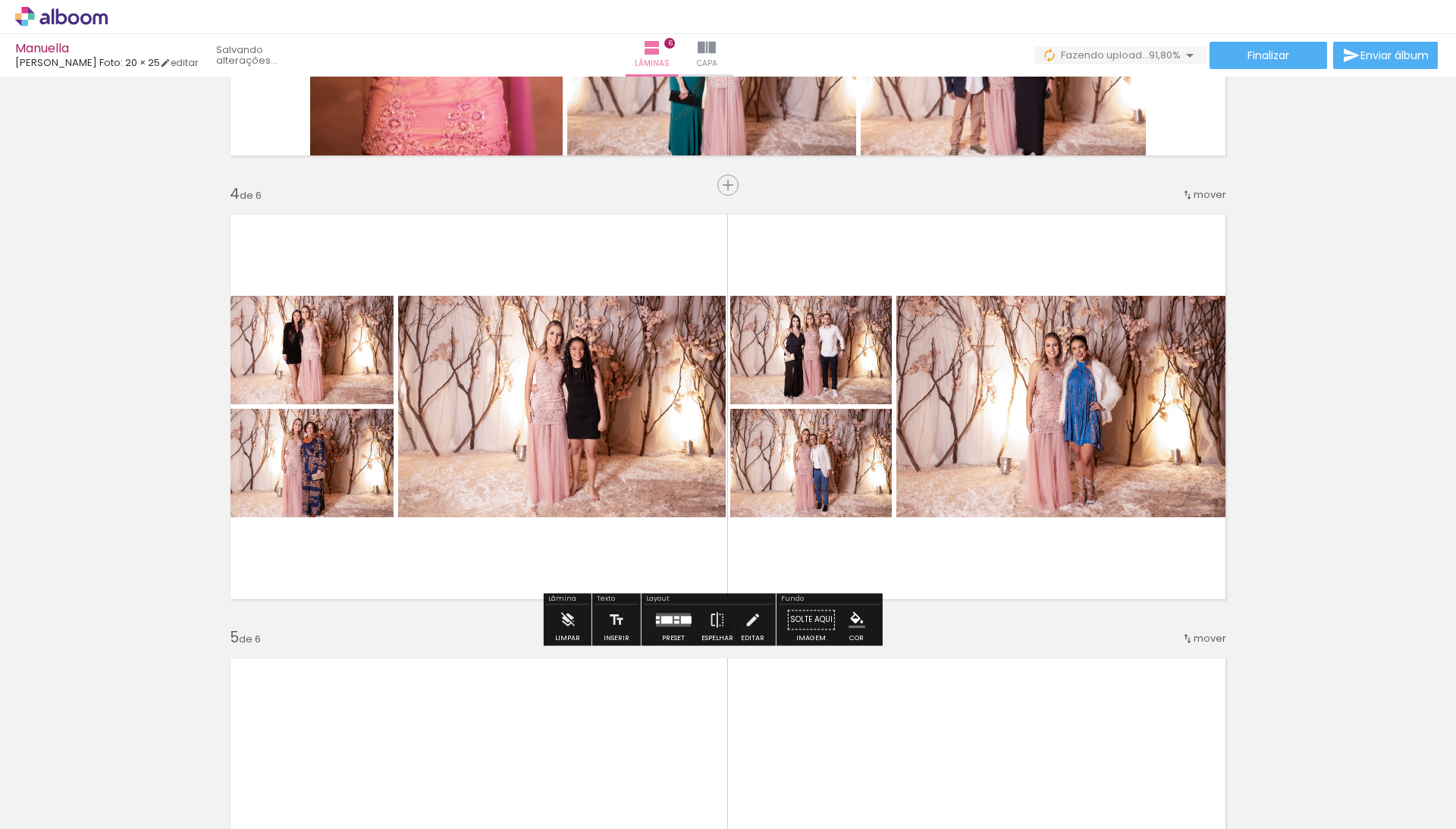
click at [71, 776] on input "Todas as fotos" at bounding box center [42, 782] width 58 height 13
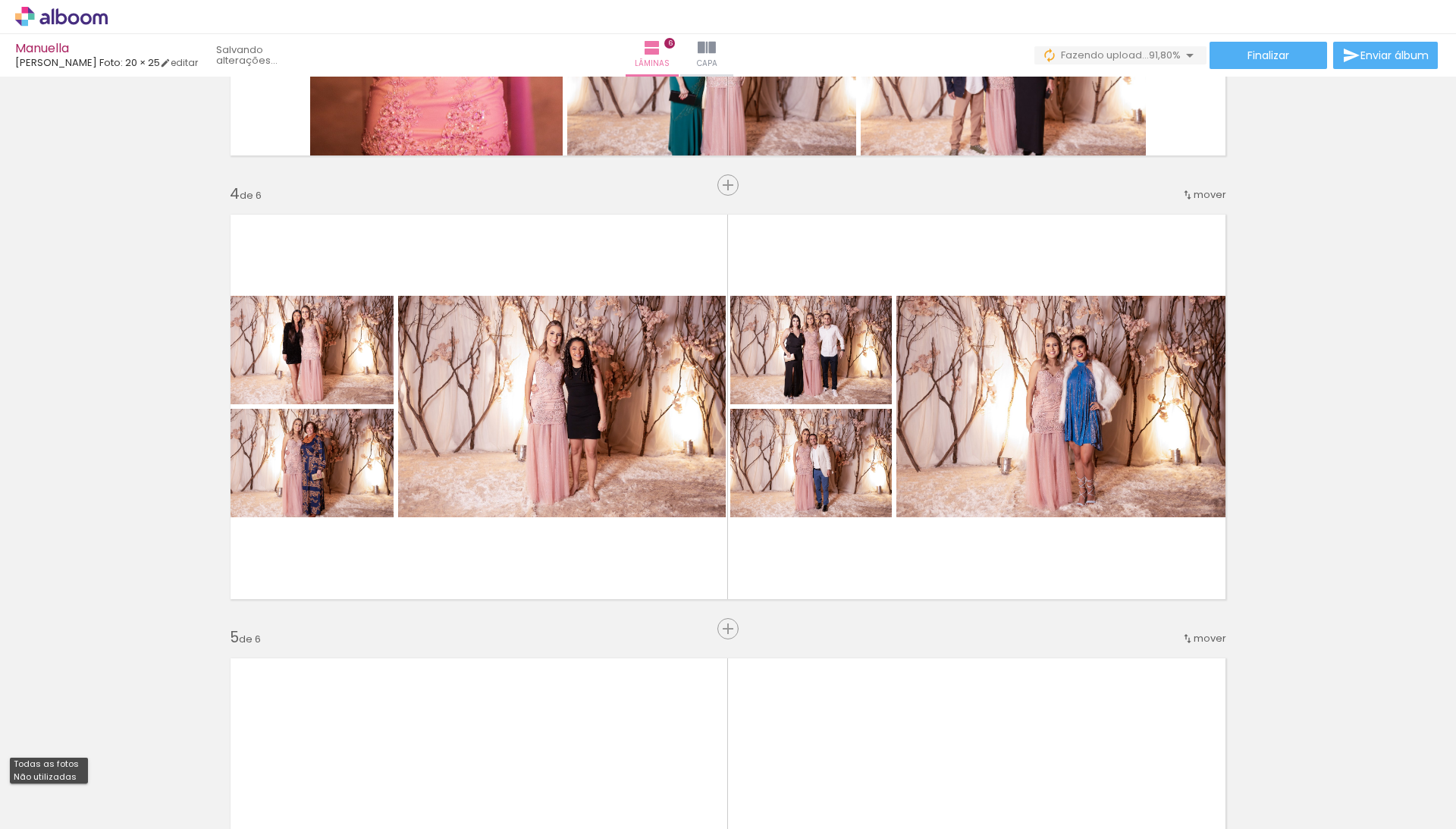
click at [0, 0] on slot "Não utilizadas" at bounding box center [0, 0] width 0 height 0
type input "Não utilizadas"
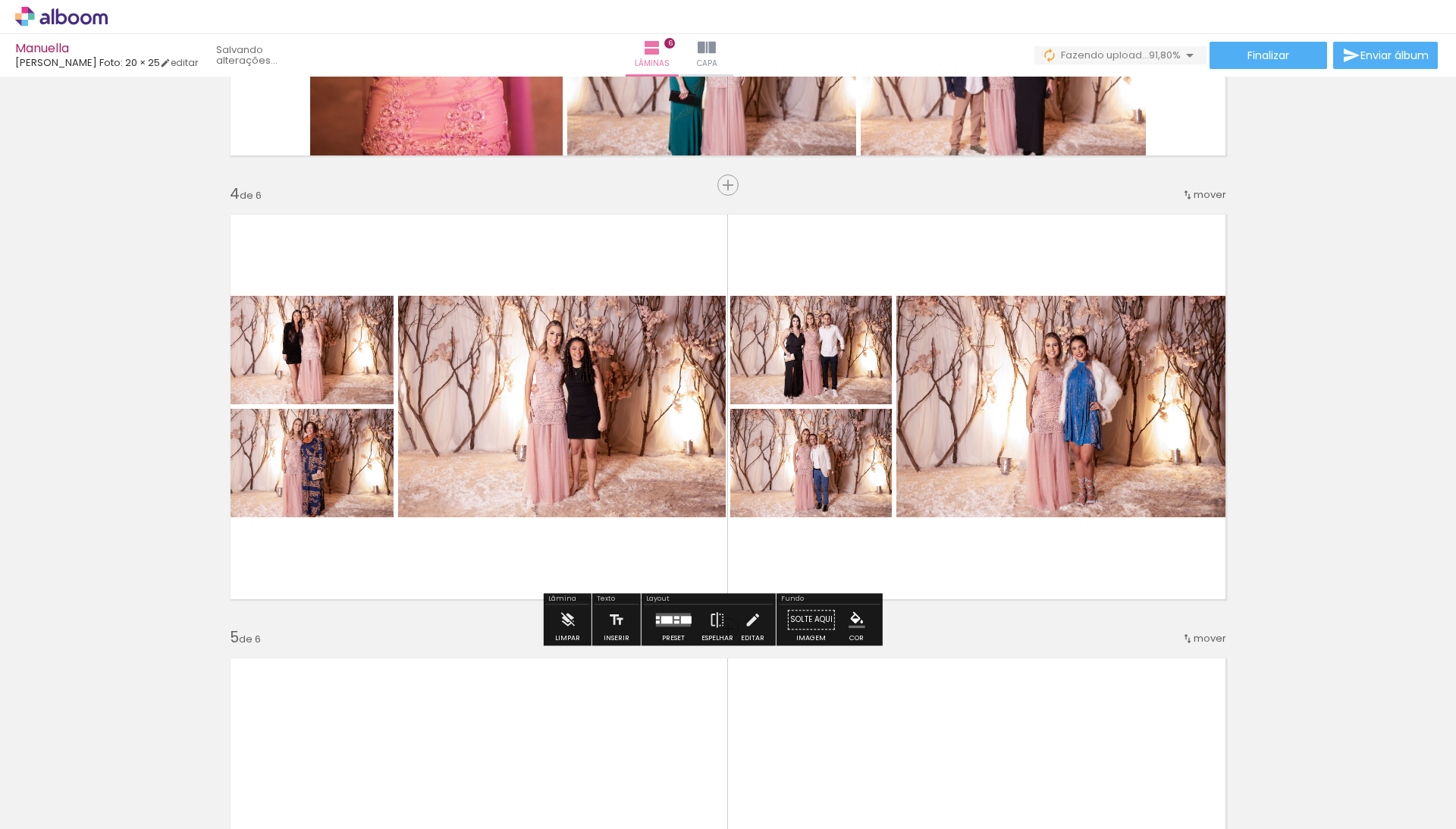
click at [1331, 495] on div "Inserir lâmina 1 de 6 Inserir lâmina 2 de 6 Inserir lâmina 3 de 6 Inserir lâmin…" at bounding box center [728, 387] width 1456 height 3106
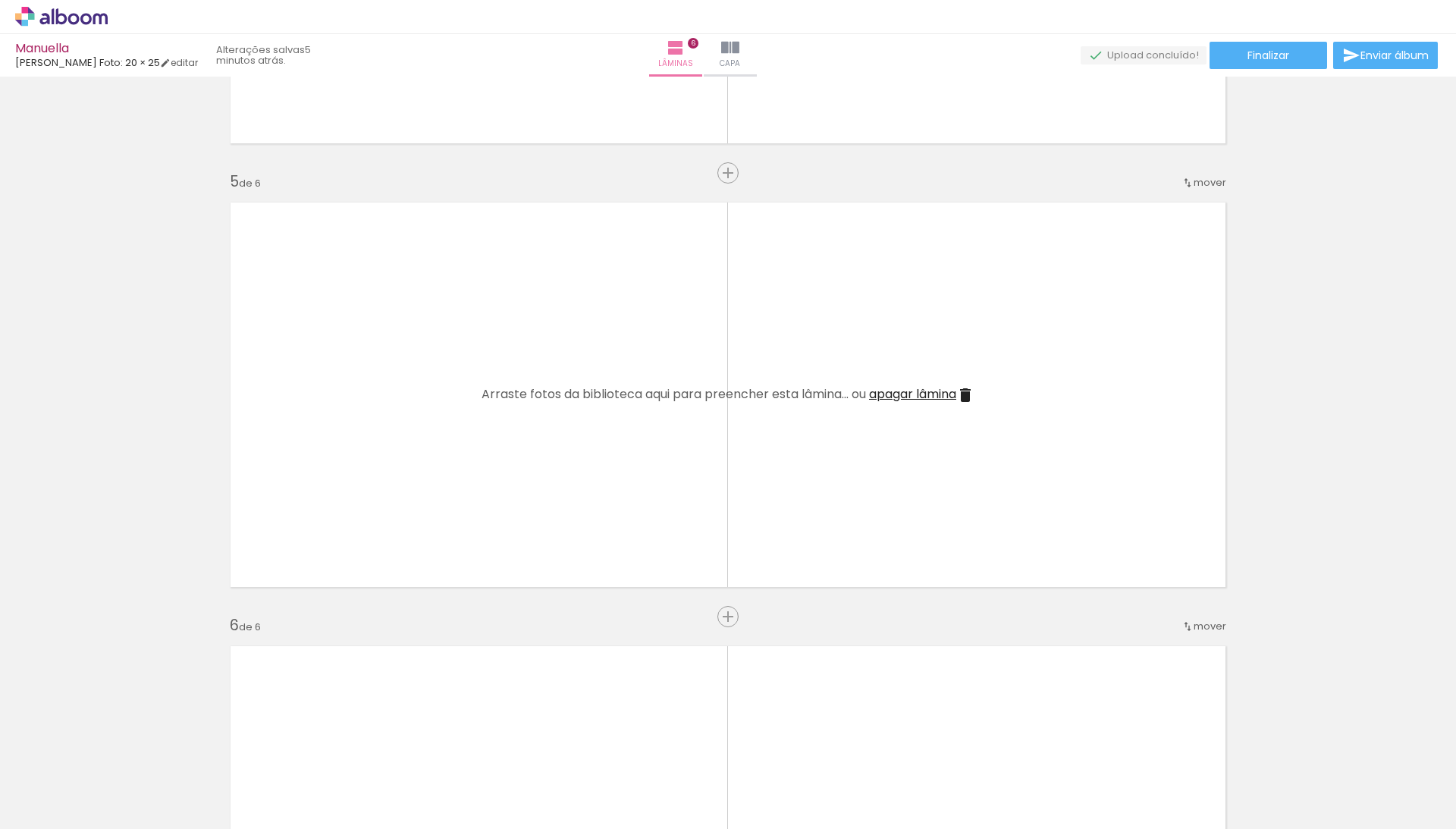
scroll to position [1757, 0]
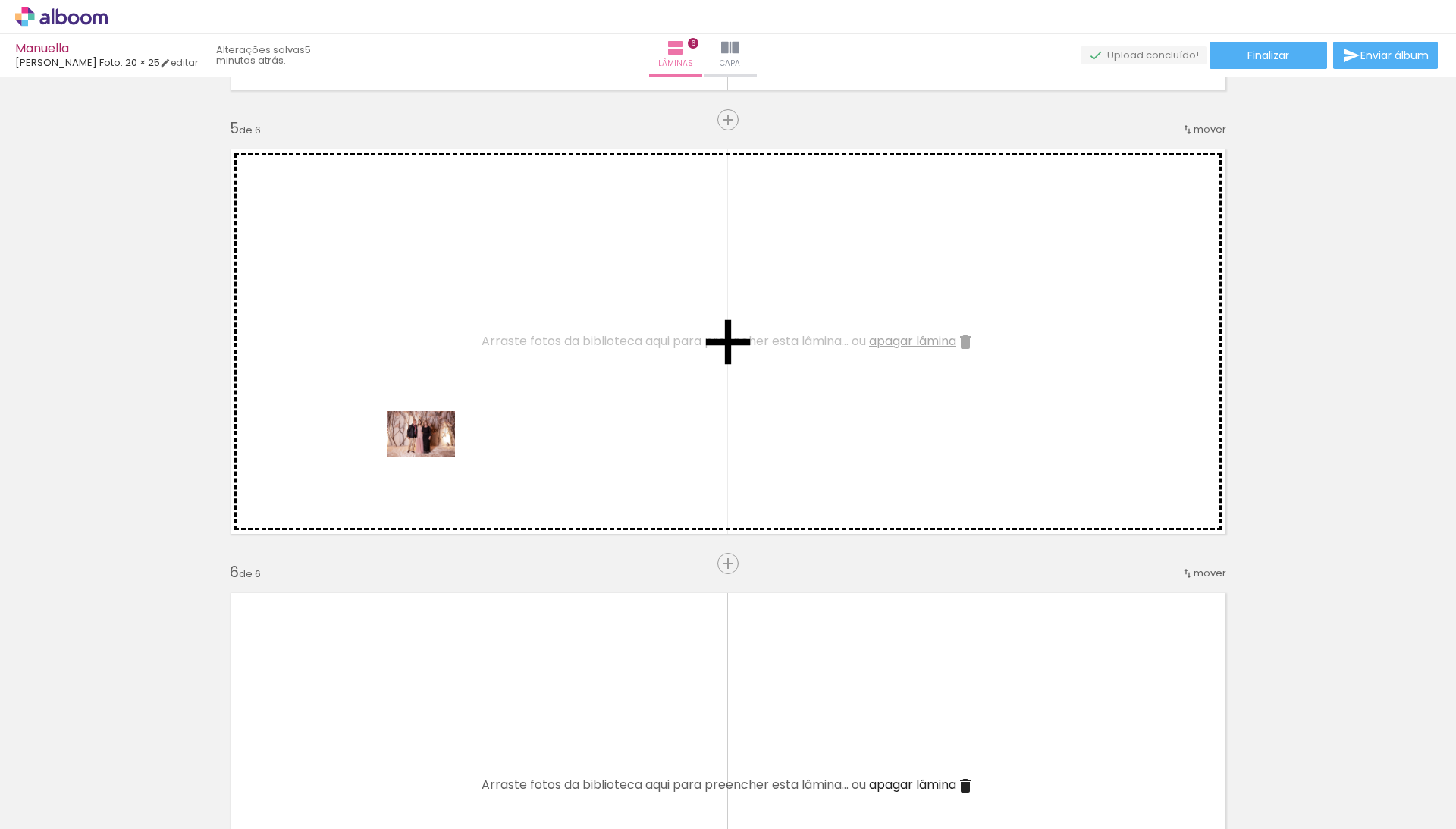
drag, startPoint x: 160, startPoint y: 786, endPoint x: 434, endPoint y: 455, distance: 429.7
click at [434, 455] on quentale-workspace at bounding box center [728, 414] width 1456 height 829
